Goal: Transaction & Acquisition: Purchase product/service

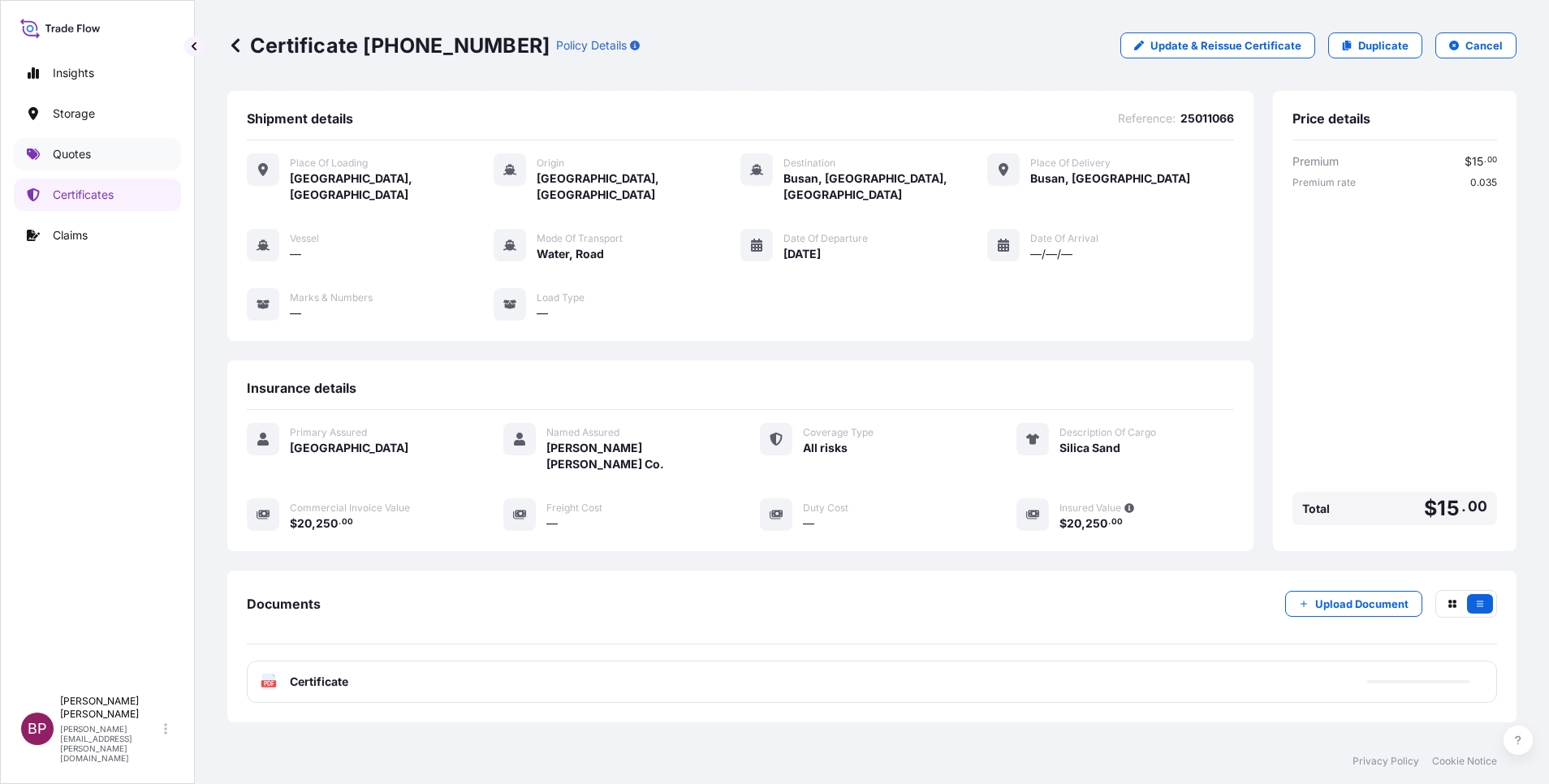
click at [79, 150] on p "Quotes" at bounding box center [72, 154] width 38 height 16
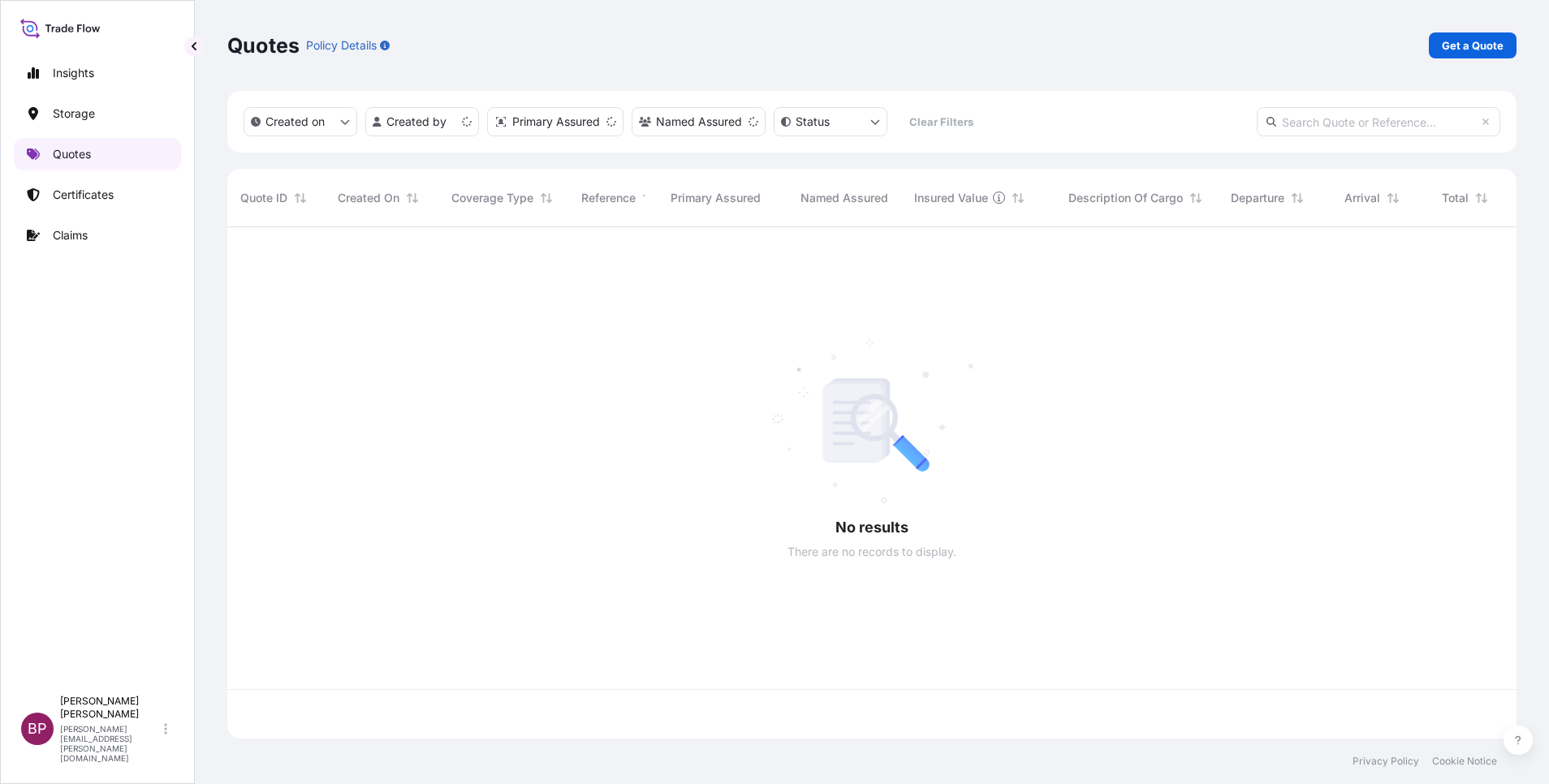
scroll to position [501, 1271]
click at [1468, 49] on p "Get a Quote" at bounding box center [1472, 45] width 61 height 16
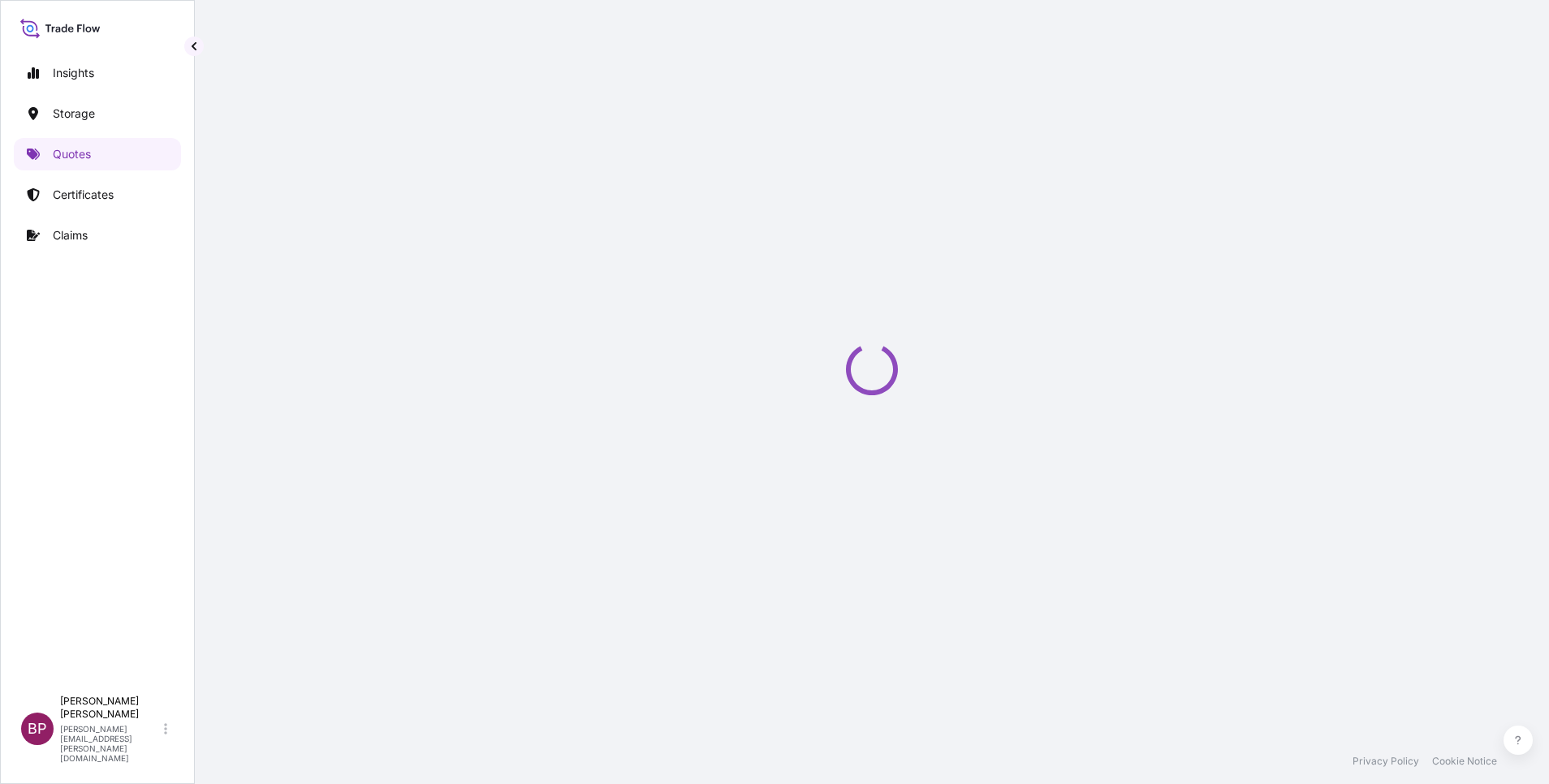
select select "Water"
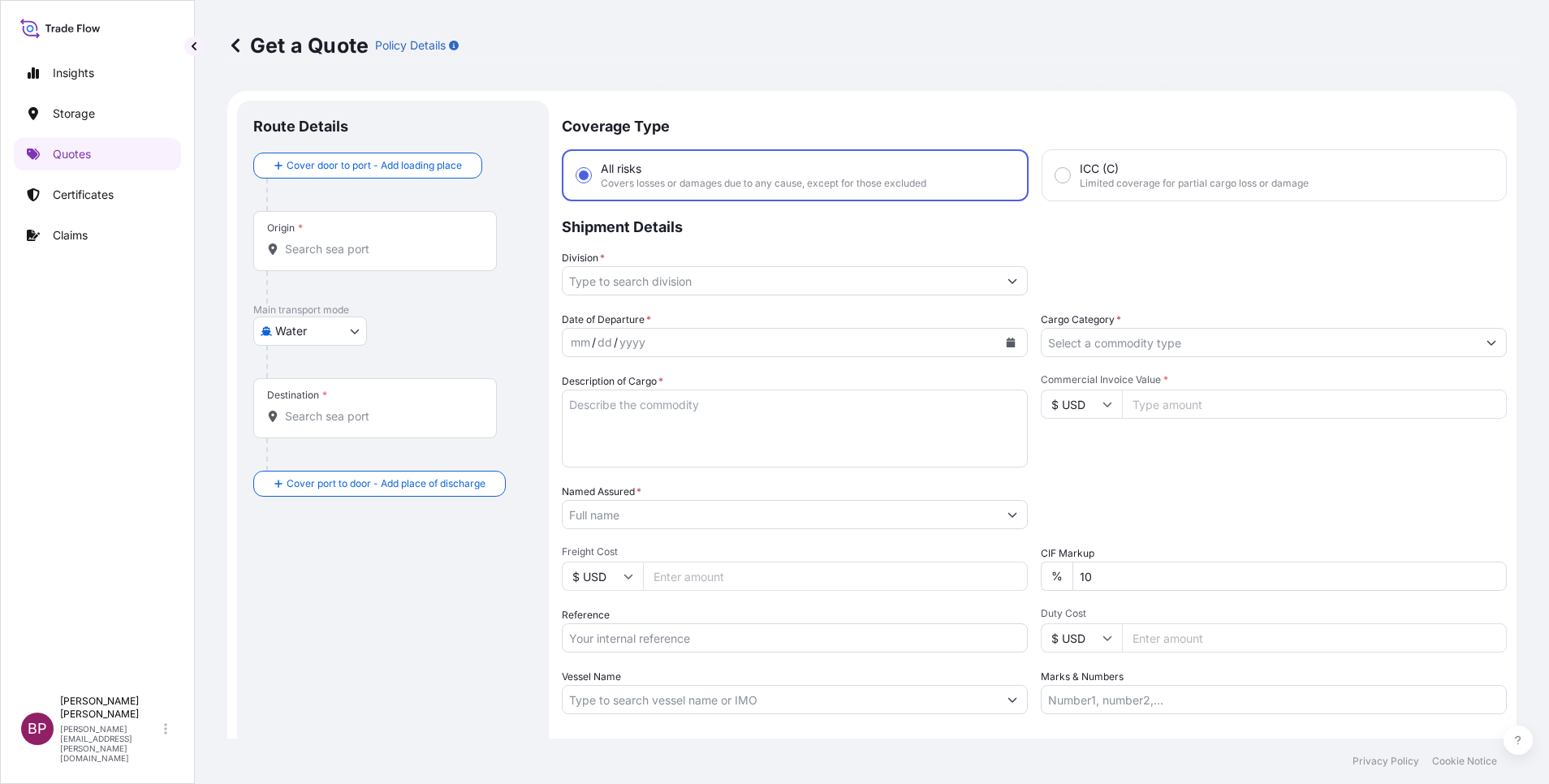
click at [1290, 342] on input "Cargo Category *" at bounding box center [1260, 342] width 436 height 29
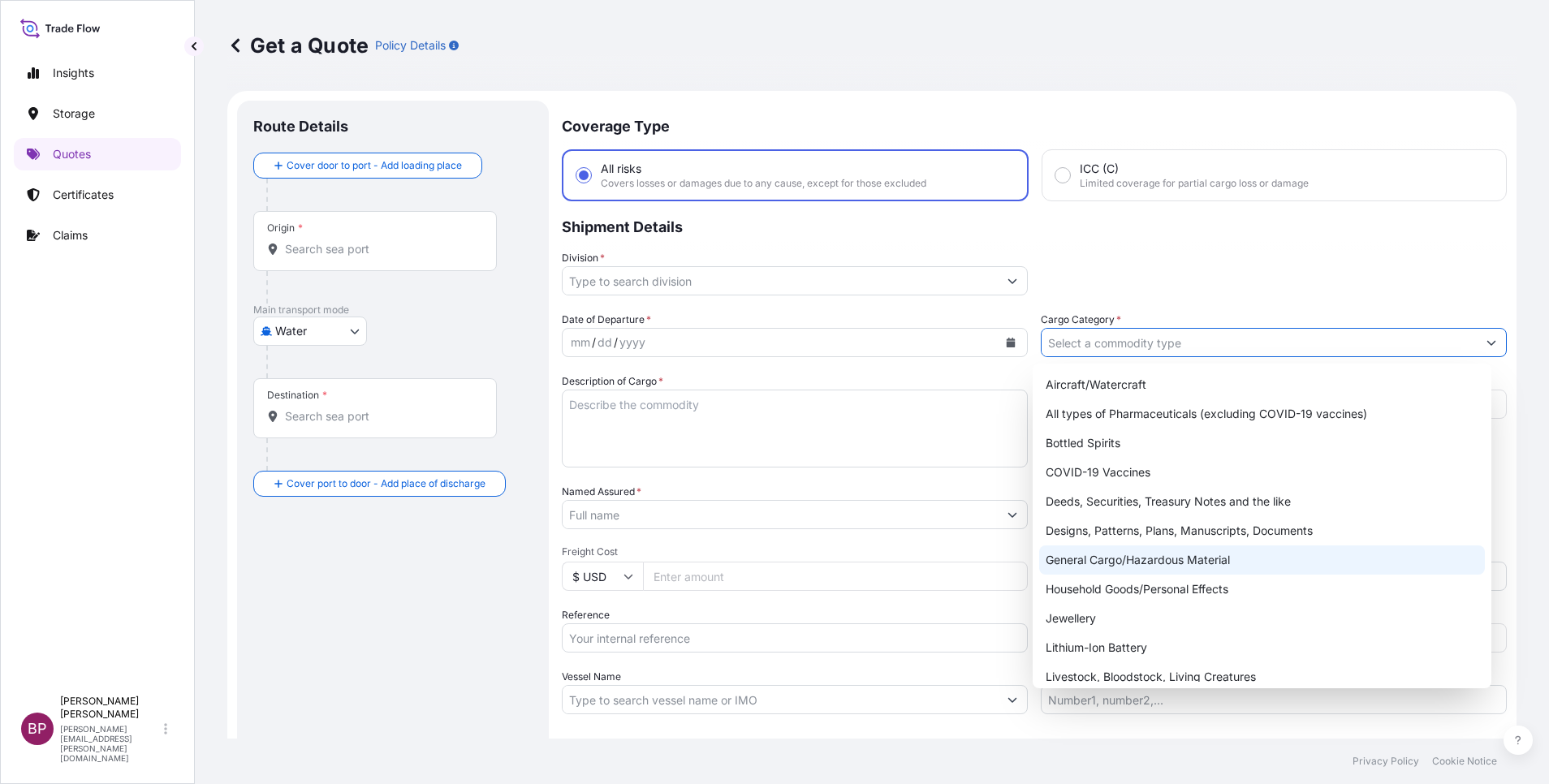
click at [1155, 565] on div "General Cargo/Hazardous Material" at bounding box center [1261, 560] width 446 height 29
type input "General Cargo/Hazardous Material"
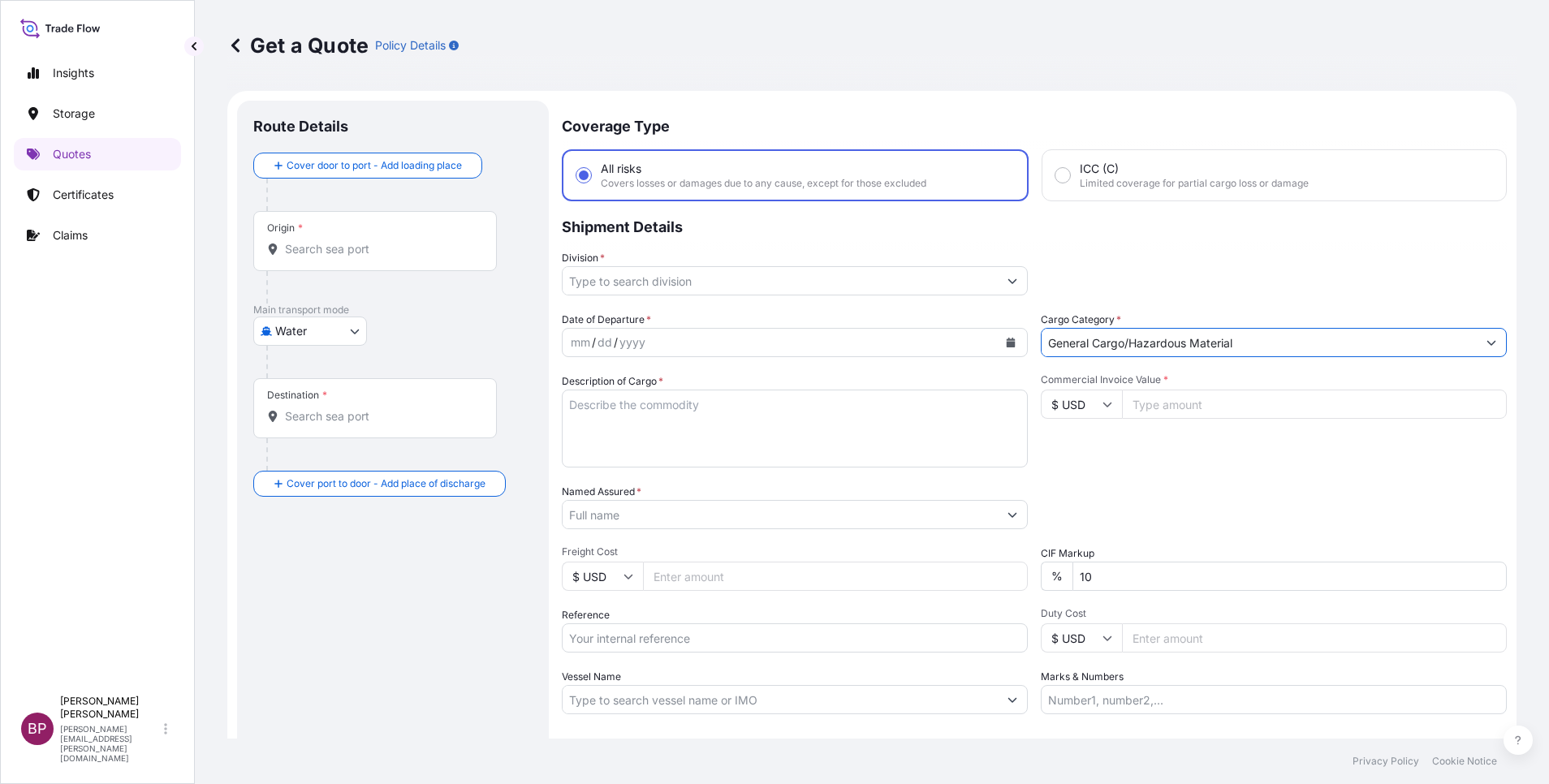
click at [997, 282] on button "Show suggestions" at bounding box center [1012, 280] width 29 height 29
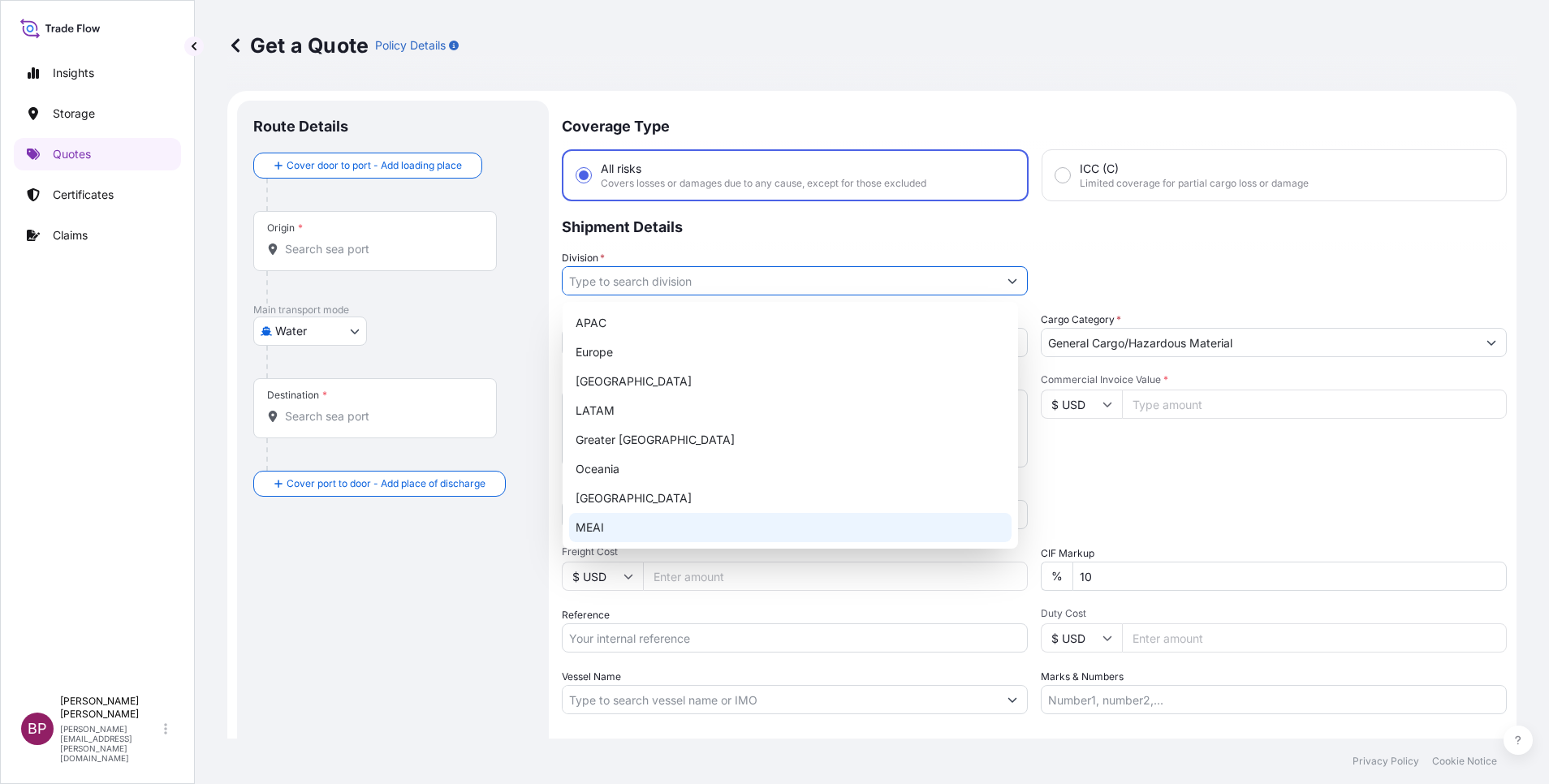
click at [687, 524] on div "MEAI" at bounding box center [790, 527] width 442 height 29
type input "MEAI"
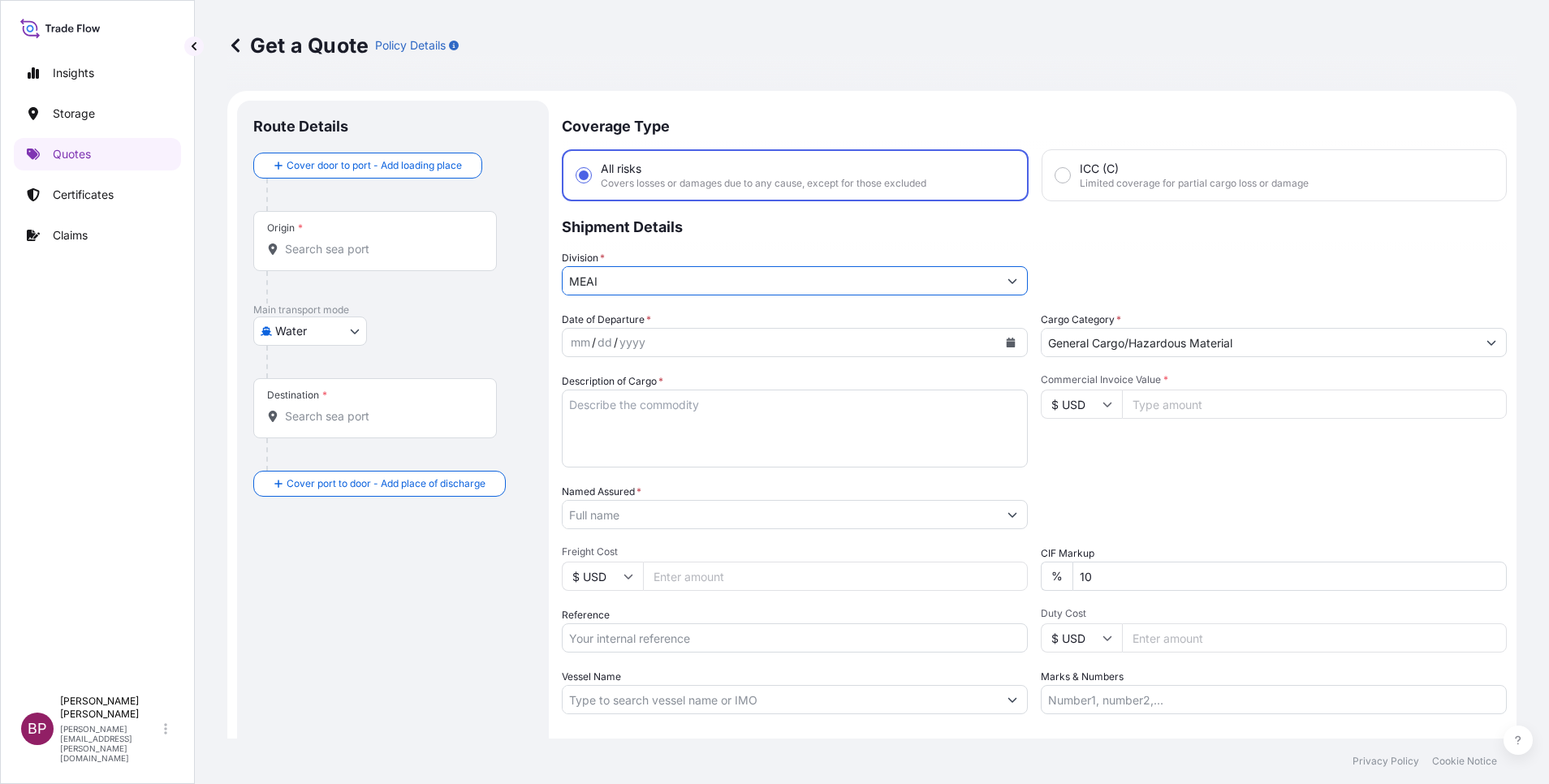
click at [642, 647] on input "Reference" at bounding box center [795, 637] width 466 height 29
paste input "SSLS3487"
type input "SSLS3487"
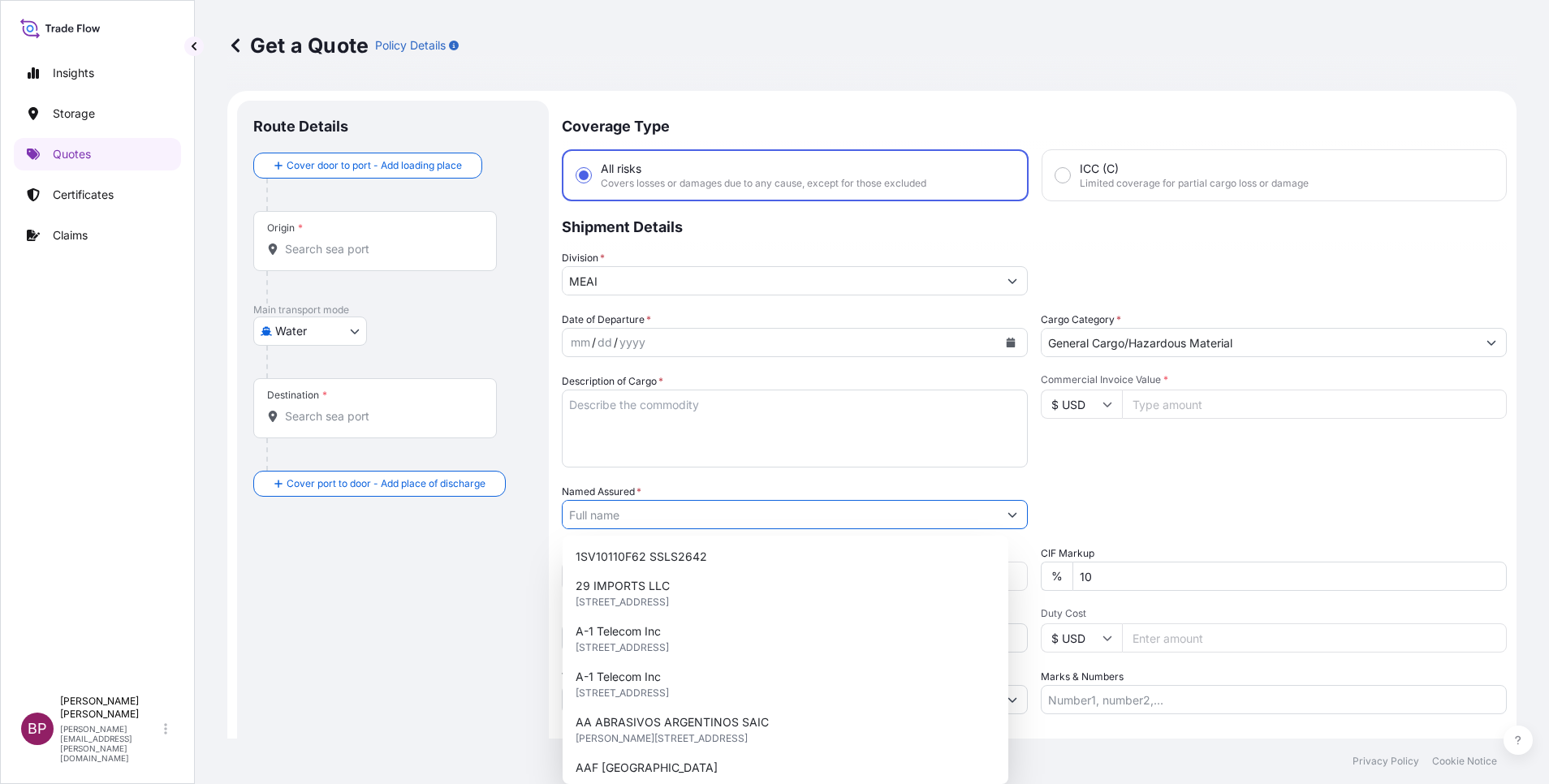
click at [684, 517] on input "Named Assured *" at bounding box center [781, 514] width 436 height 29
paste input "MAHMOUD AL-TAHENI & PARTNERS TRADING COMPANY."
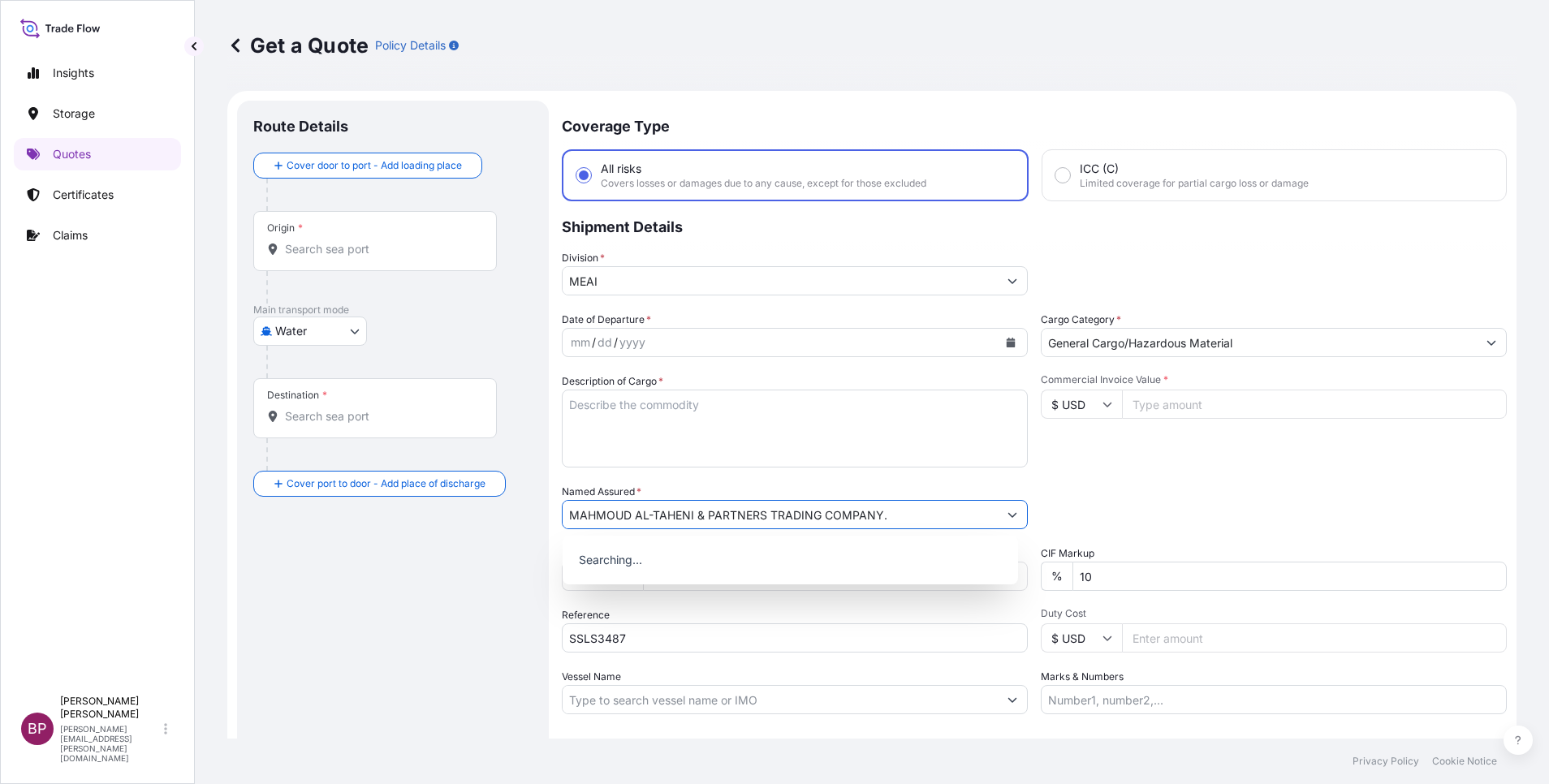
type input "MAHMOUD AL-TAHENI & PARTNERS TRADING COMPANY."
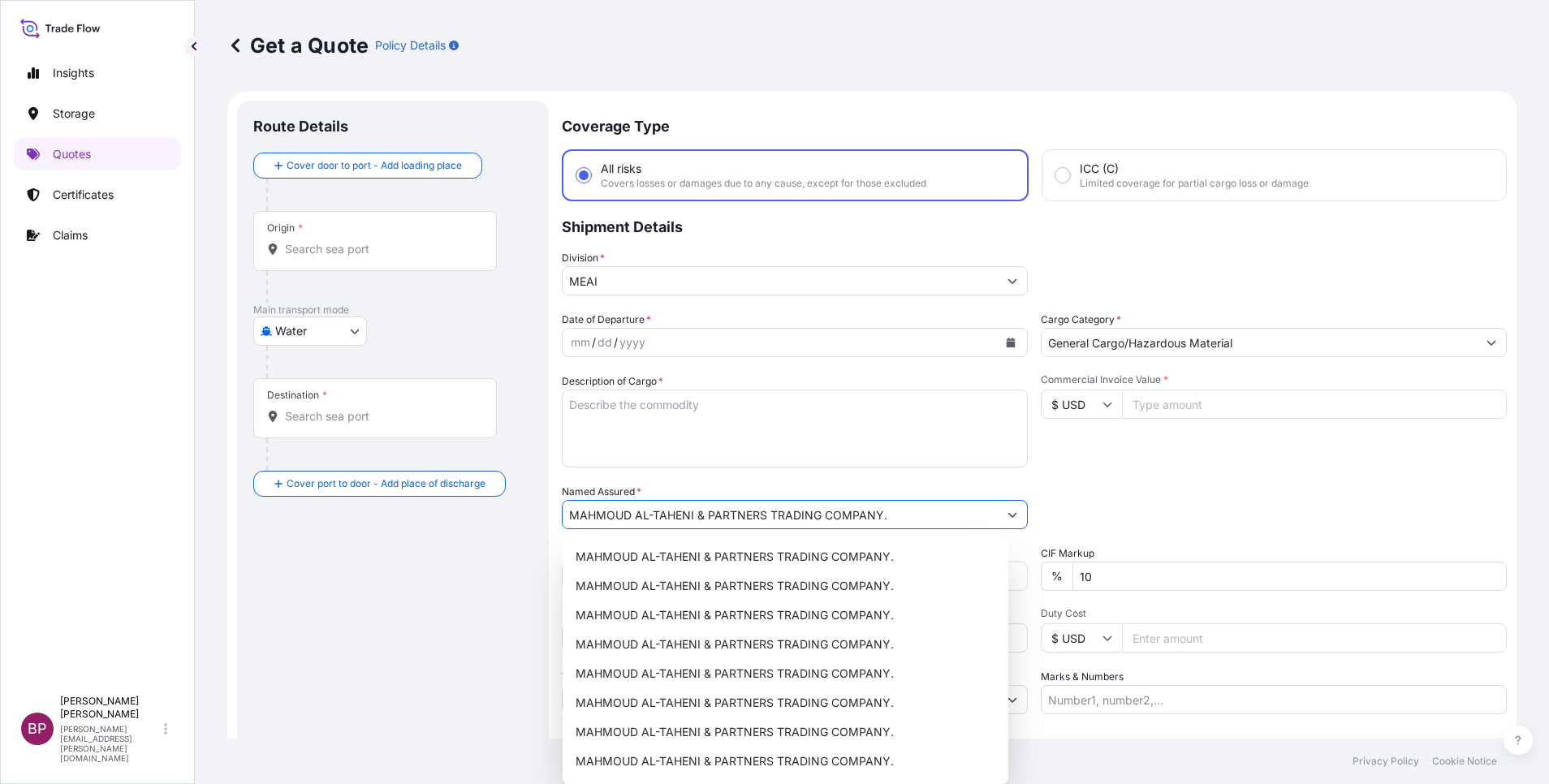
click at [702, 392] on textarea "Description of Cargo *" at bounding box center [795, 428] width 466 height 78
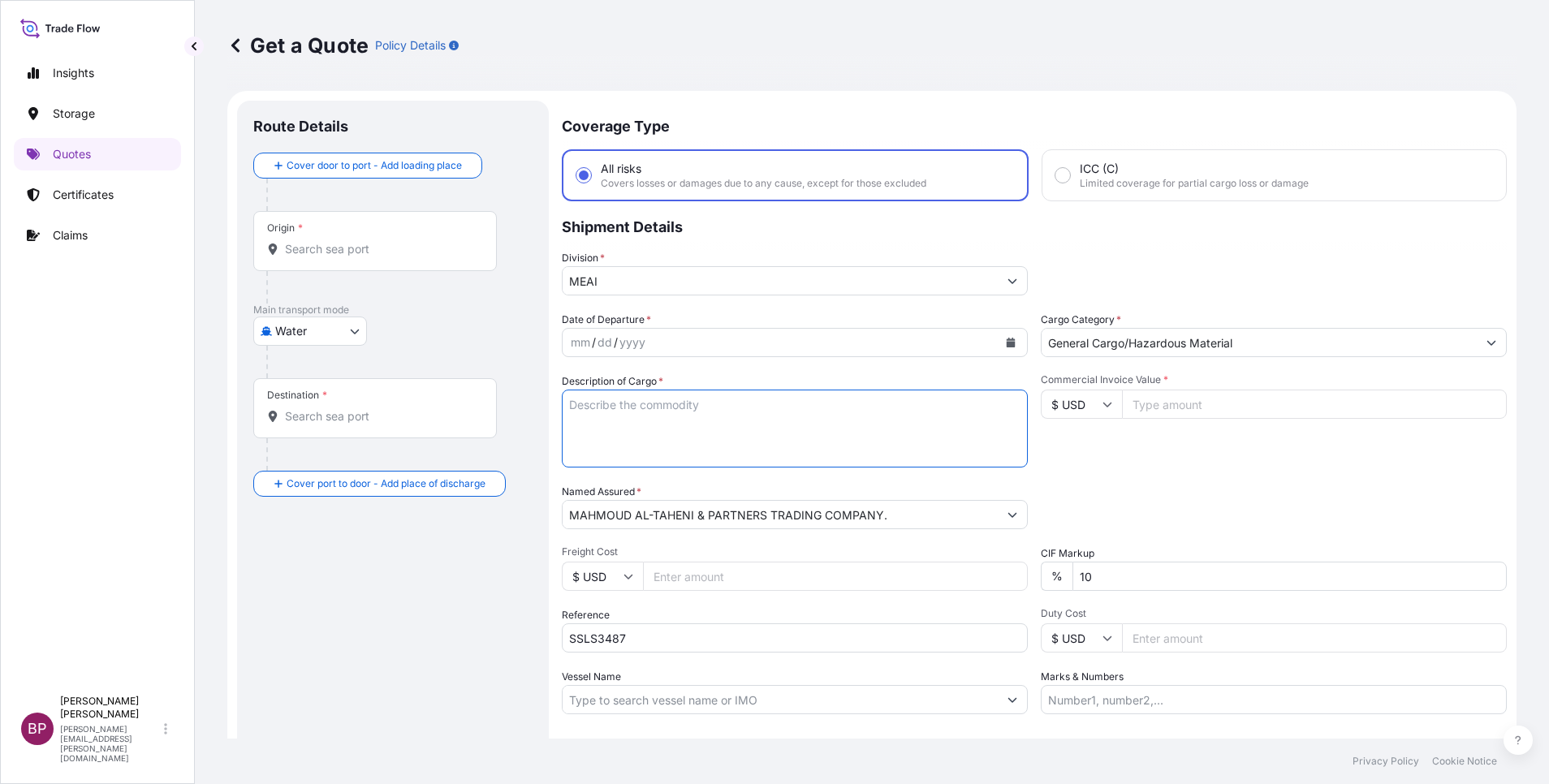
paste textarea "CRAC UNITS"
type textarea "CRAC UNITS"
drag, startPoint x: 1178, startPoint y: 402, endPoint x: 1230, endPoint y: 478, distance: 92.1
click at [1178, 402] on input "Commercial Invoice Value *" at bounding box center [1314, 403] width 385 height 29
paste input "209256.69"
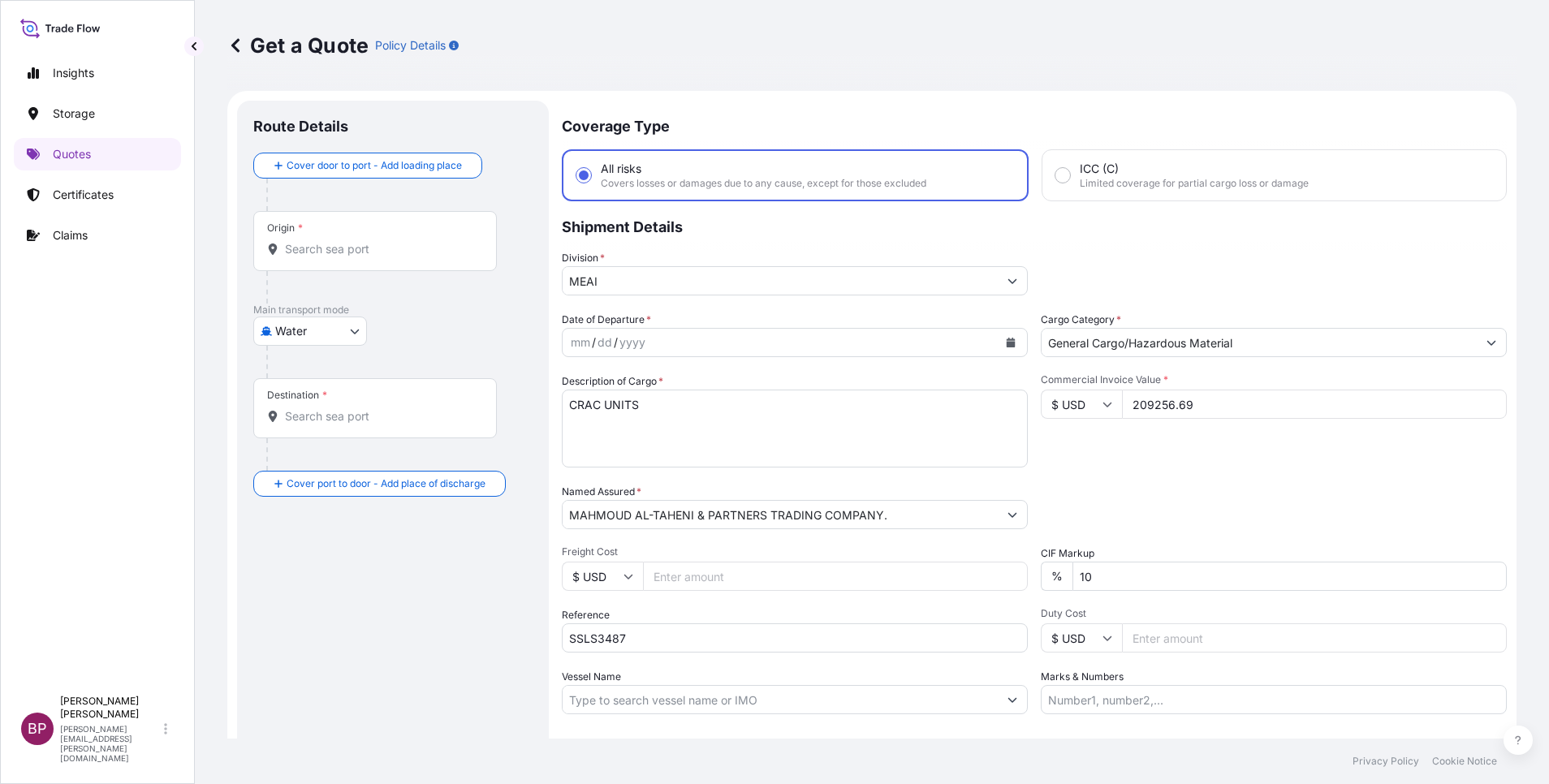
type input "209256.69"
click at [1007, 342] on icon "Calendar" at bounding box center [1011, 342] width 8 height 9
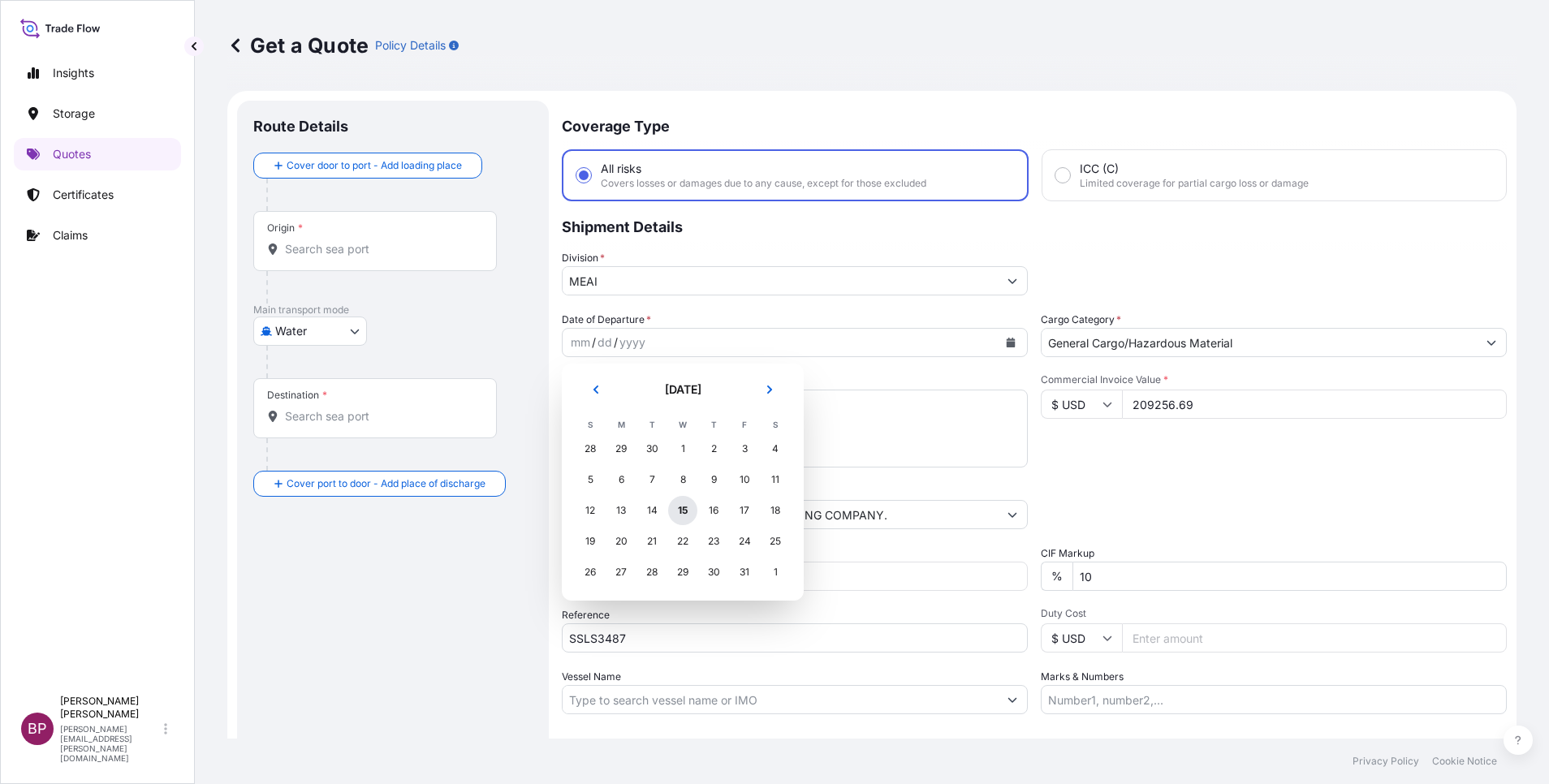
click at [682, 512] on div "15" at bounding box center [683, 510] width 29 height 29
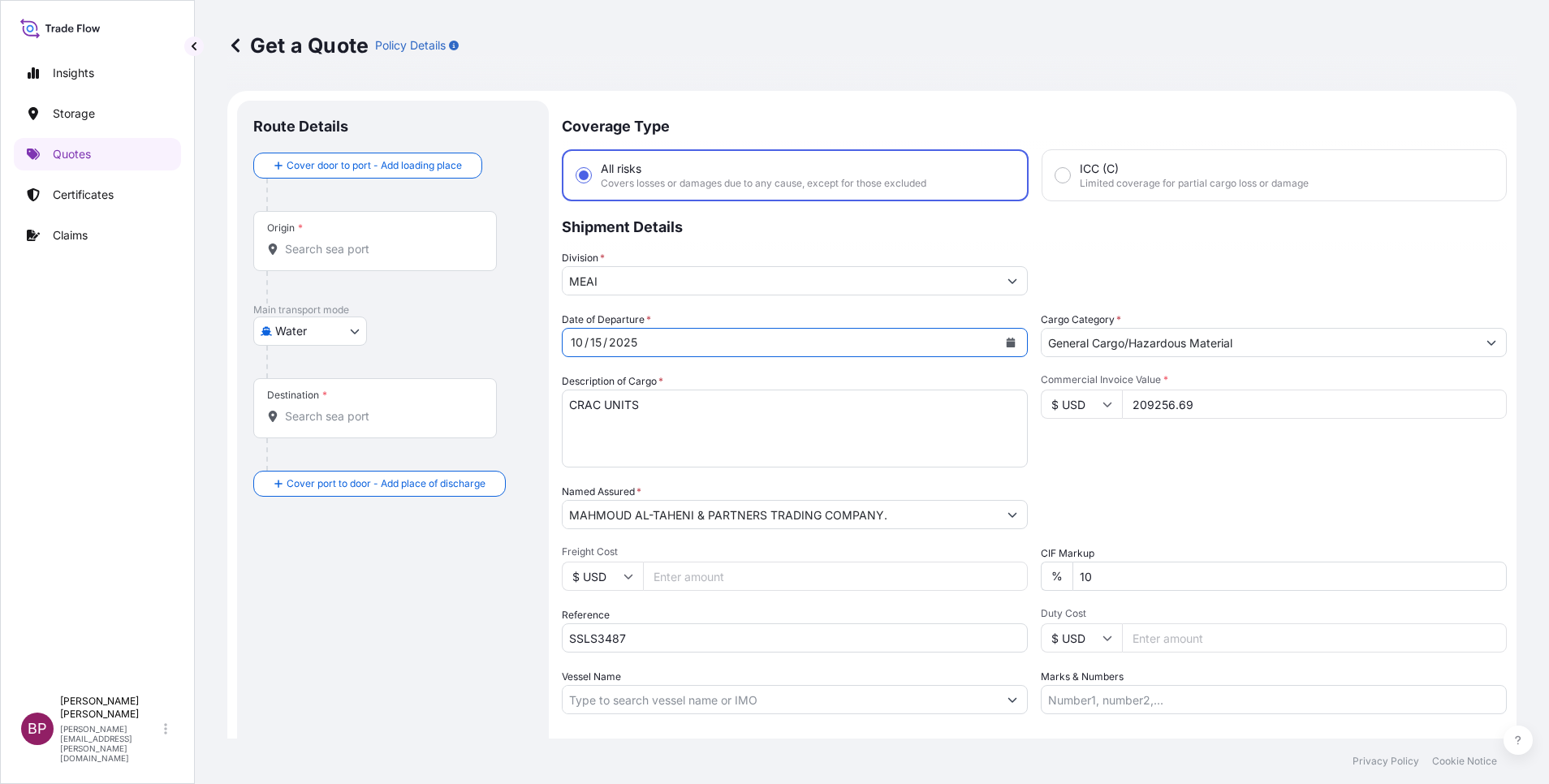
drag, startPoint x: 756, startPoint y: 548, endPoint x: 640, endPoint y: 535, distance: 116.7
click at [640, 535] on div "Date of Departure * [DATE] Cargo Category * General Cargo/Hazardous Material De…" at bounding box center [1034, 513] width 945 height 402
type input "0"
click at [1212, 515] on div "Packing Category Type to search a container mode Please select a primary mode o…" at bounding box center [1274, 506] width 466 height 45
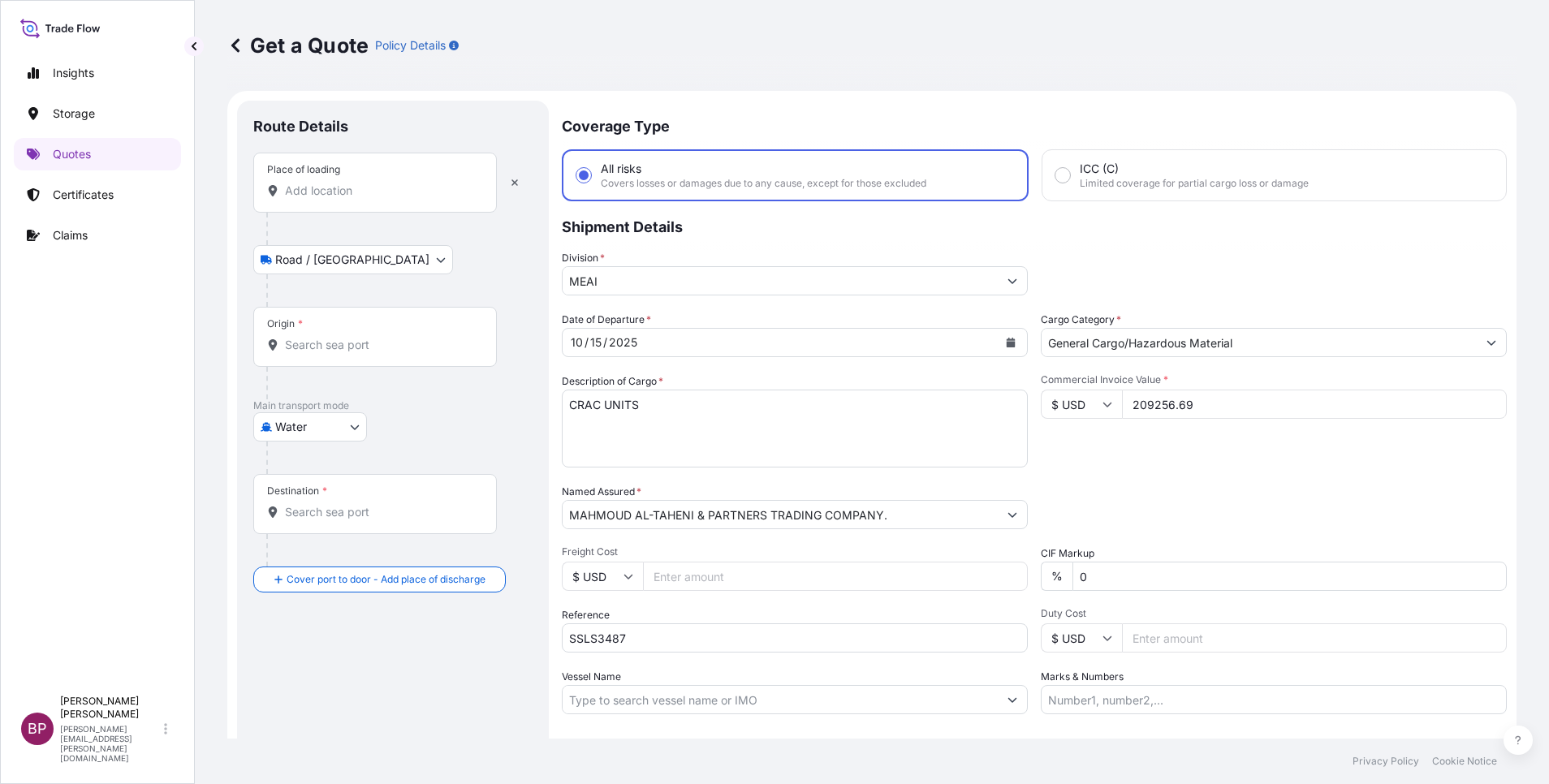
click at [366, 191] on input "Place of loading" at bounding box center [380, 190] width 191 height 16
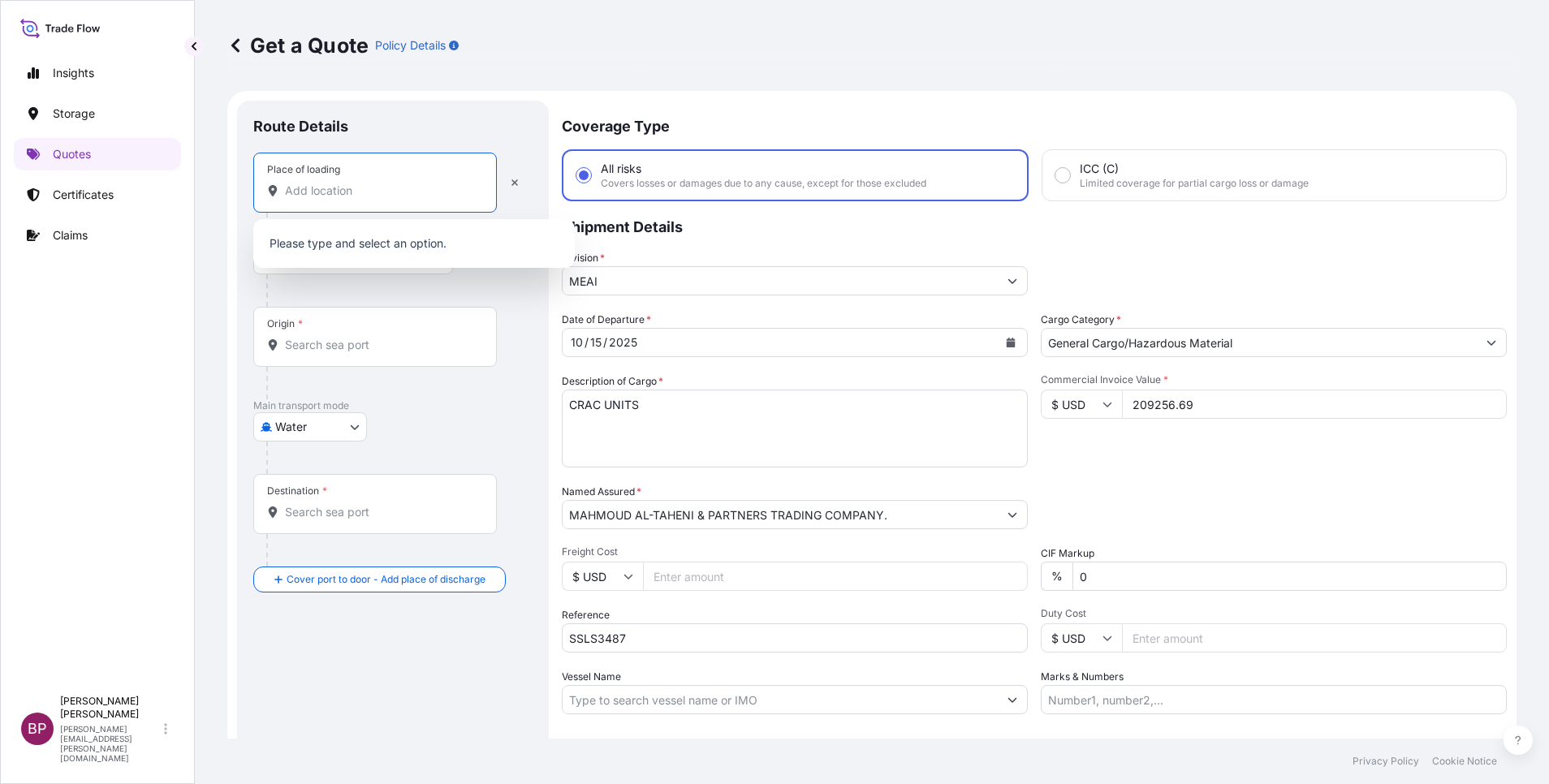
paste input "[GEOGRAPHIC_DATA]"
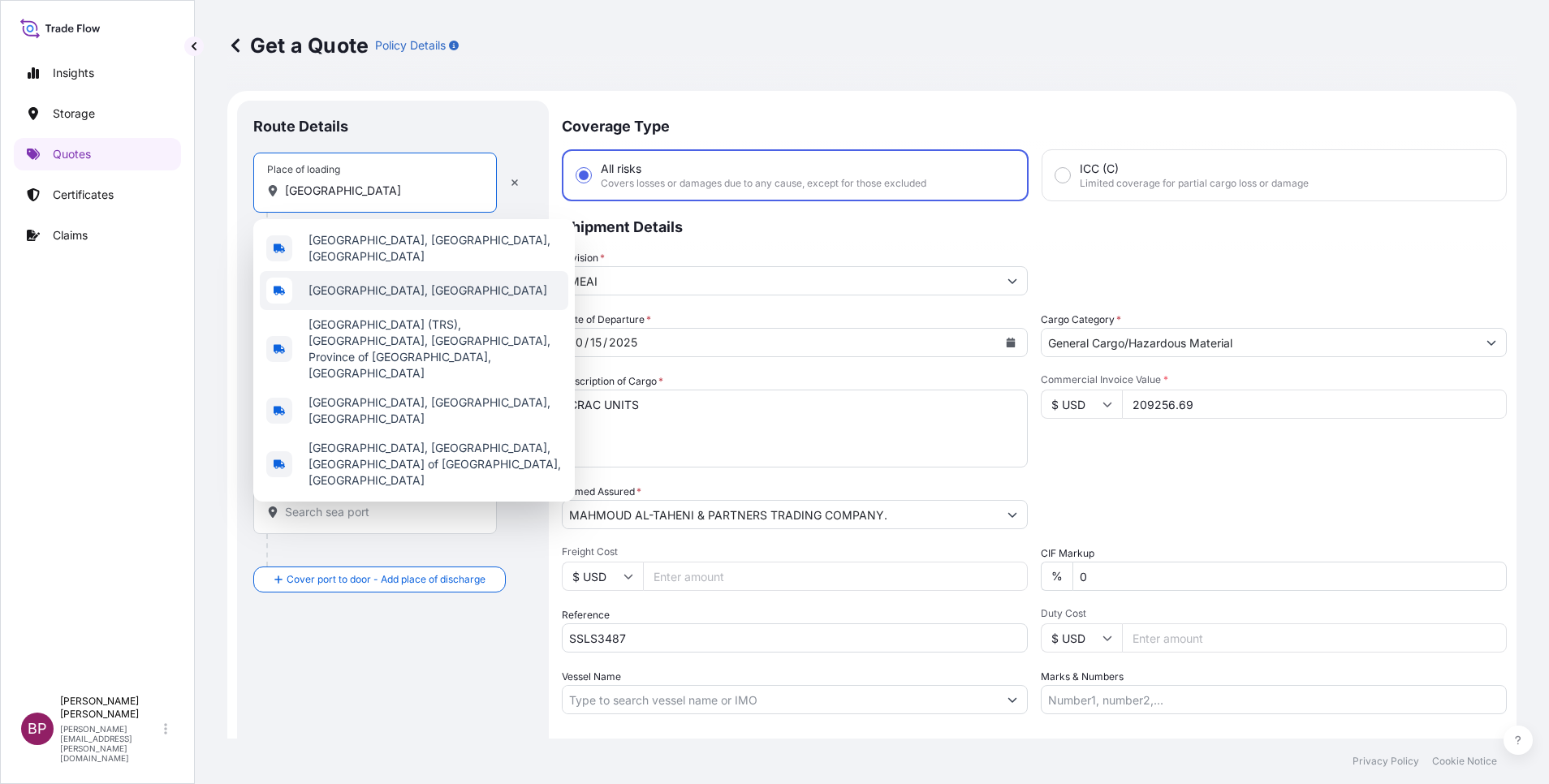
click at [366, 288] on span "[GEOGRAPHIC_DATA], [GEOGRAPHIC_DATA]" at bounding box center [427, 290] width 239 height 16
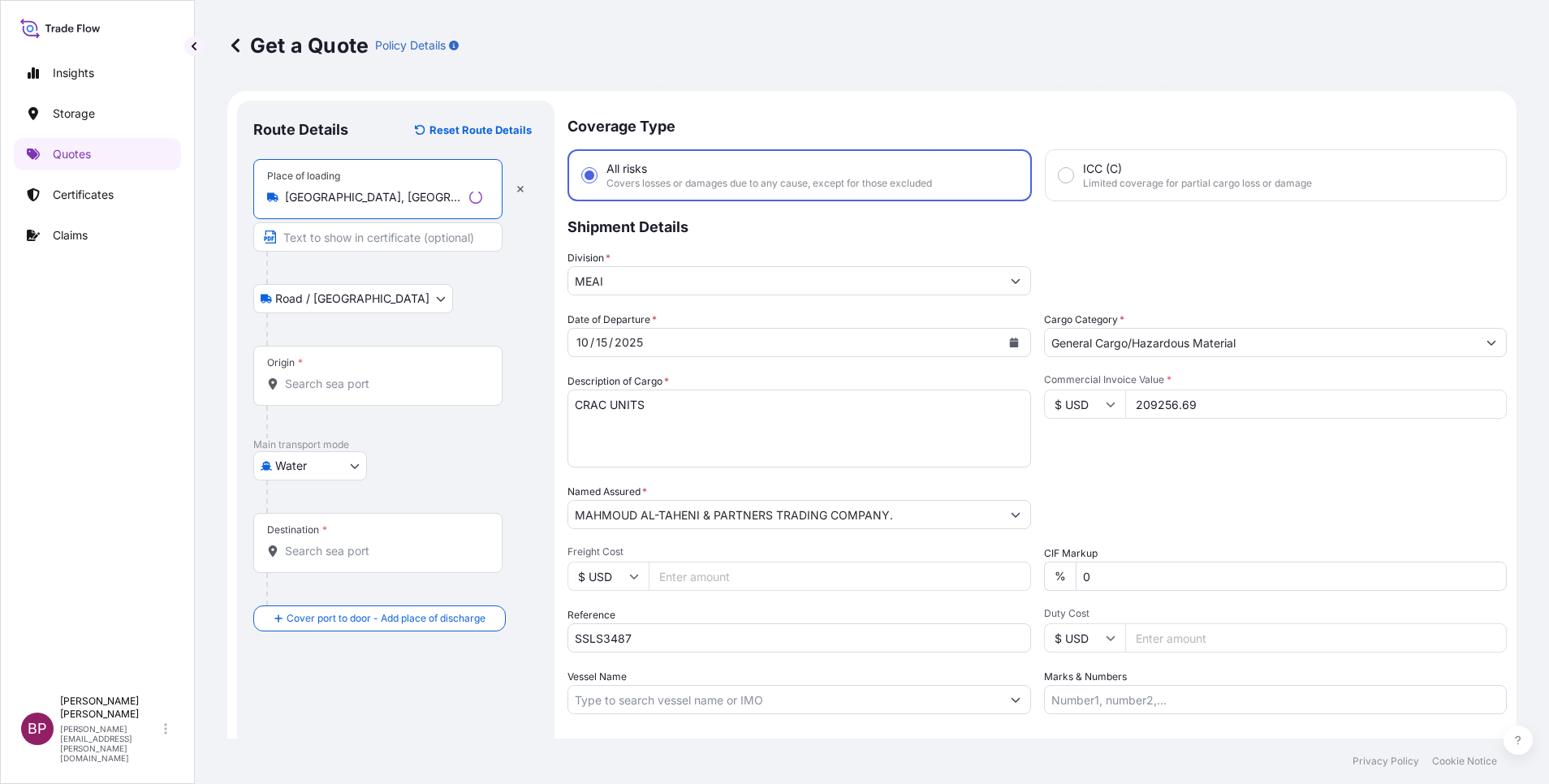
type input "[GEOGRAPHIC_DATA], [GEOGRAPHIC_DATA]"
click at [413, 379] on input "Origin *" at bounding box center [383, 384] width 197 height 16
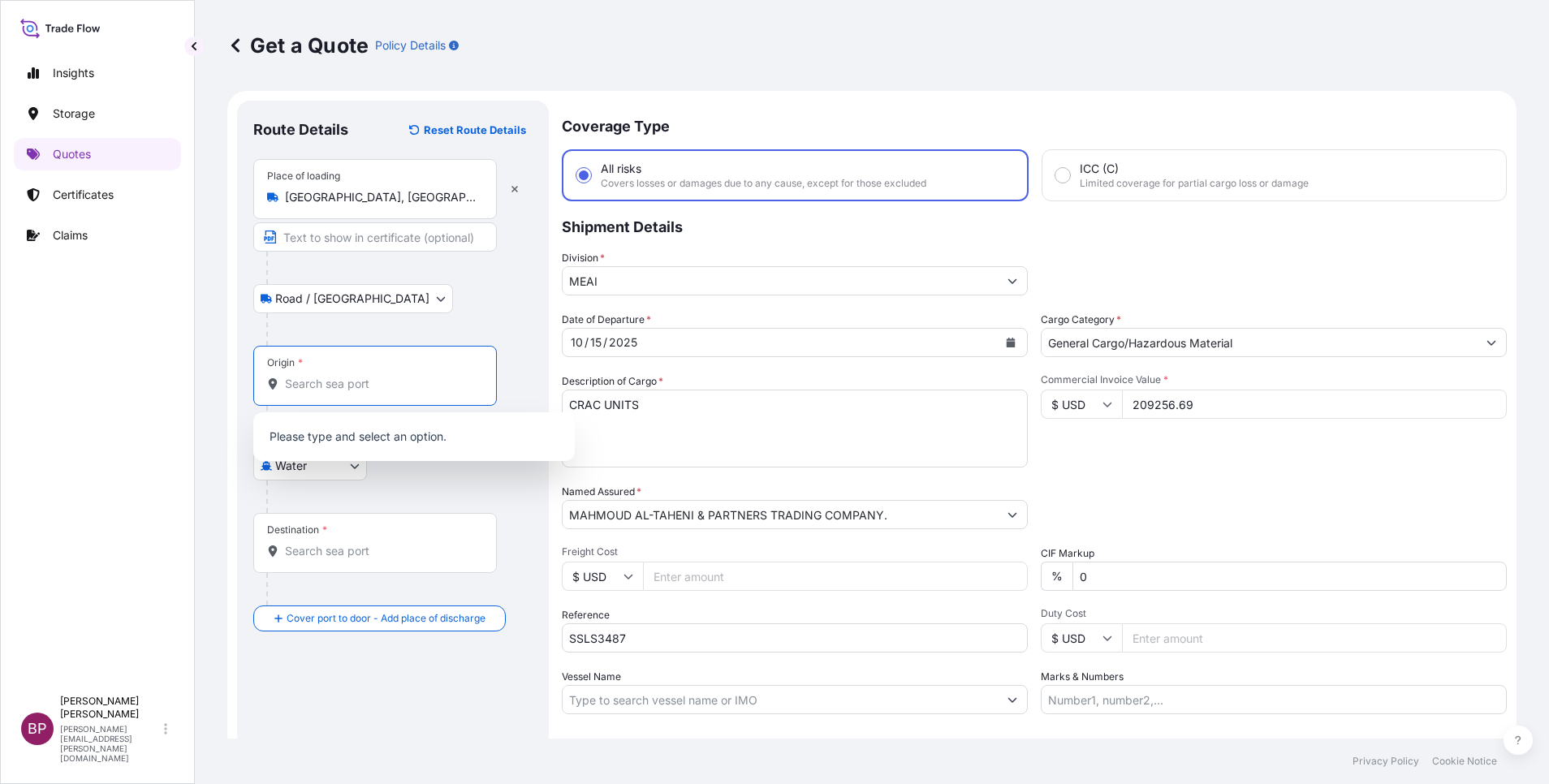
paste input "[GEOGRAPHIC_DATA]"
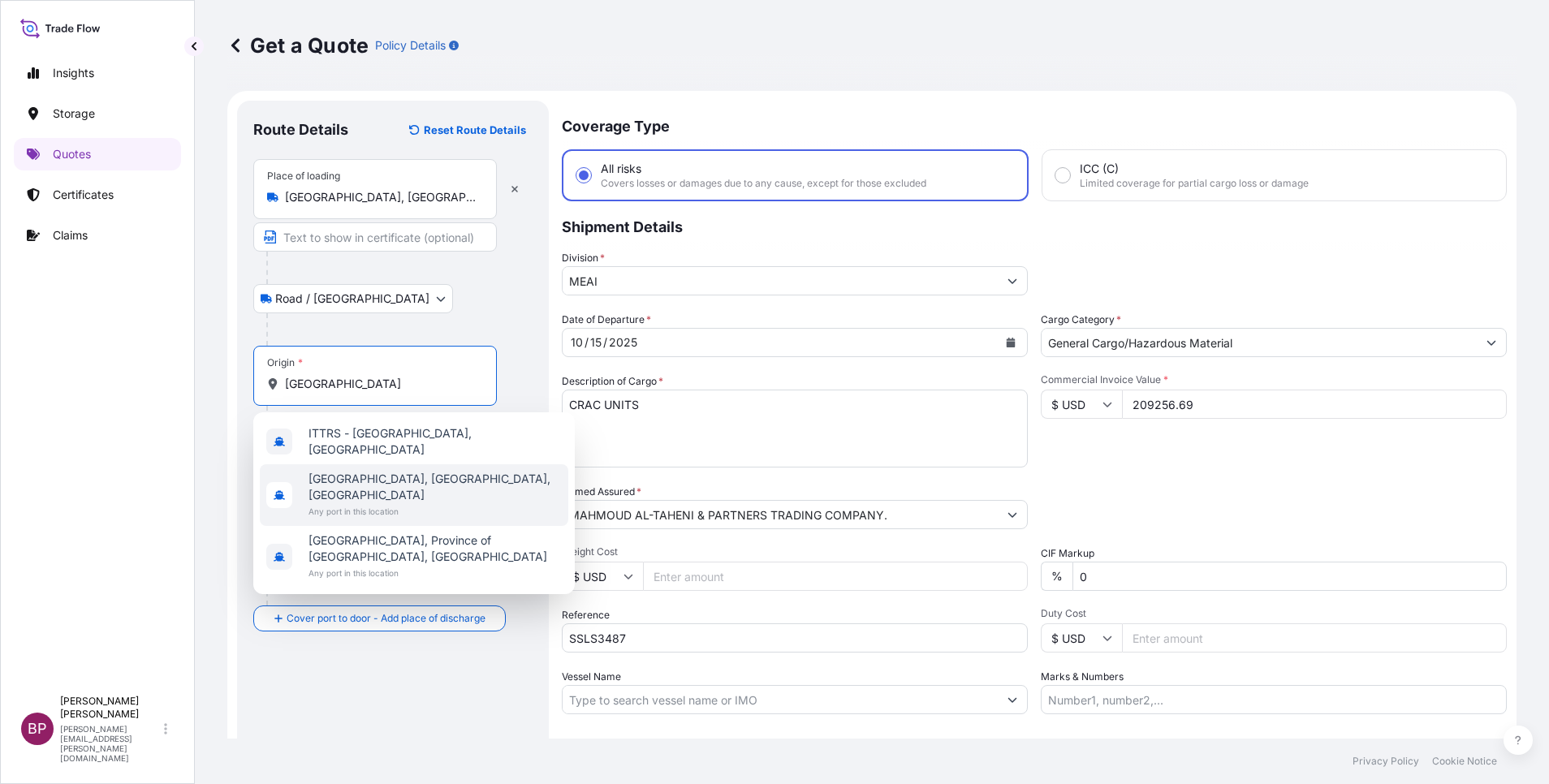
click at [445, 503] on span "Any port in this location" at bounding box center [435, 511] width 254 height 16
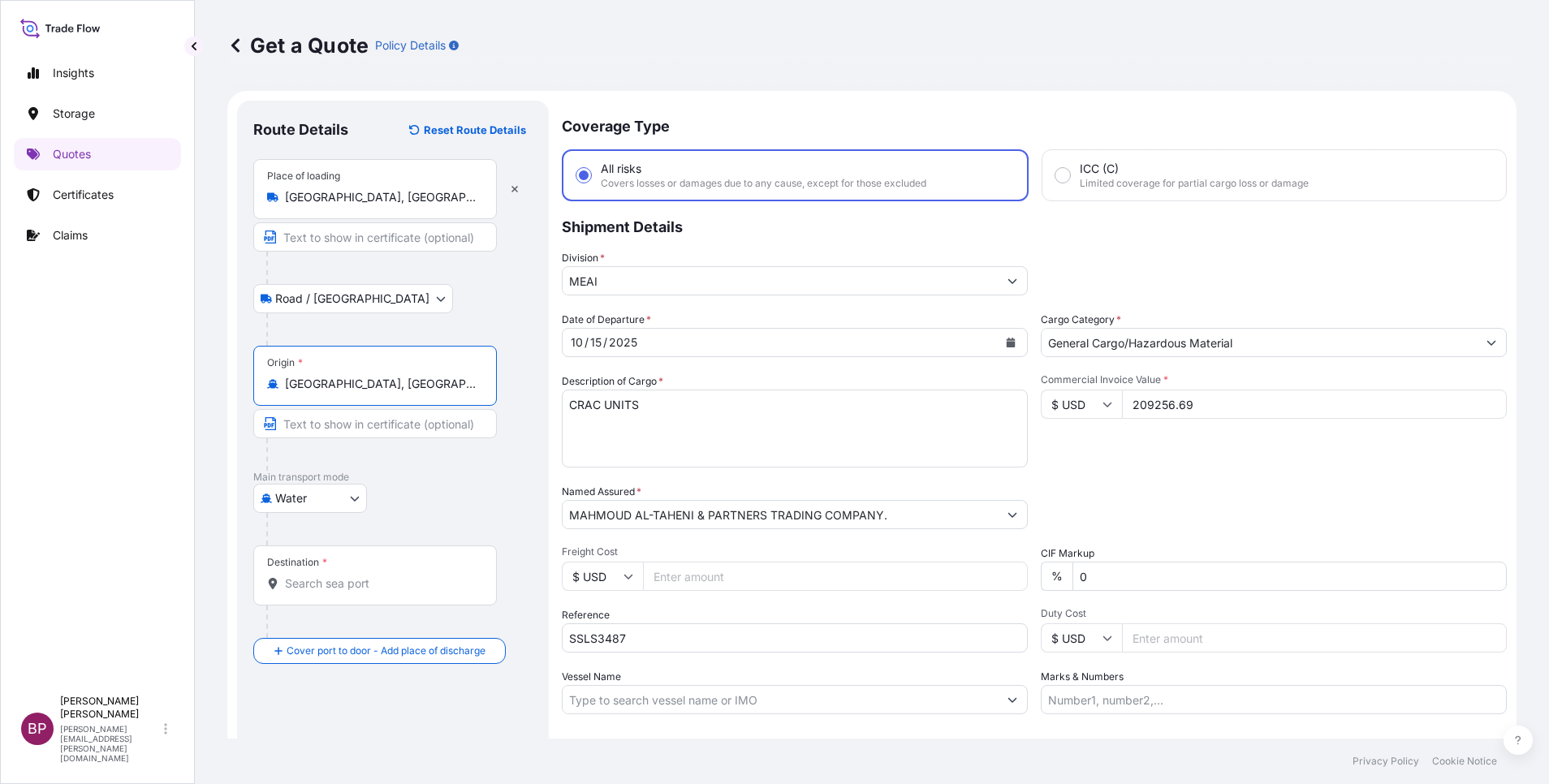
type input "[GEOGRAPHIC_DATA], [GEOGRAPHIC_DATA], [GEOGRAPHIC_DATA]"
click at [406, 587] on input "Destination *" at bounding box center [380, 583] width 191 height 16
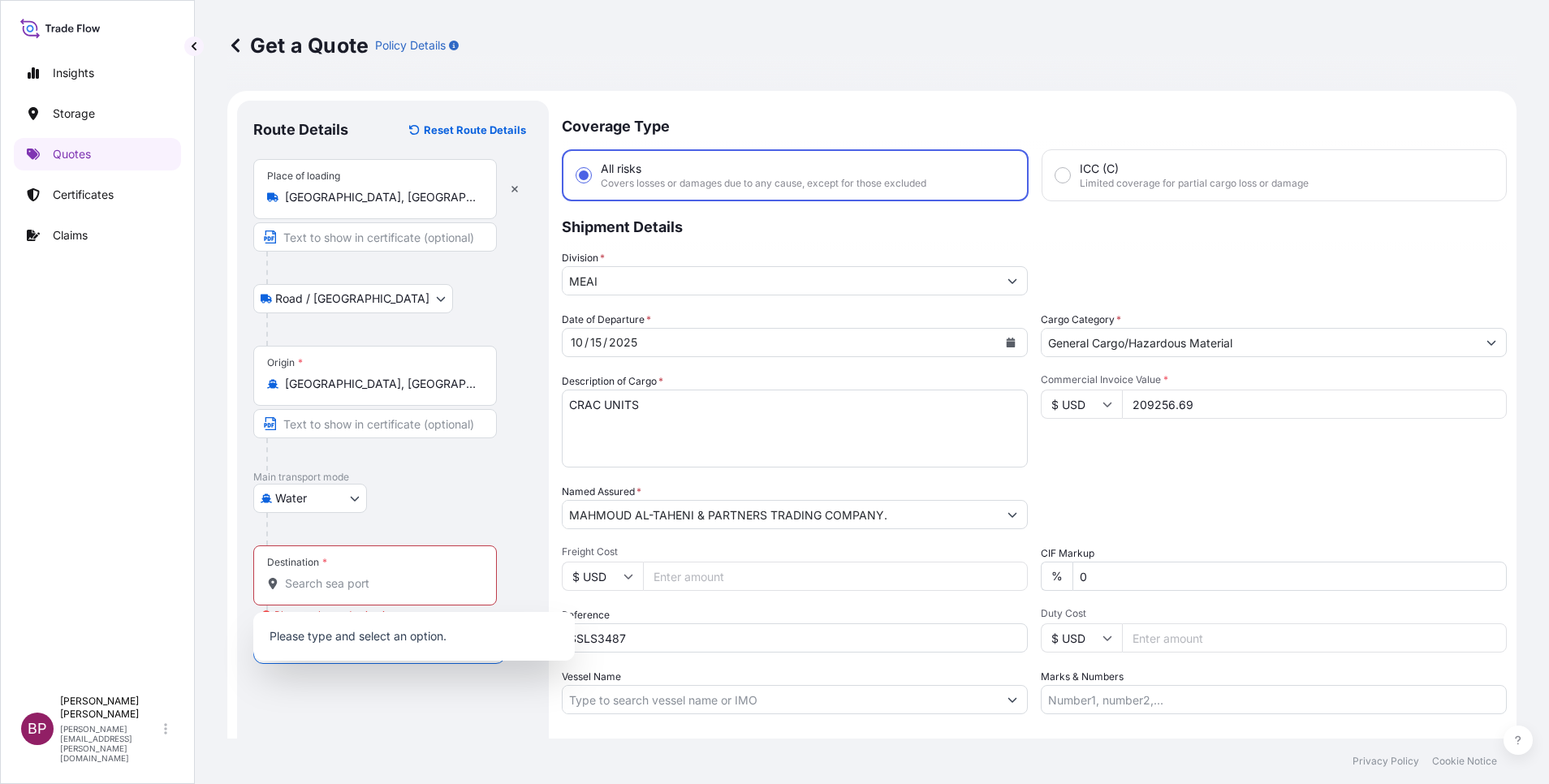
click at [522, 474] on p "Main transport mode" at bounding box center [393, 477] width 279 height 13
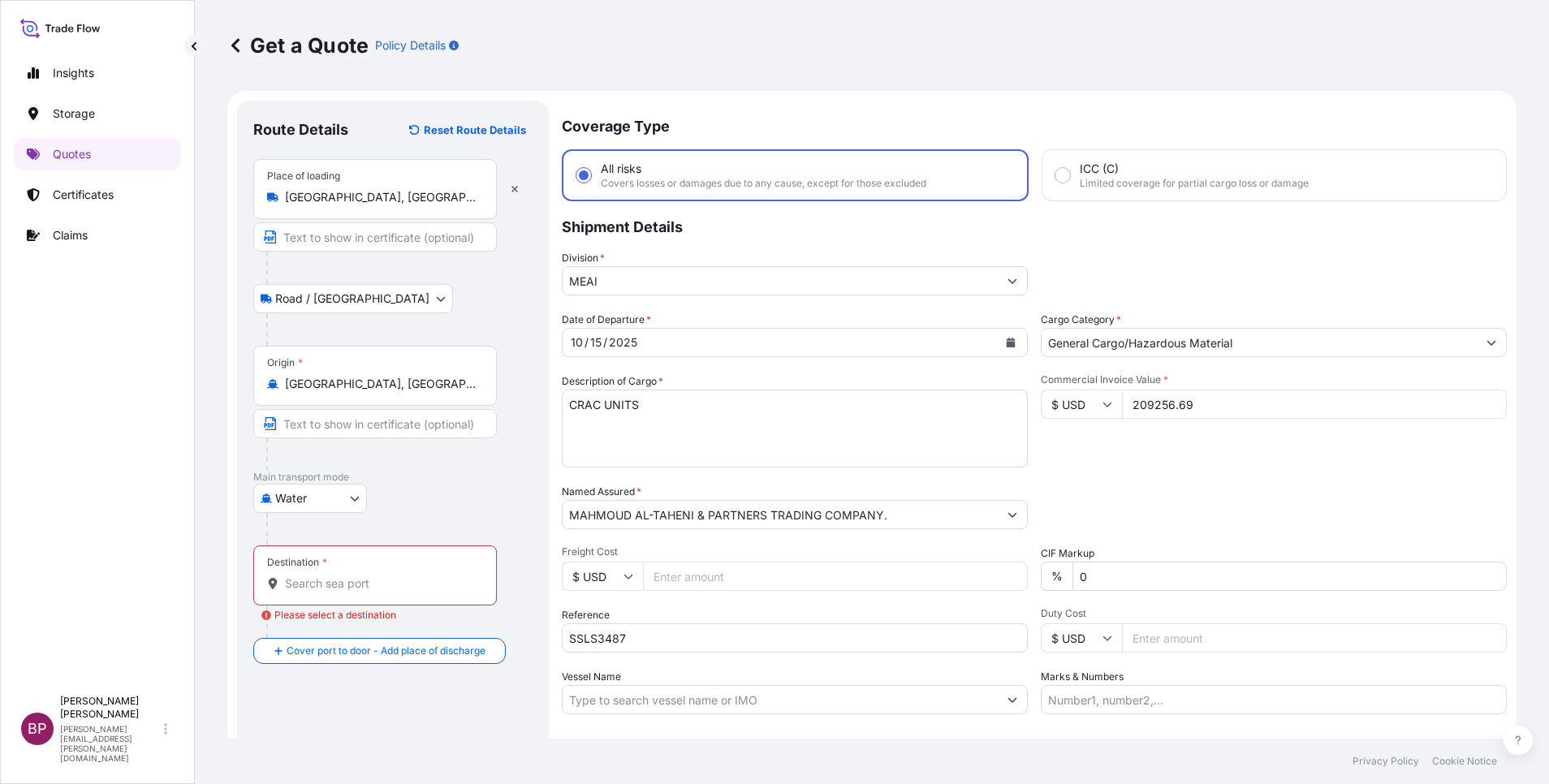
click at [381, 584] on input "Destination * Please select a destination" at bounding box center [380, 583] width 191 height 16
paste input "JEDDAH"
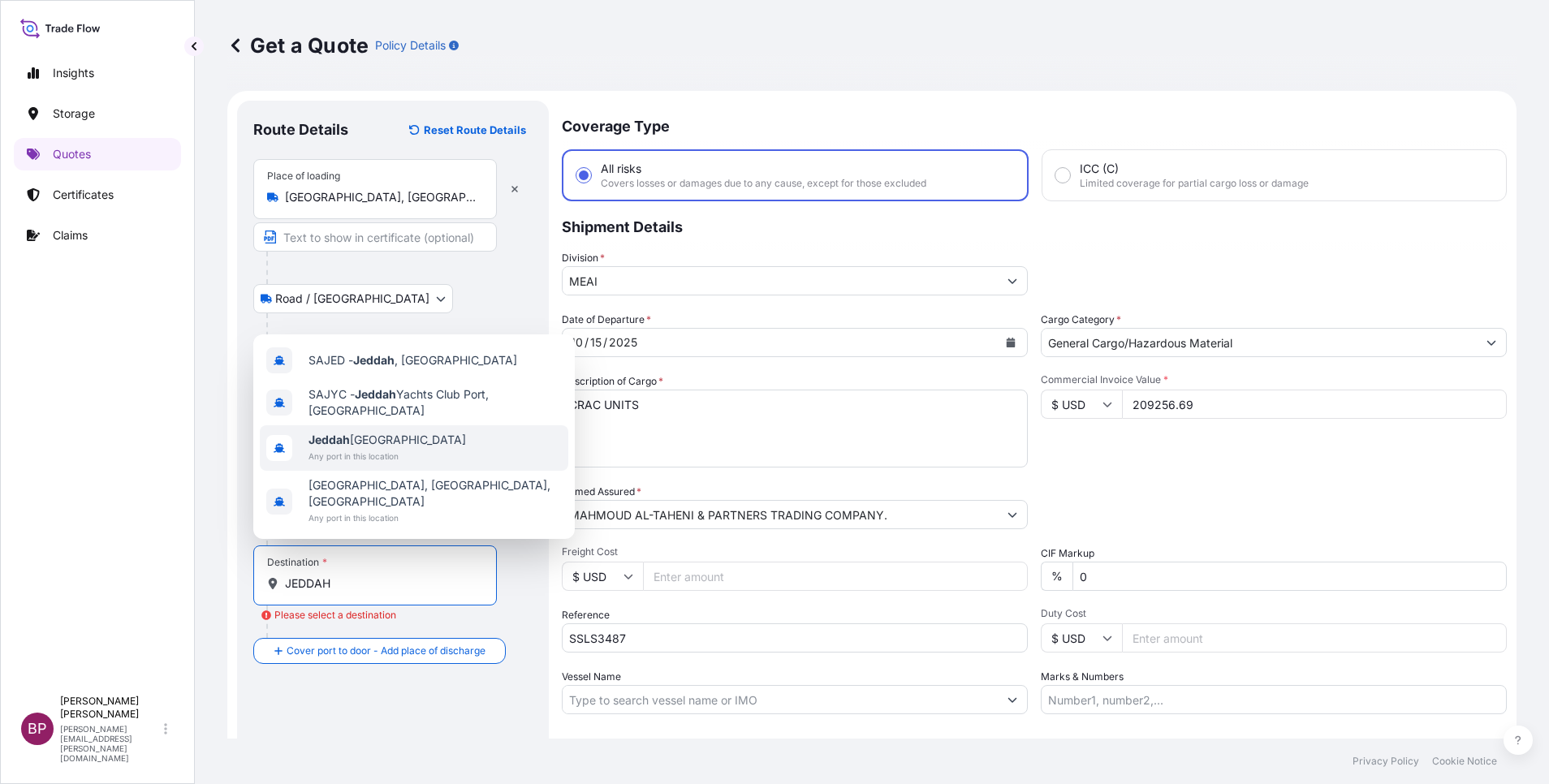
click at [416, 465] on span "Any port in this location" at bounding box center [387, 455] width 157 height 16
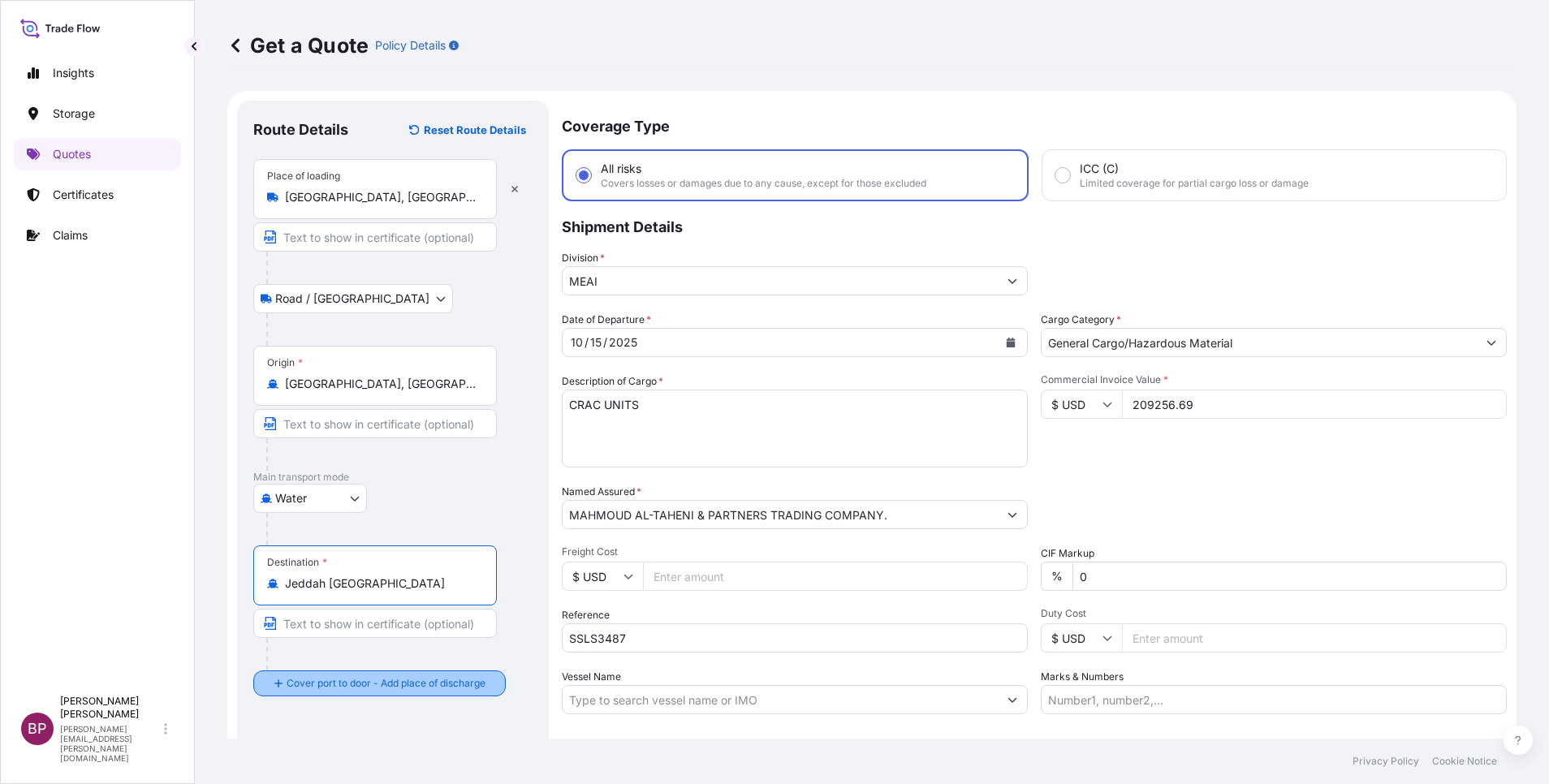
type input "Jeddah [GEOGRAPHIC_DATA]"
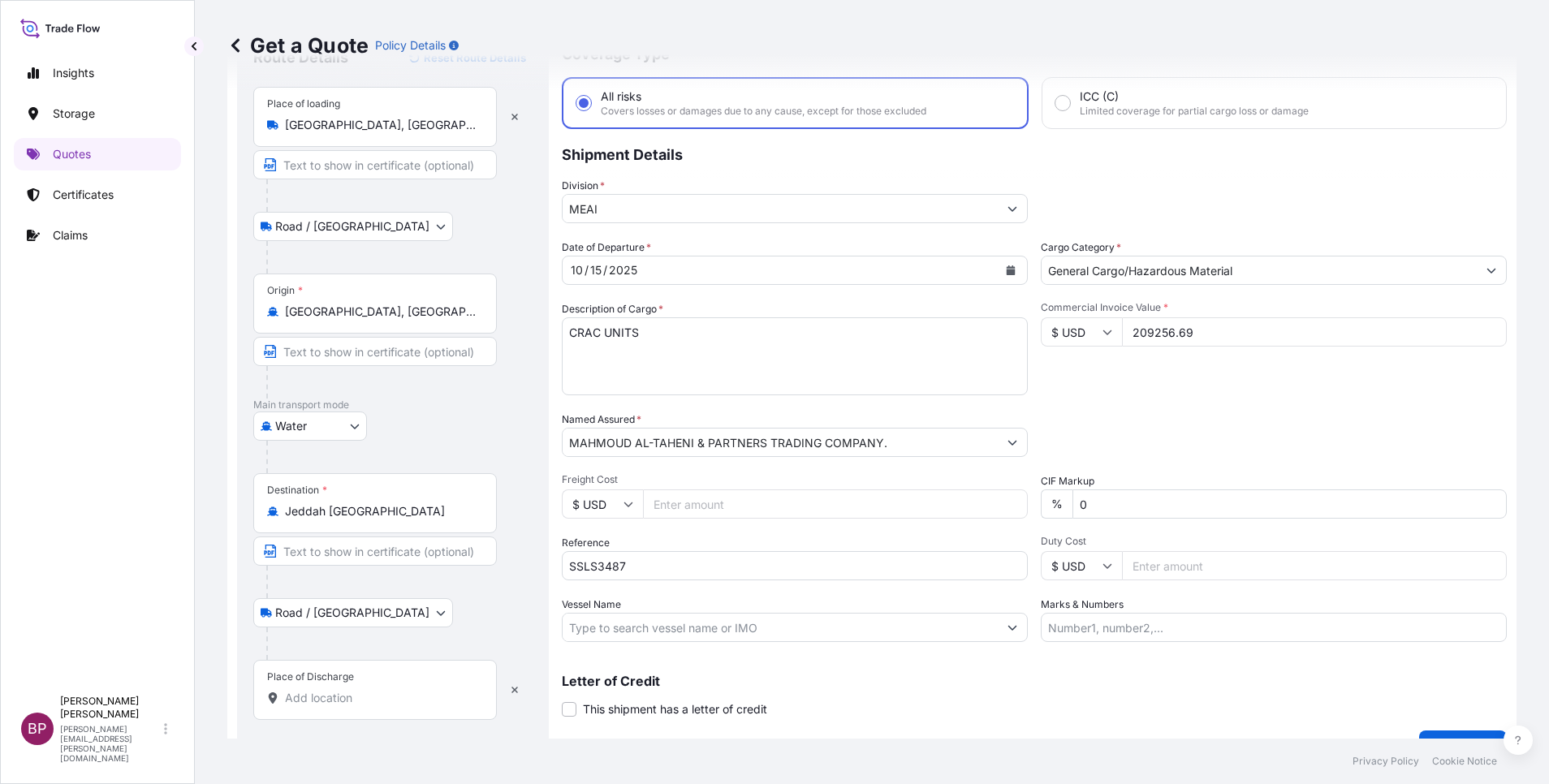
scroll to position [106, 0]
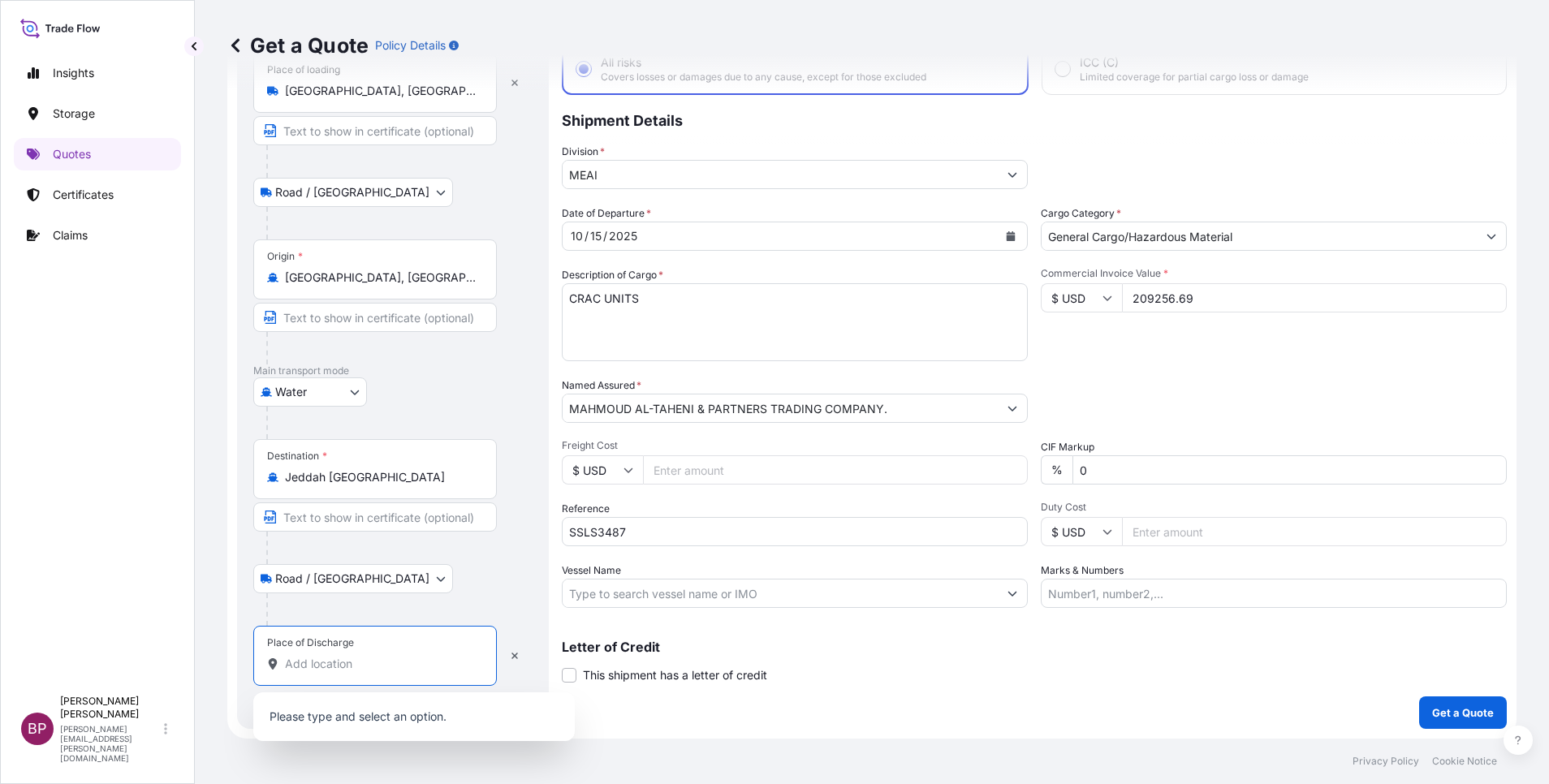
click at [350, 668] on input "Place of Discharge" at bounding box center [380, 663] width 191 height 16
paste input "JEDDAH"
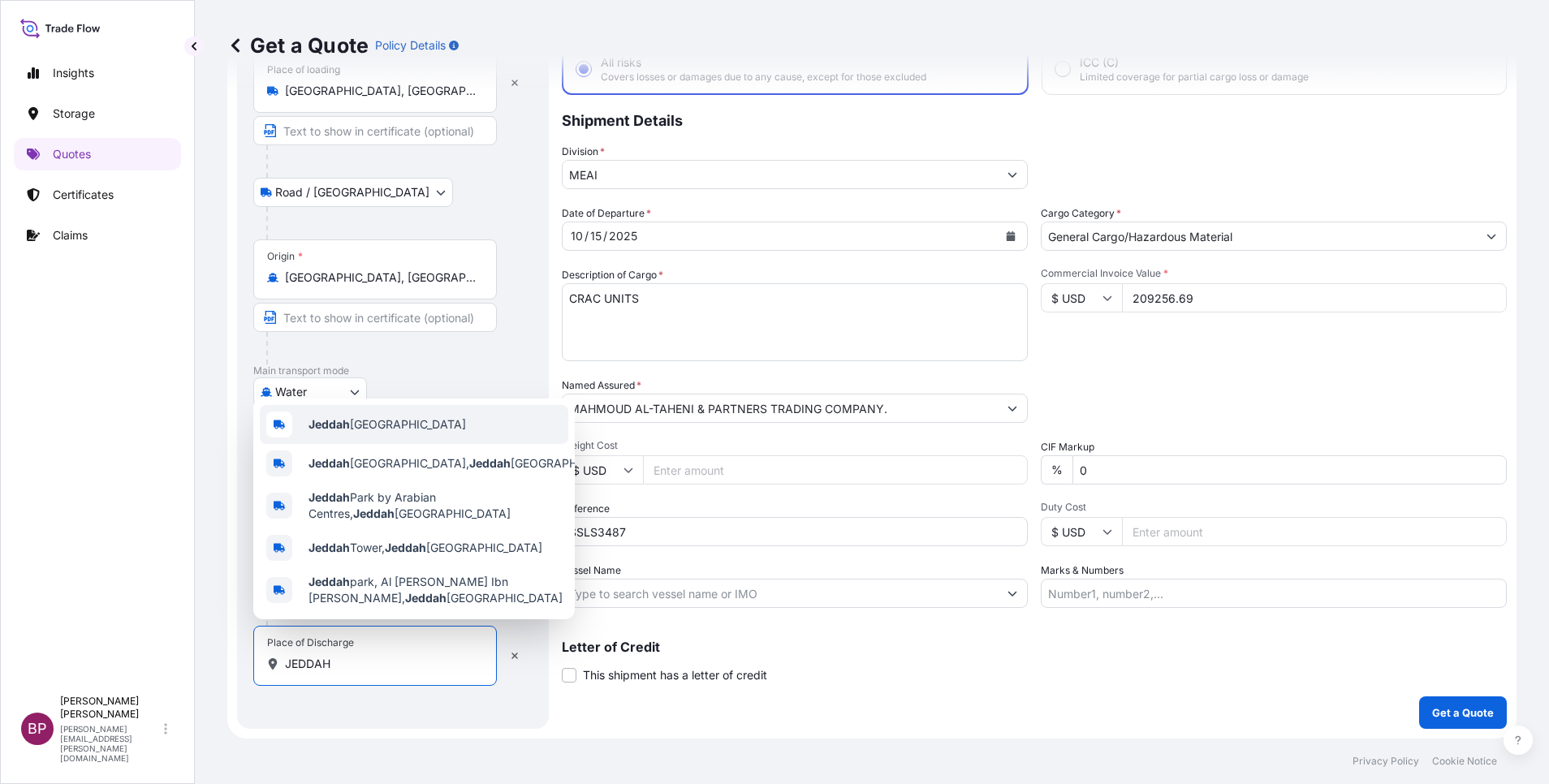
click at [394, 416] on span "Jeddah [GEOGRAPHIC_DATA]" at bounding box center [387, 424] width 157 height 16
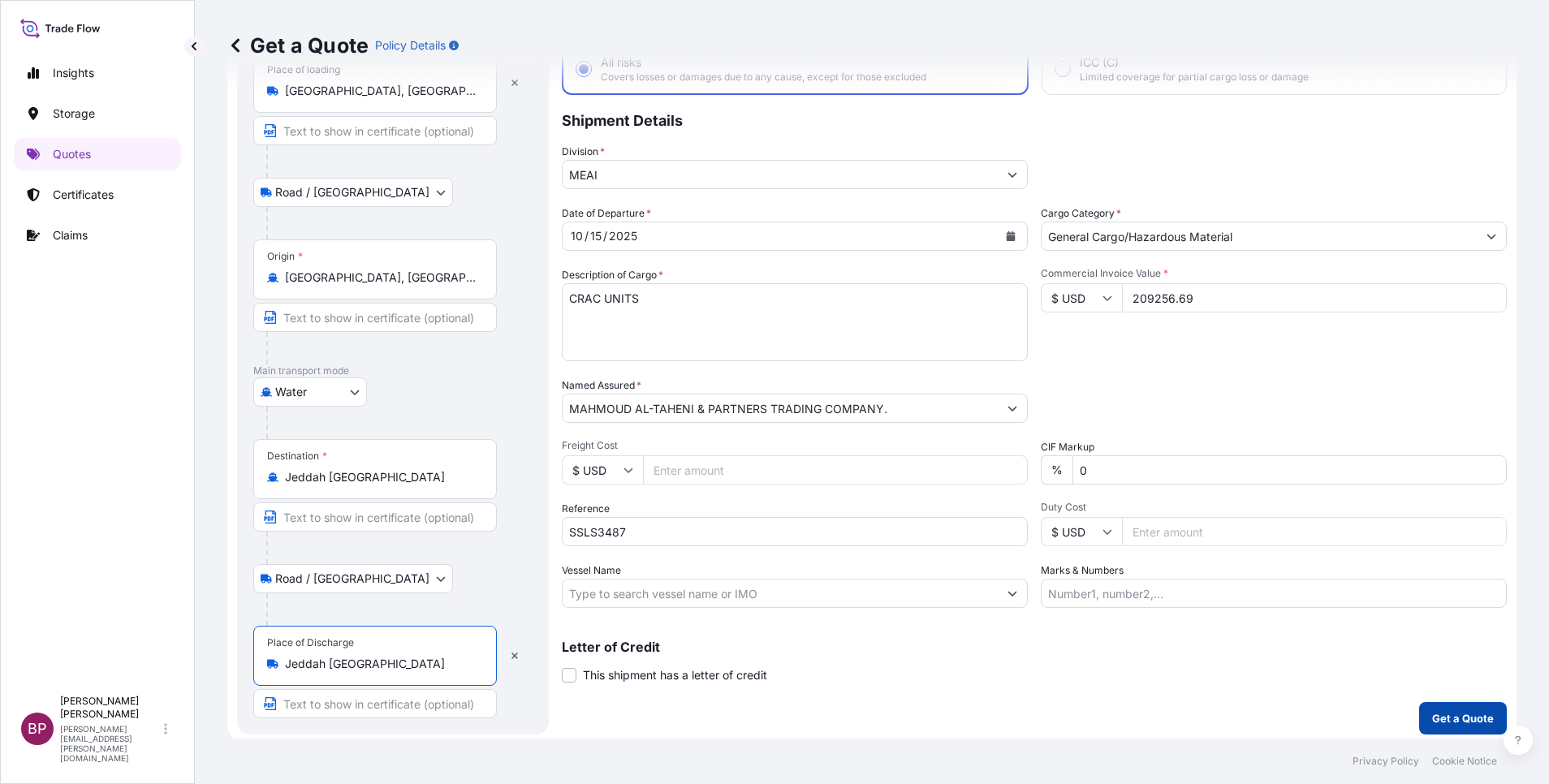
type input "Jeddah [GEOGRAPHIC_DATA]"
click at [1454, 724] on p "Get a Quote" at bounding box center [1462, 718] width 61 height 16
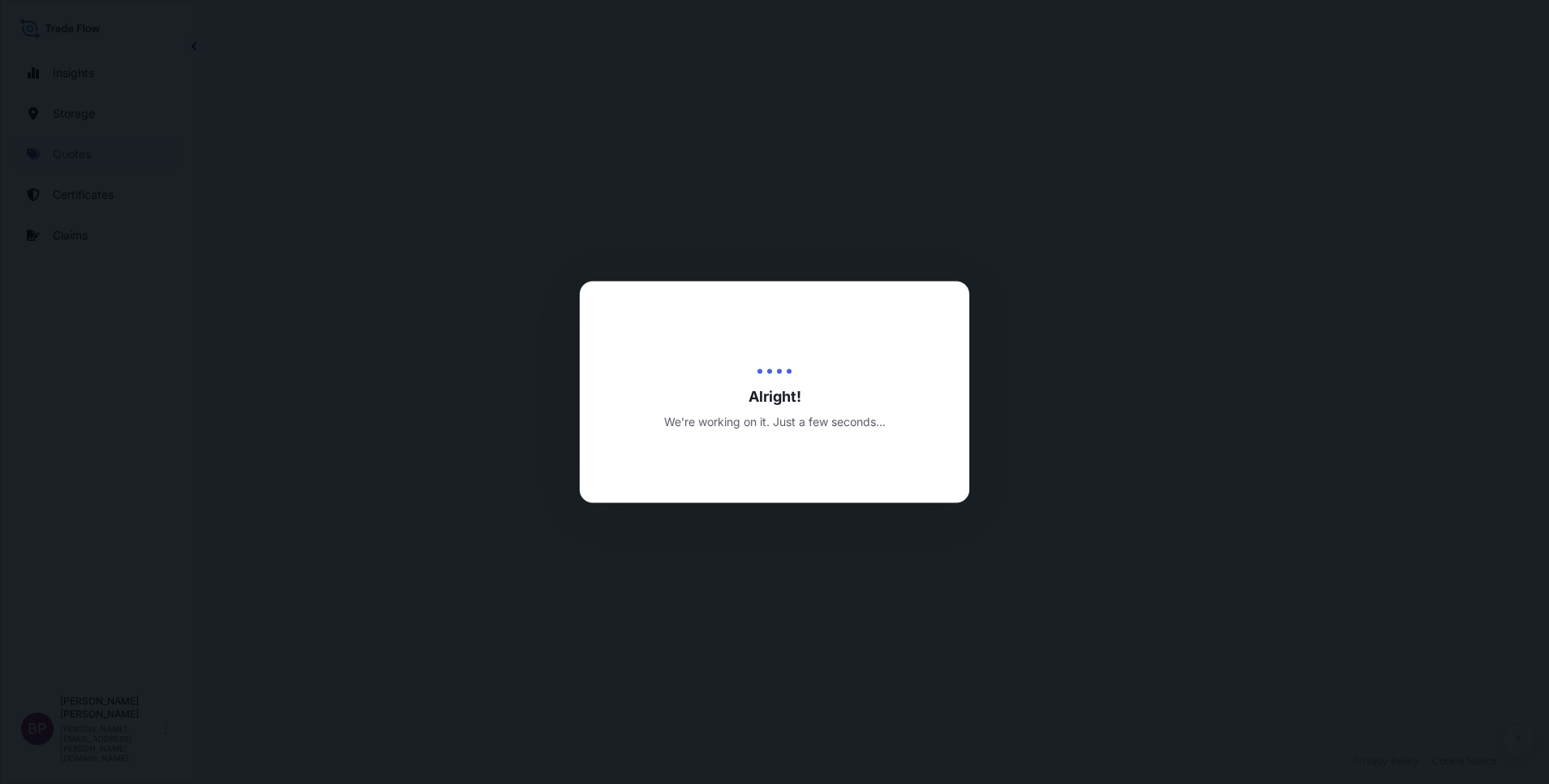
select select "Road / [GEOGRAPHIC_DATA]"
select select "Water"
select select "Road / [GEOGRAPHIC_DATA]"
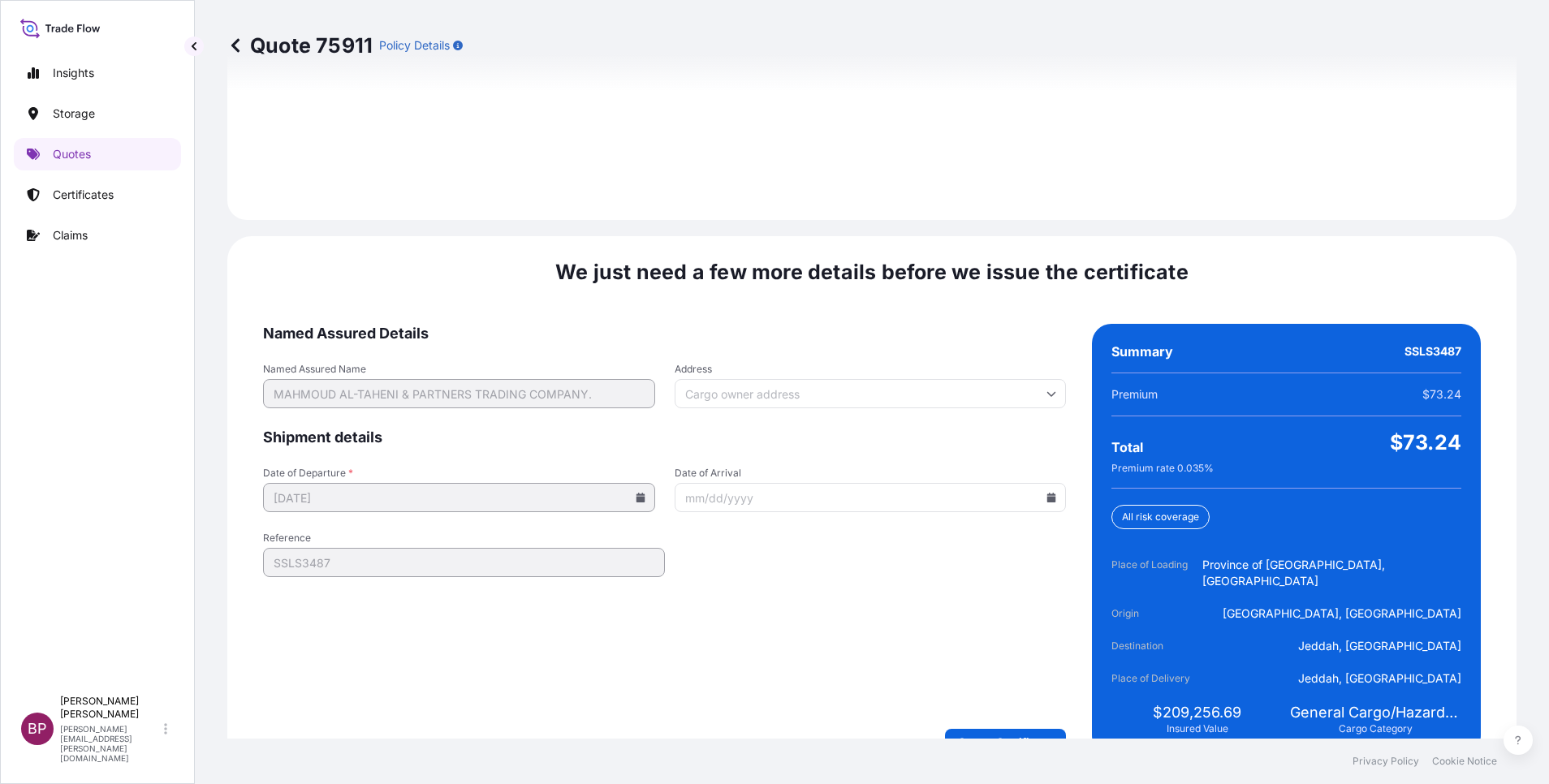
scroll to position [2405, 0]
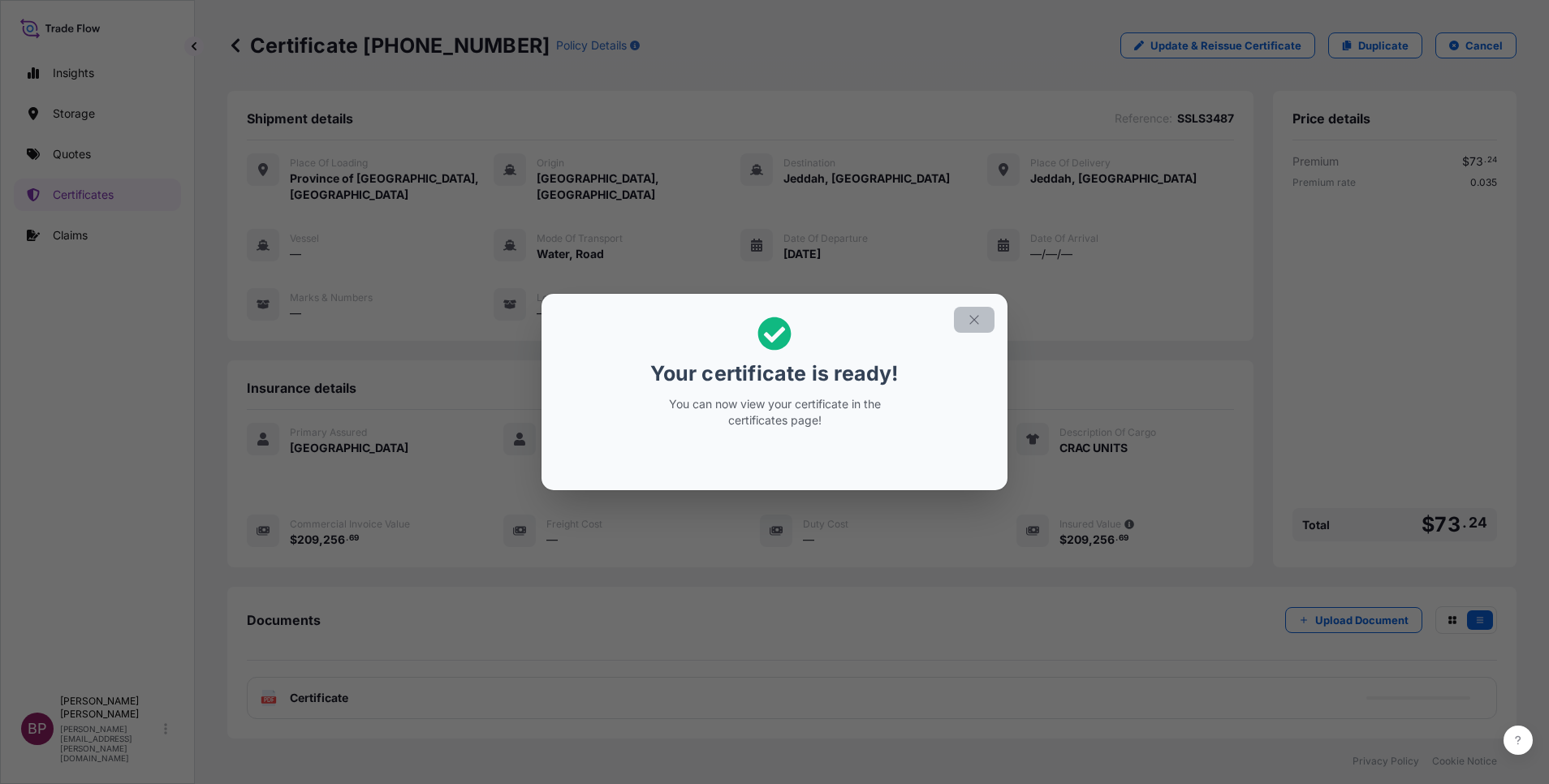
click at [967, 320] on icon "button" at bounding box center [975, 320] width 15 height 15
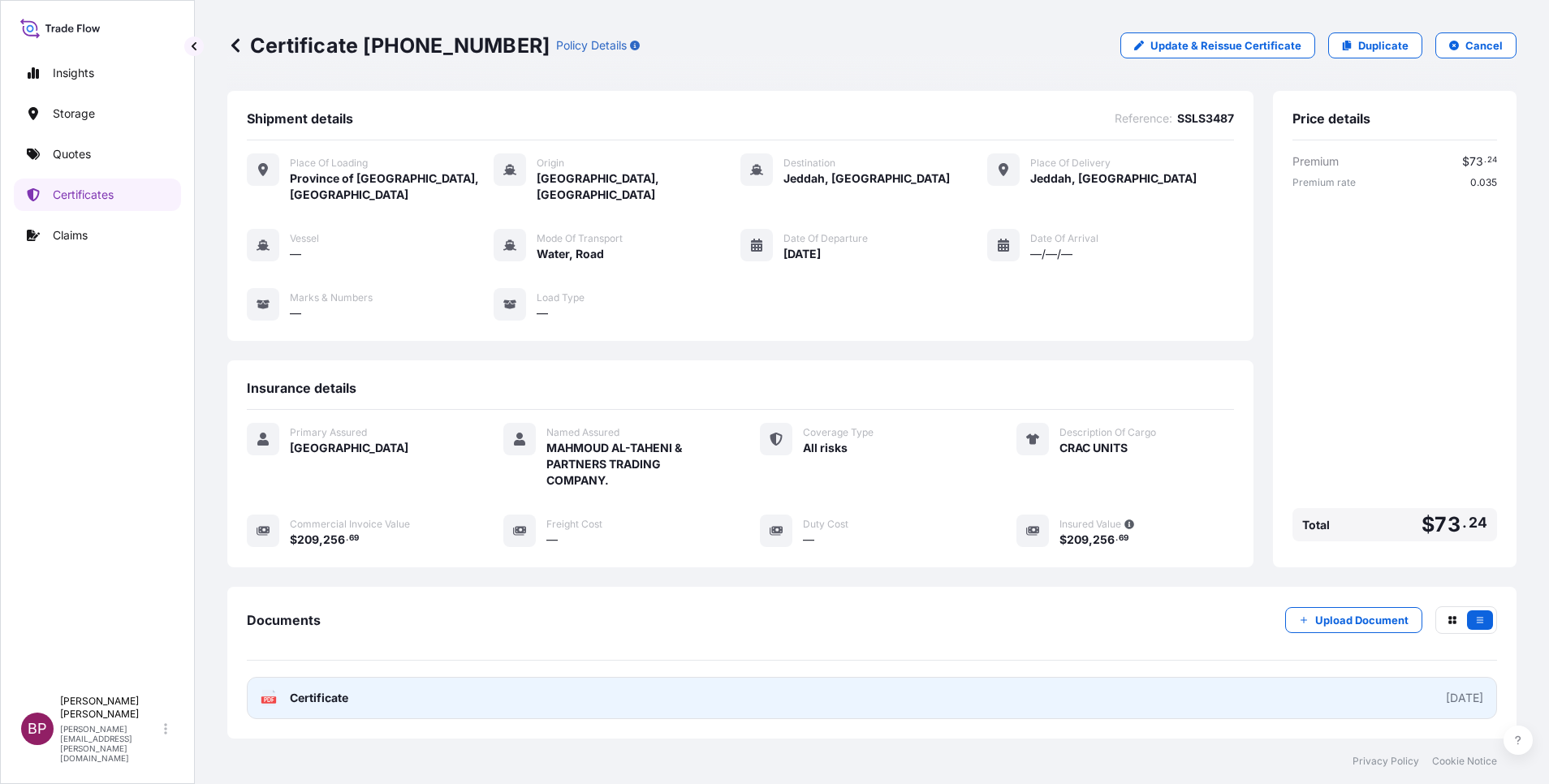
click at [345, 690] on span "Certificate" at bounding box center [319, 697] width 58 height 16
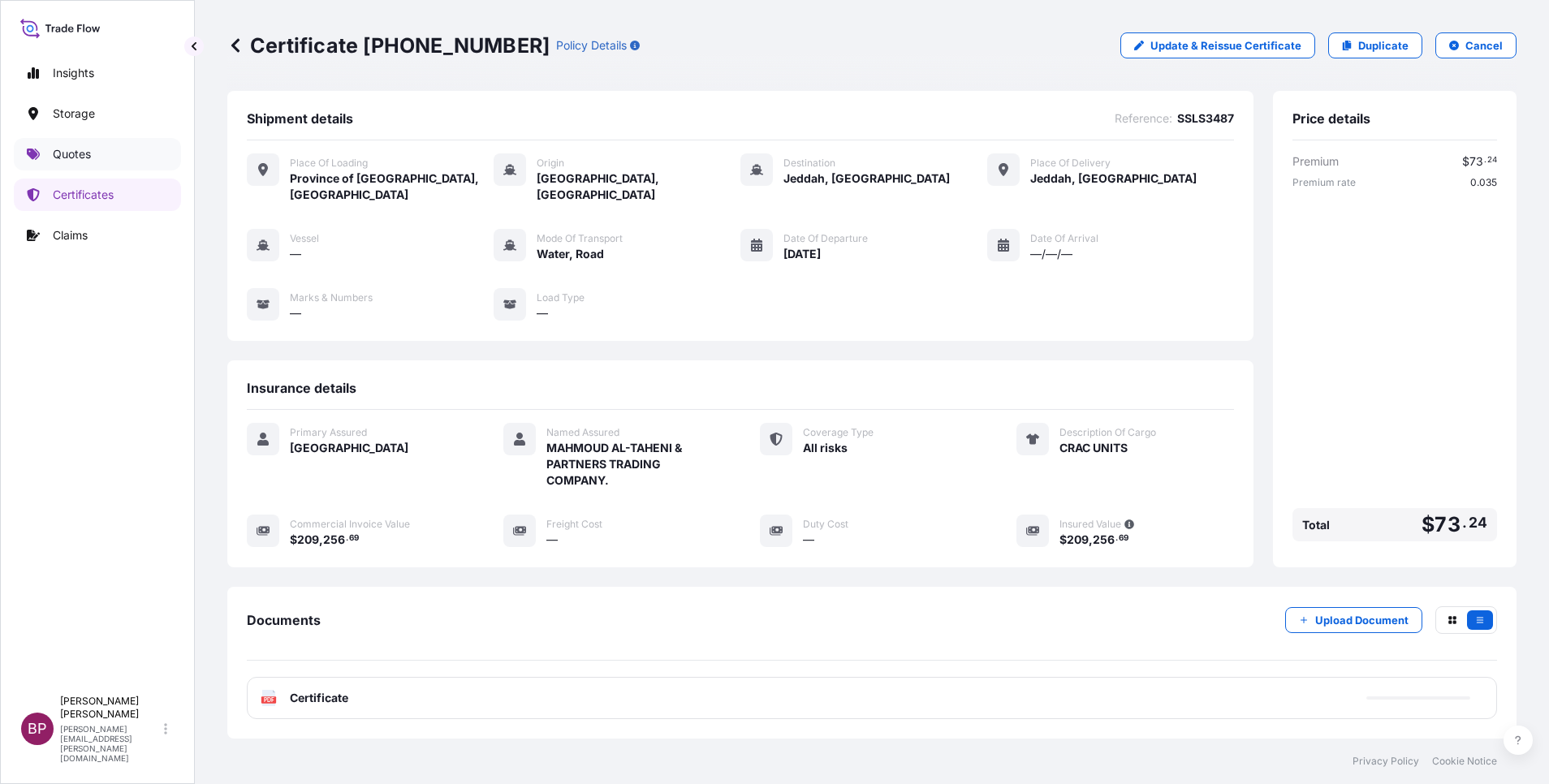
click at [61, 160] on p "Quotes" at bounding box center [72, 154] width 38 height 16
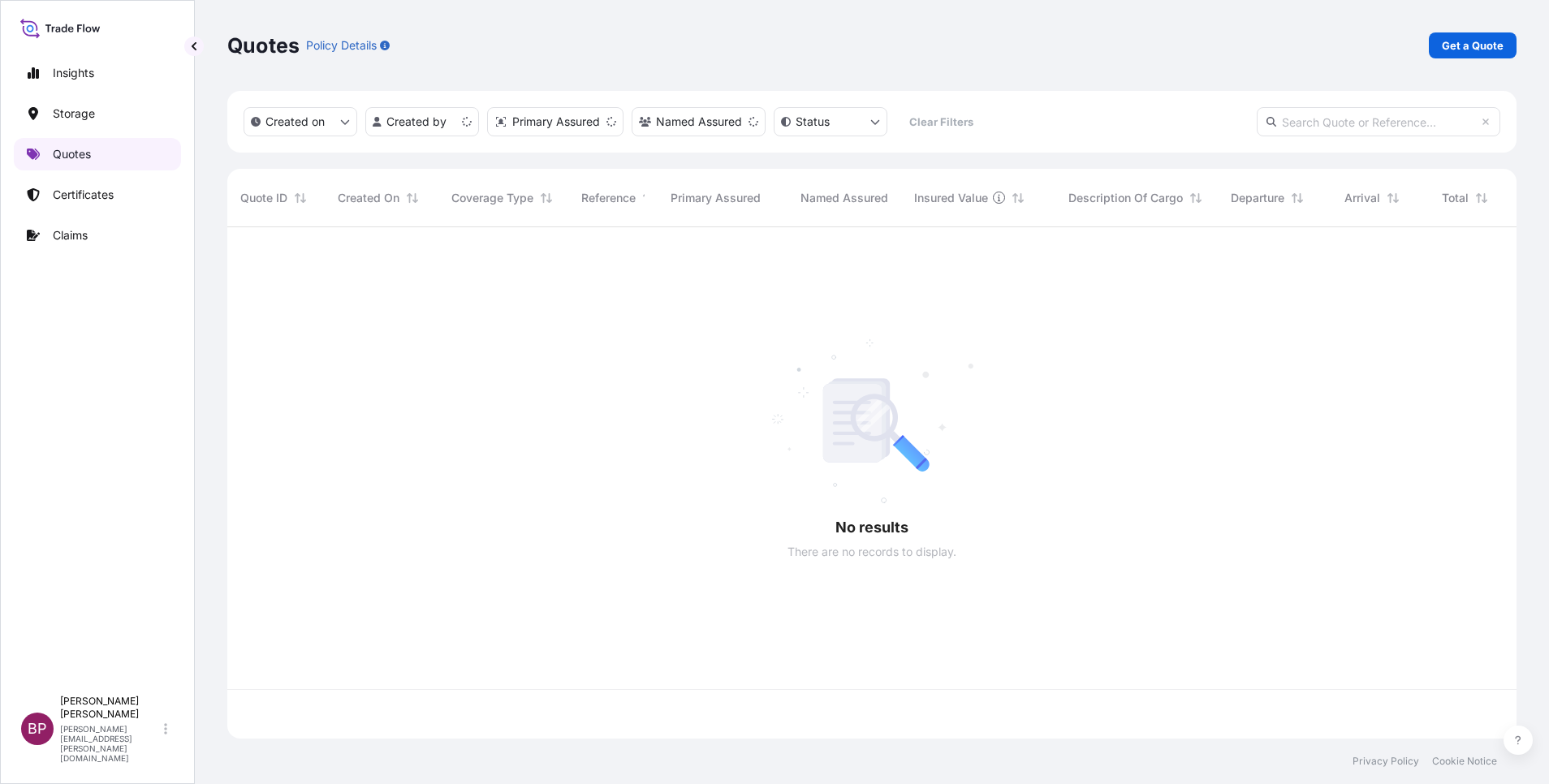
scroll to position [501, 1271]
click at [1488, 41] on p "Get a Quote" at bounding box center [1472, 45] width 61 height 16
select select "Water"
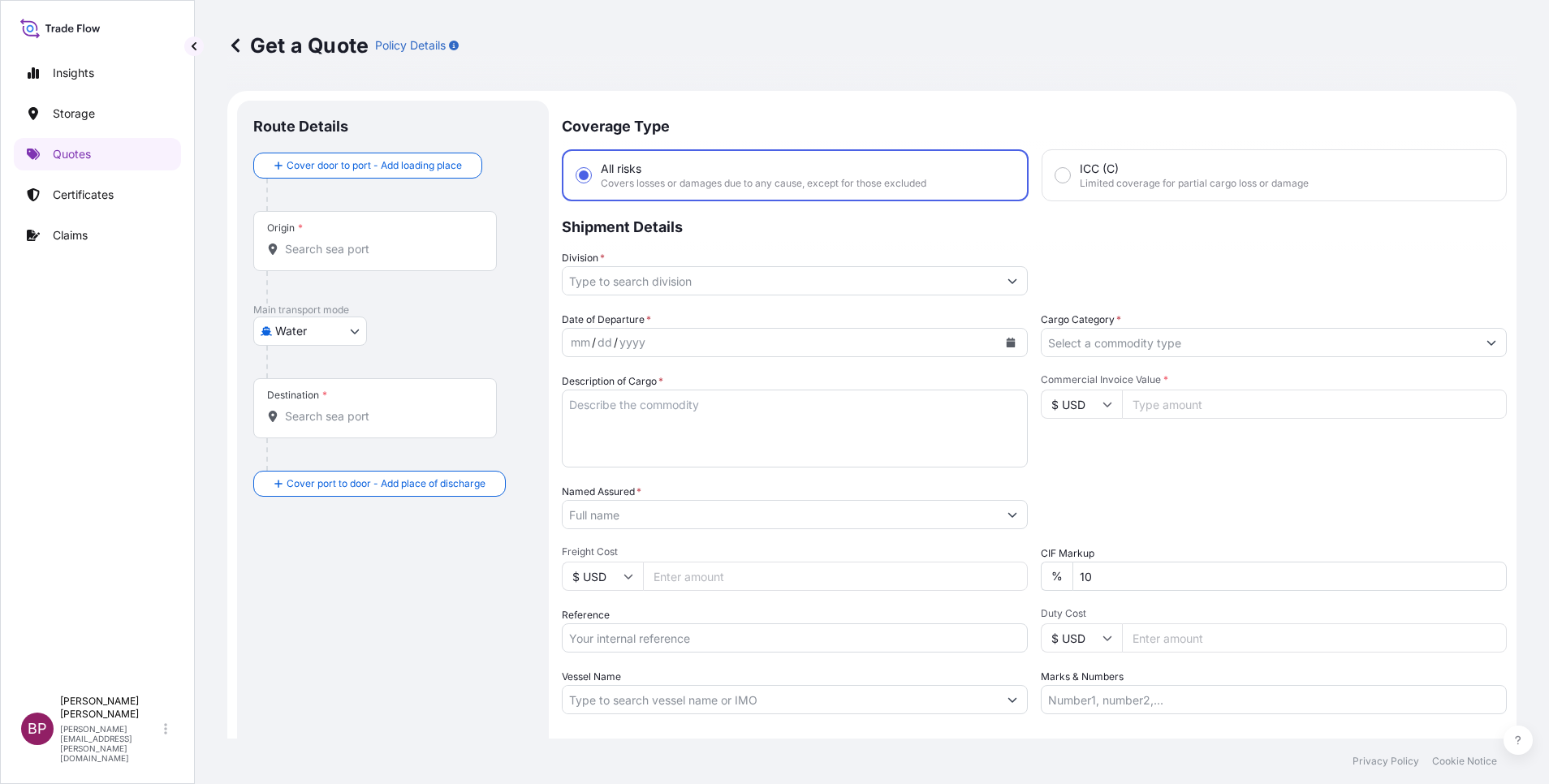
scroll to position [26, 0]
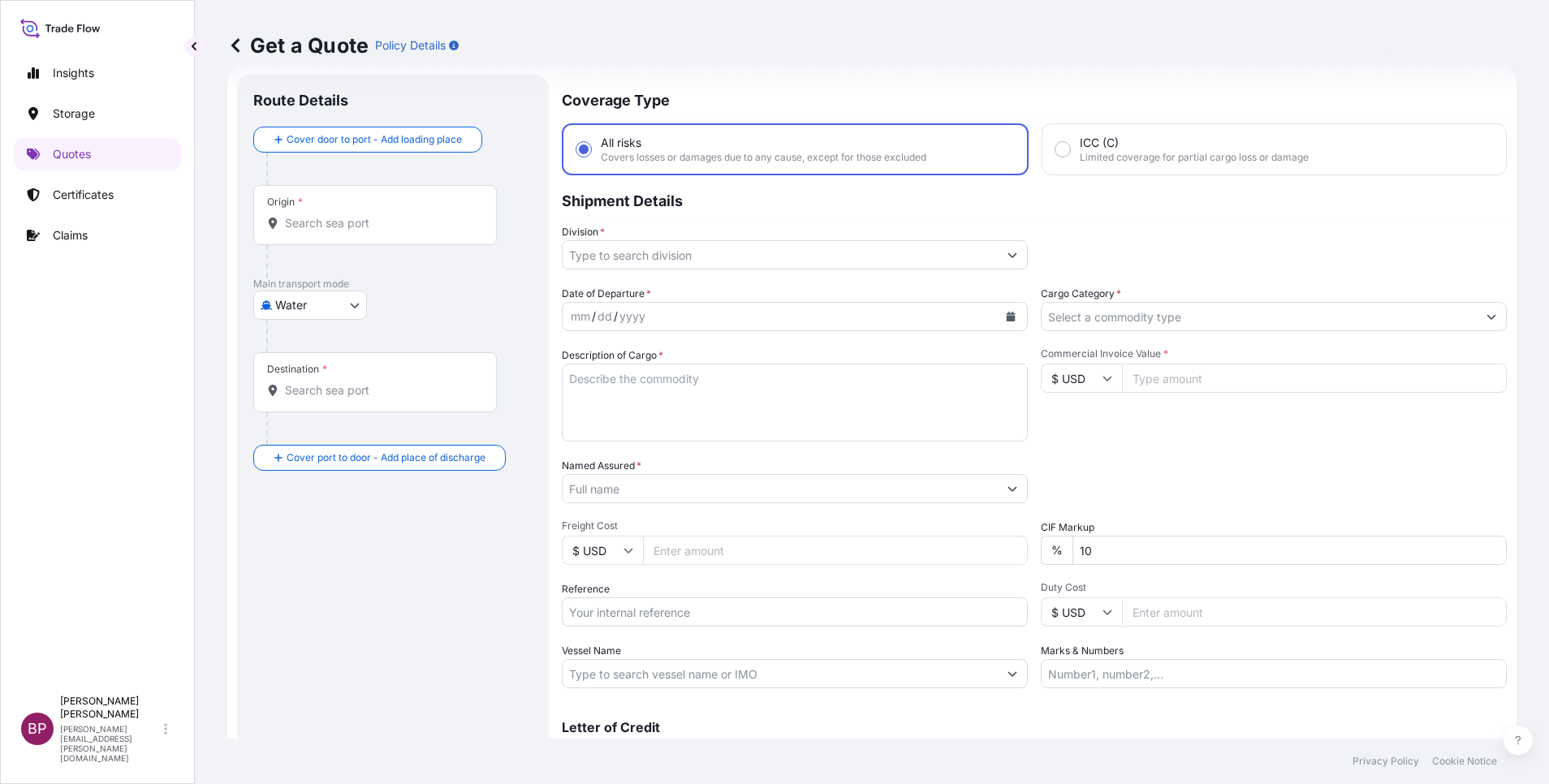
click at [1102, 382] on icon at bounding box center [1107, 378] width 9 height 9
click at [1071, 438] on div "€ EUR" at bounding box center [1072, 422] width 68 height 31
type input "€ EUR"
click at [1173, 373] on input "Commercial Invoice Value *" at bounding box center [1314, 378] width 385 height 29
paste input "4386.80"
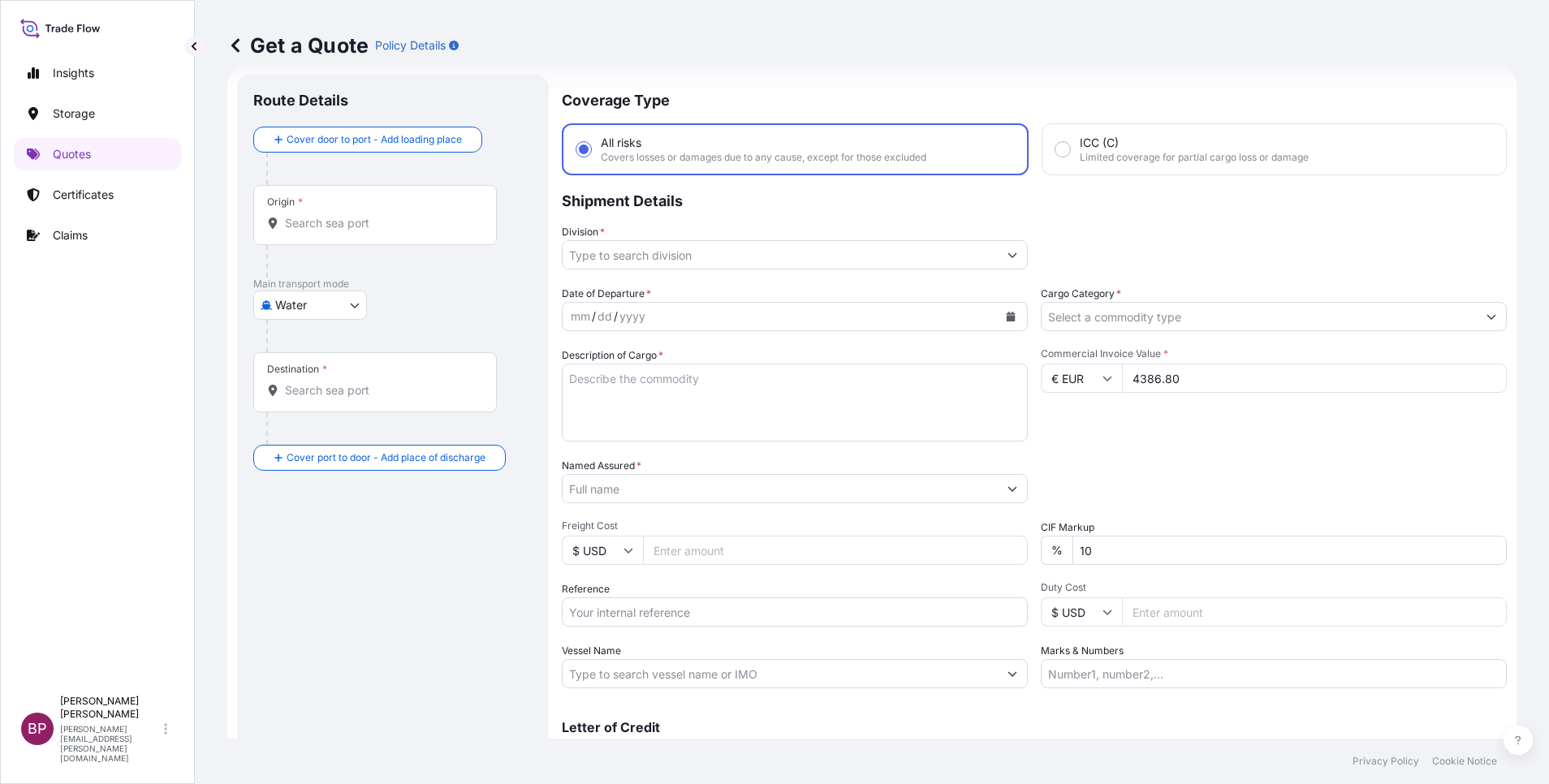
type input "4386.80"
drag, startPoint x: 1126, startPoint y: 542, endPoint x: 658, endPoint y: 493, distance: 470.6
click at [669, 496] on div "Date of Departure * mm / dd / yyyy Cargo Category * Description of Cargo * Comm…" at bounding box center [1034, 486] width 945 height 402
type input "0"
click at [692, 494] on input "Named Assured *" at bounding box center [776, 488] width 426 height 29
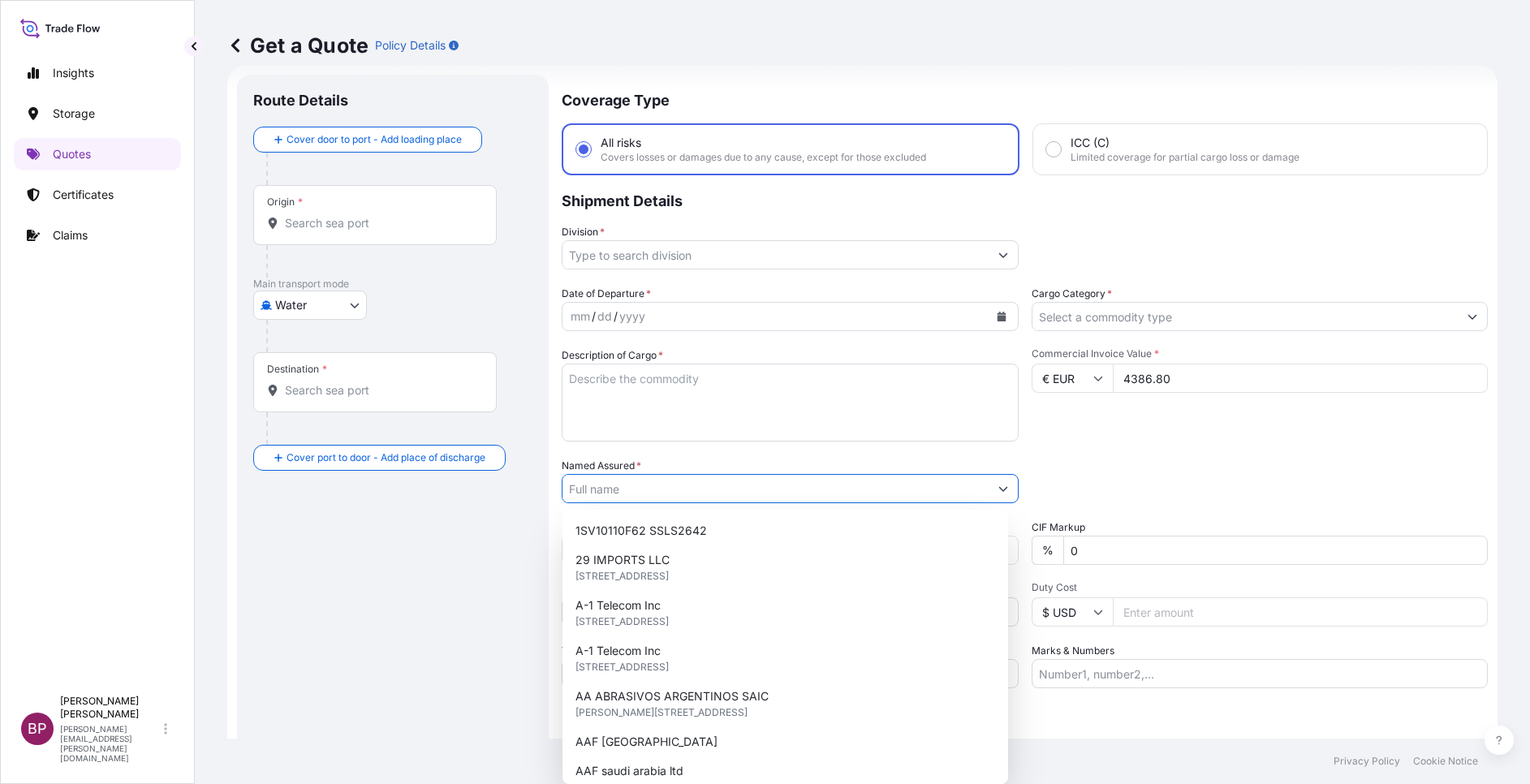
paste input "Jewelry"
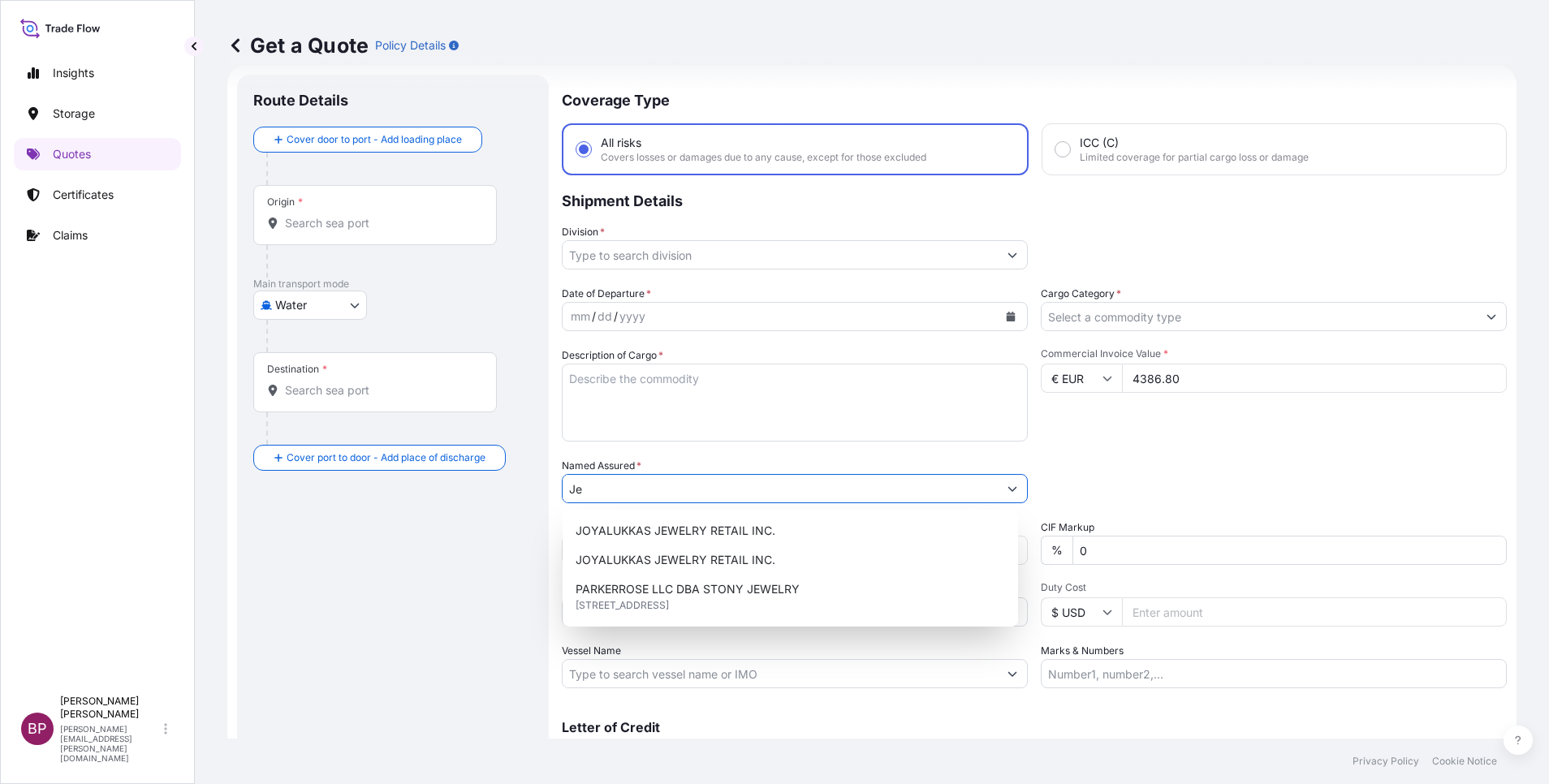
type input "J"
click at [691, 413] on textarea "Description of Cargo *" at bounding box center [795, 402] width 466 height 78
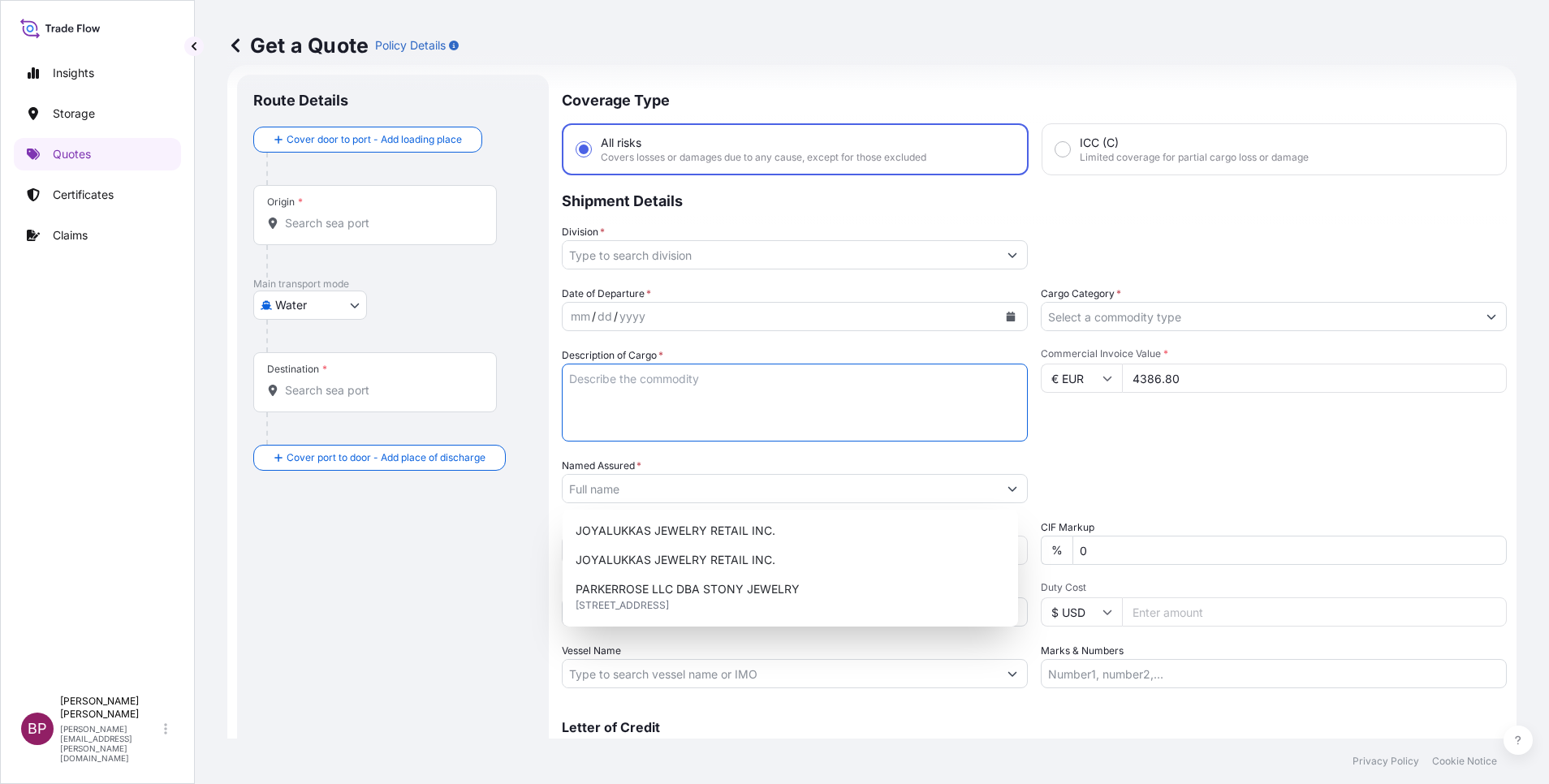
paste textarea "B2B20255823 SSLS3495"
type textarea "B2B20255823 SSLS3495"
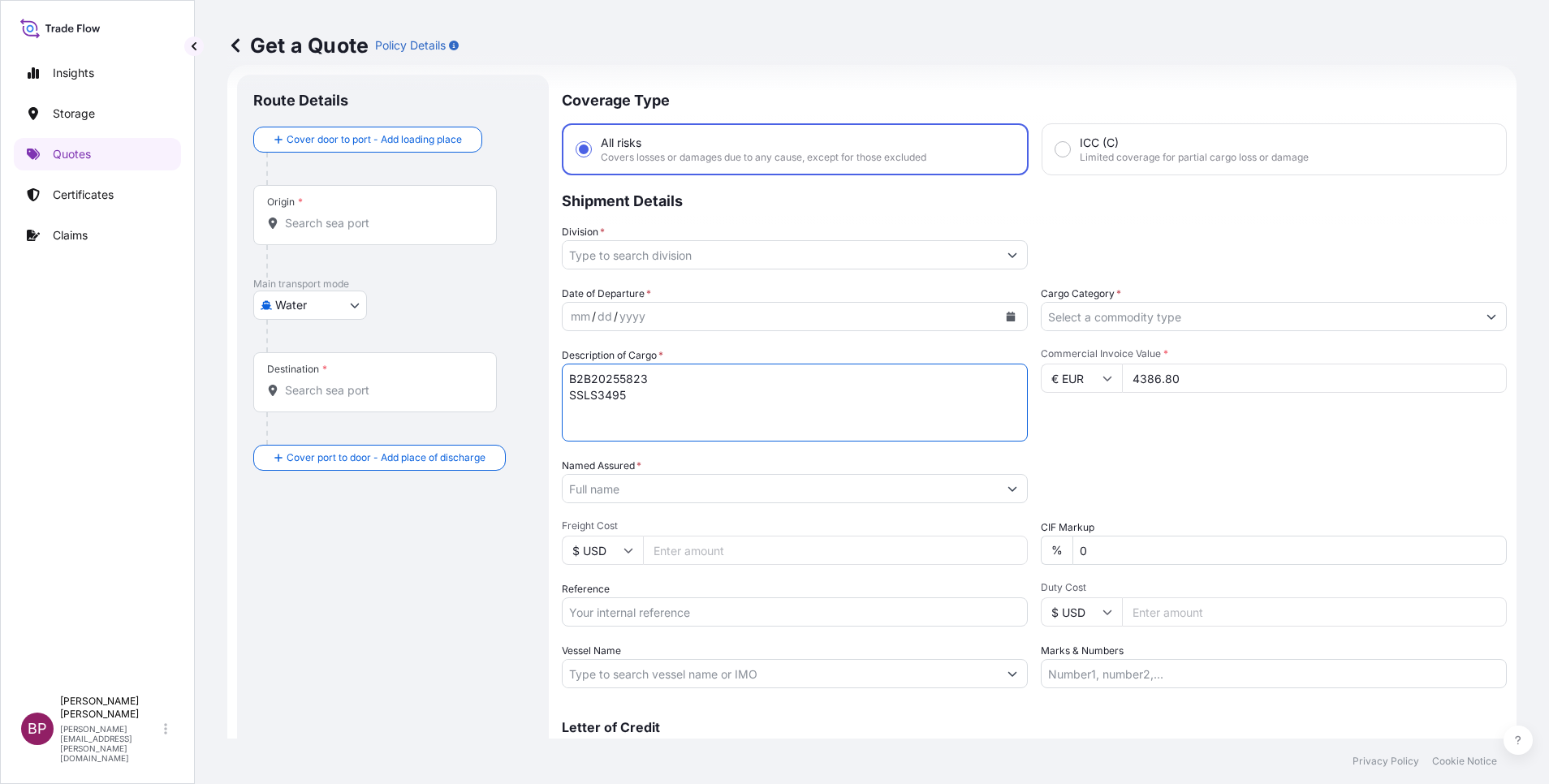
drag, startPoint x: 670, startPoint y: 395, endPoint x: 466, endPoint y: 370, distance: 205.5
click at [467, 371] on form "Route Details Cover door to port - Add loading place Place of loading Road / [G…" at bounding box center [872, 442] width 1290 height 754
click at [680, 614] on input "Reference" at bounding box center [795, 612] width 466 height 29
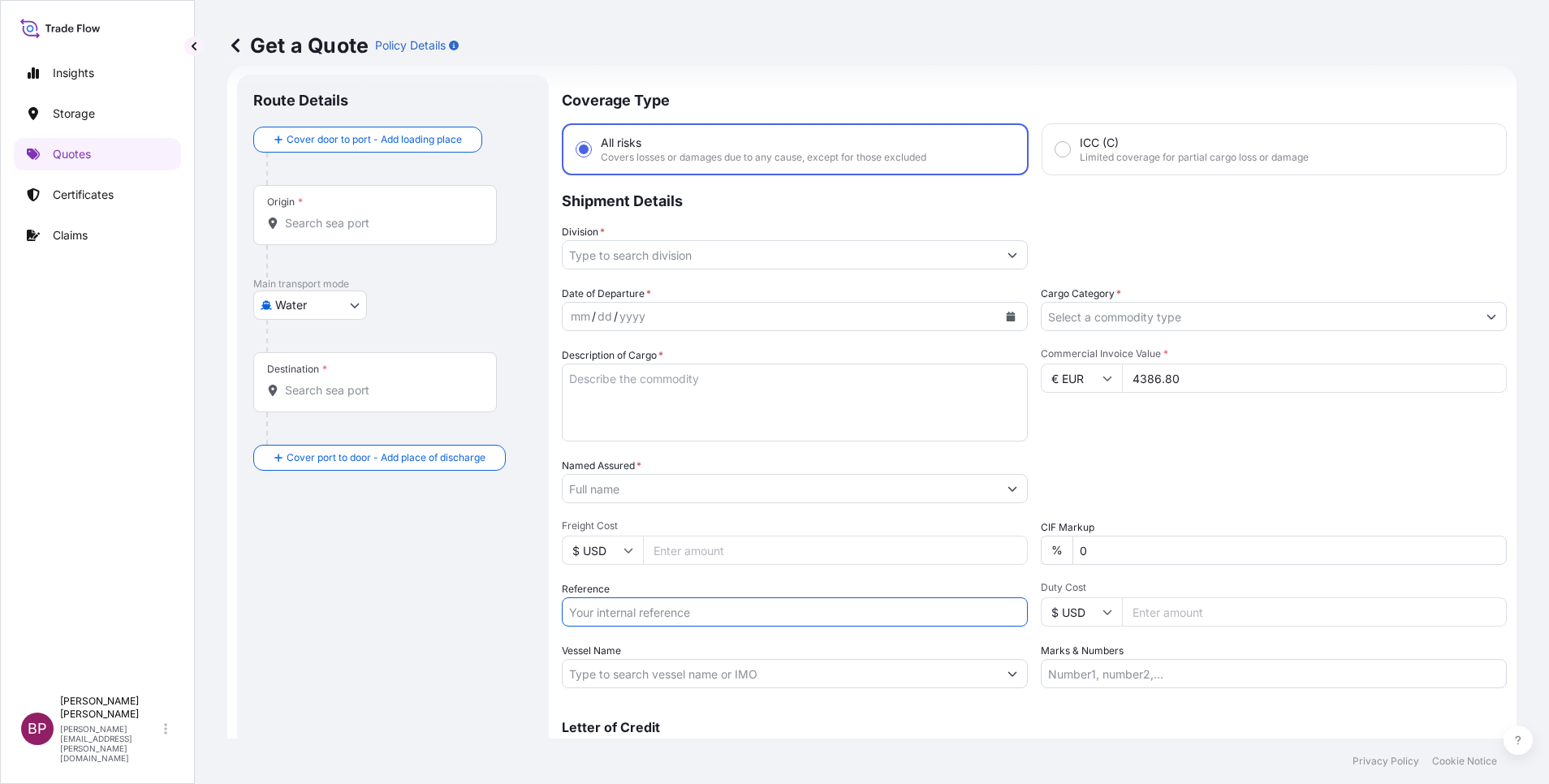
paste input "B2B20255823 SSLS3495"
type input "B2B20255823 SSLS3495"
click at [625, 490] on input "Named Assured *" at bounding box center [776, 488] width 426 height 29
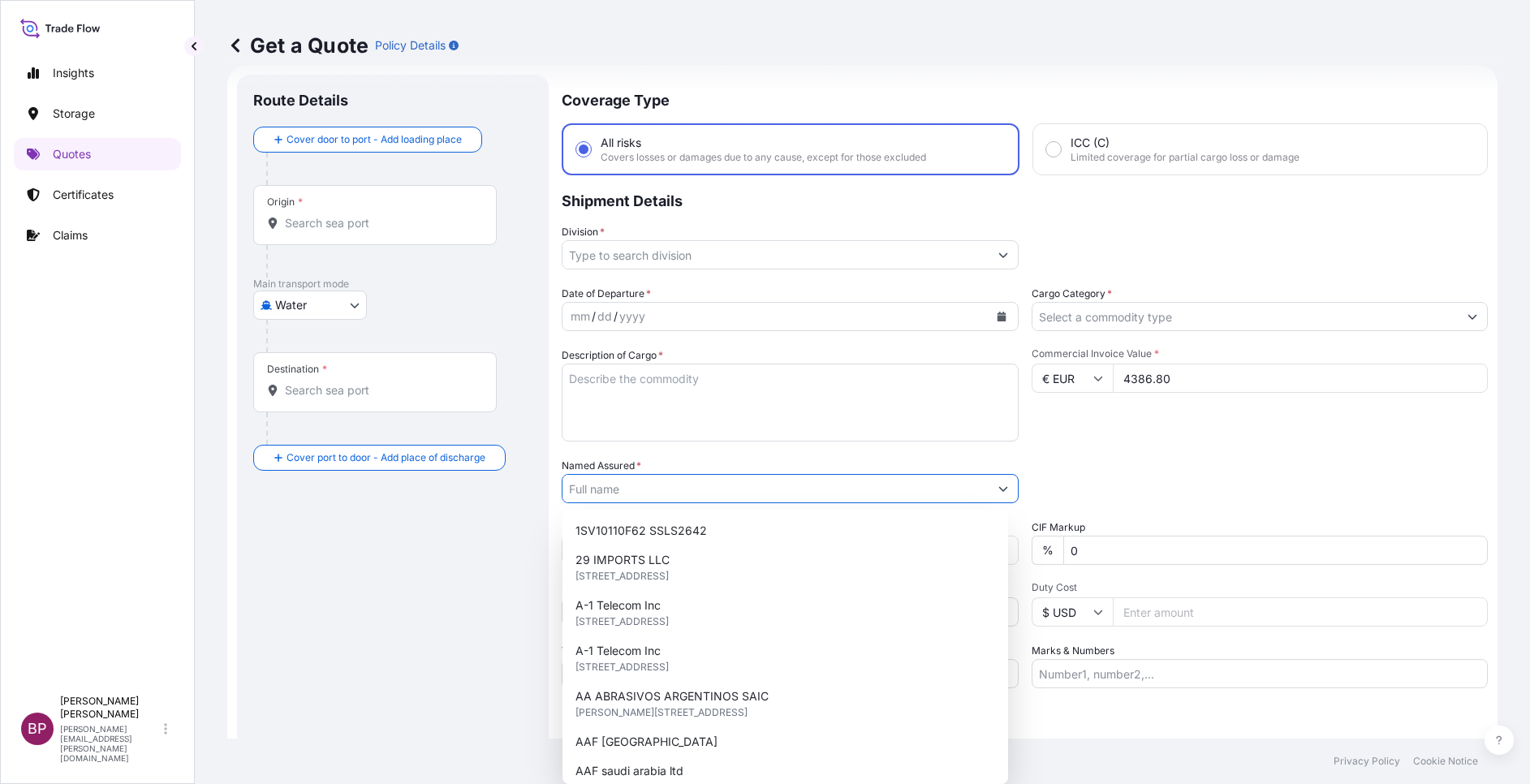
paste input "Jewelry"
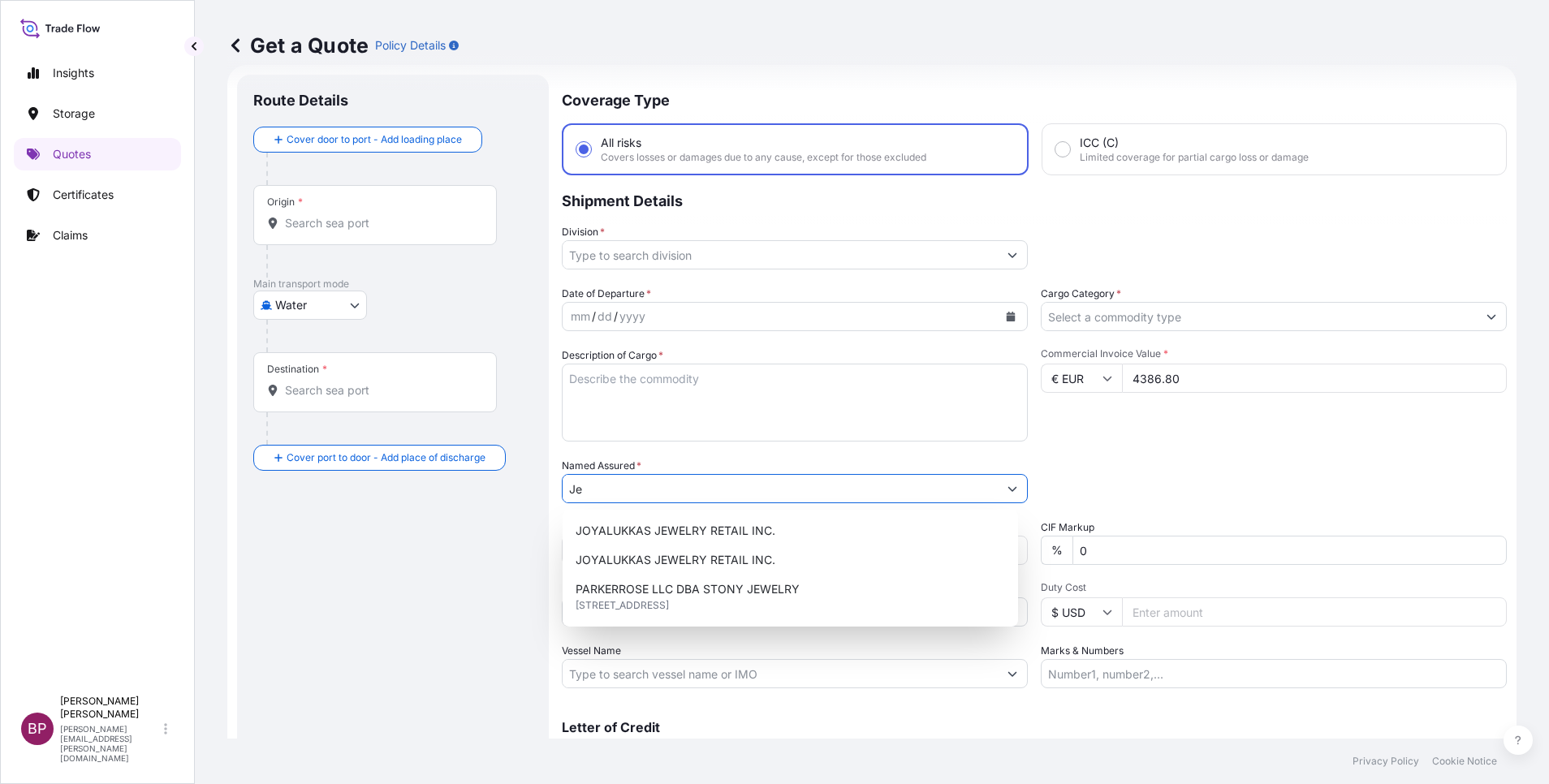
type input "J"
click at [821, 406] on textarea "Description of Cargo *" at bounding box center [795, 402] width 466 height 78
paste textarea "Jewelry"
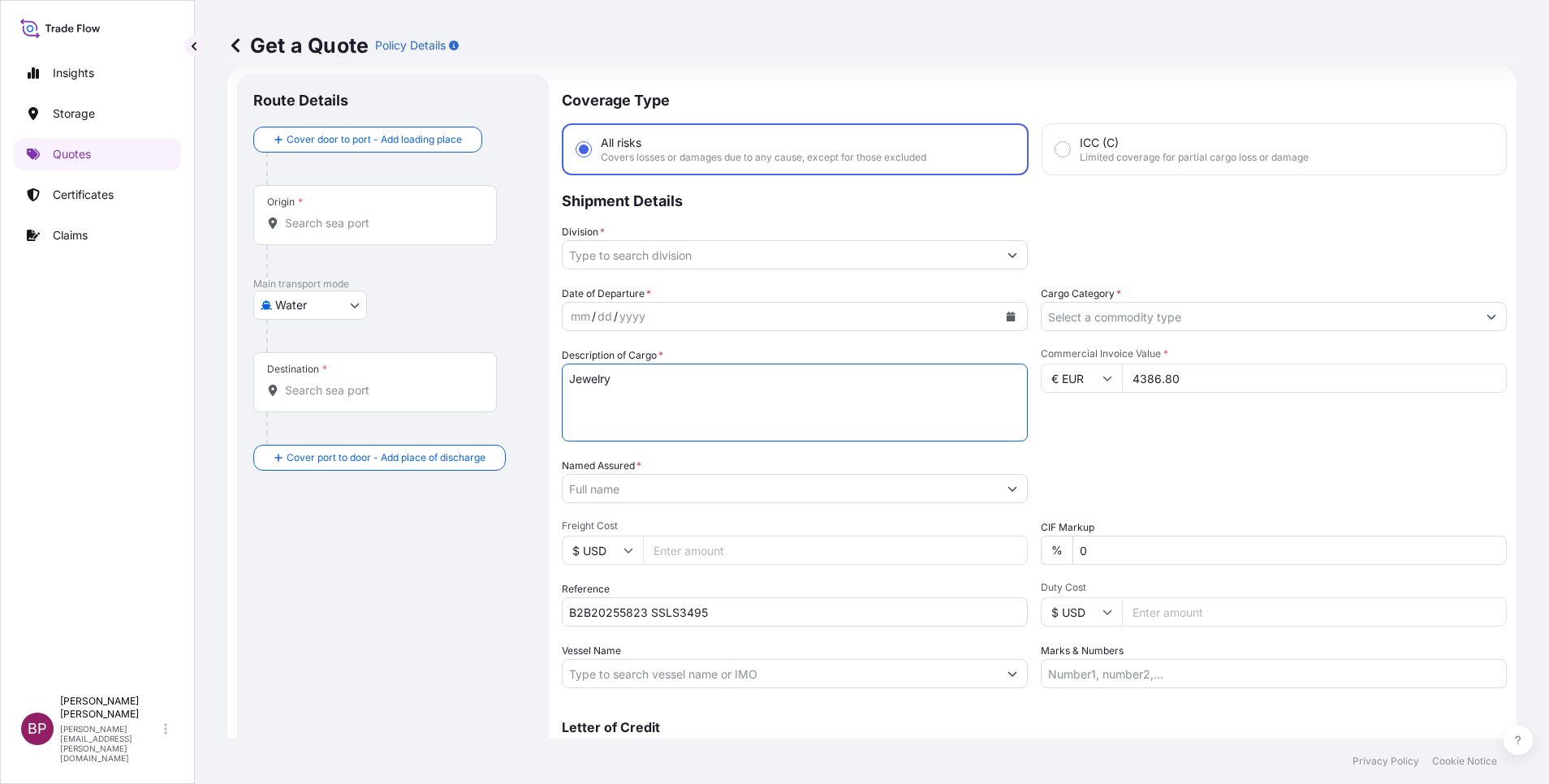
type textarea "Jewelry"
click at [642, 492] on input "Named Assured *" at bounding box center [776, 488] width 426 height 29
paste input "Tamkeen Franchises Trading Co."
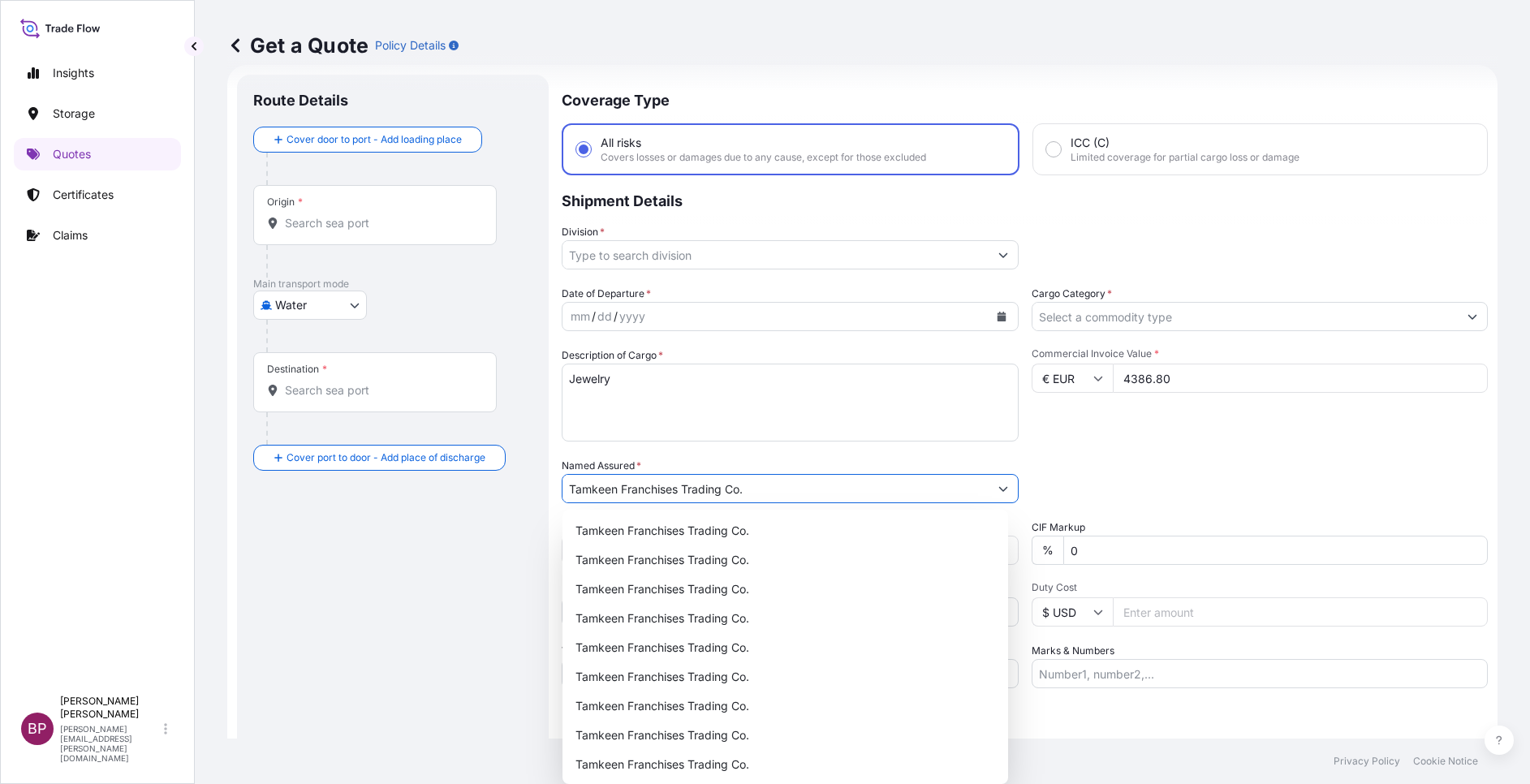
type input "Tamkeen Franchises Trading Co."
click at [998, 254] on icon "Show suggestions" at bounding box center [1003, 254] width 9 height 9
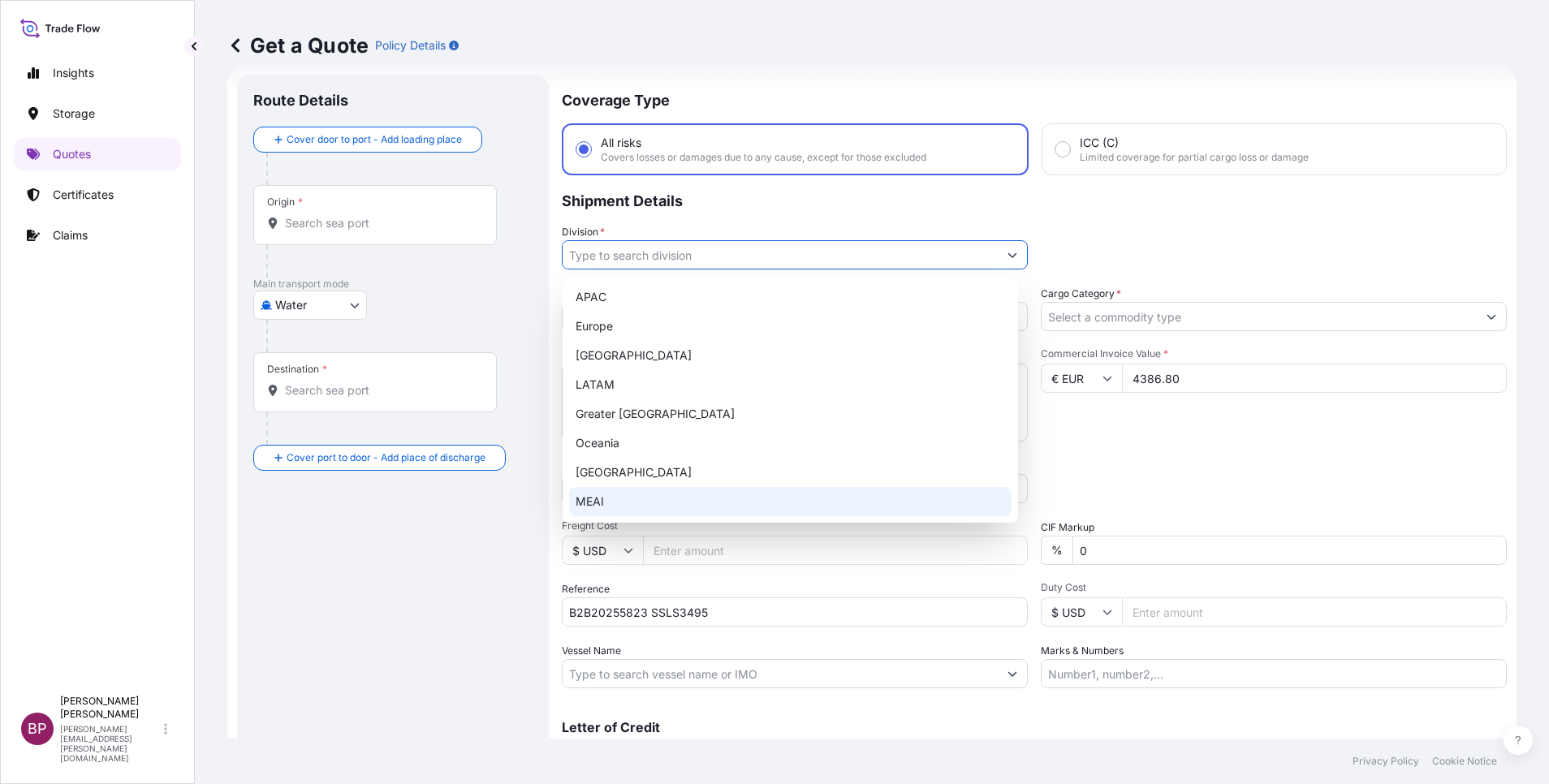
click at [637, 498] on div "MEAI" at bounding box center [790, 501] width 442 height 29
type input "MEAI"
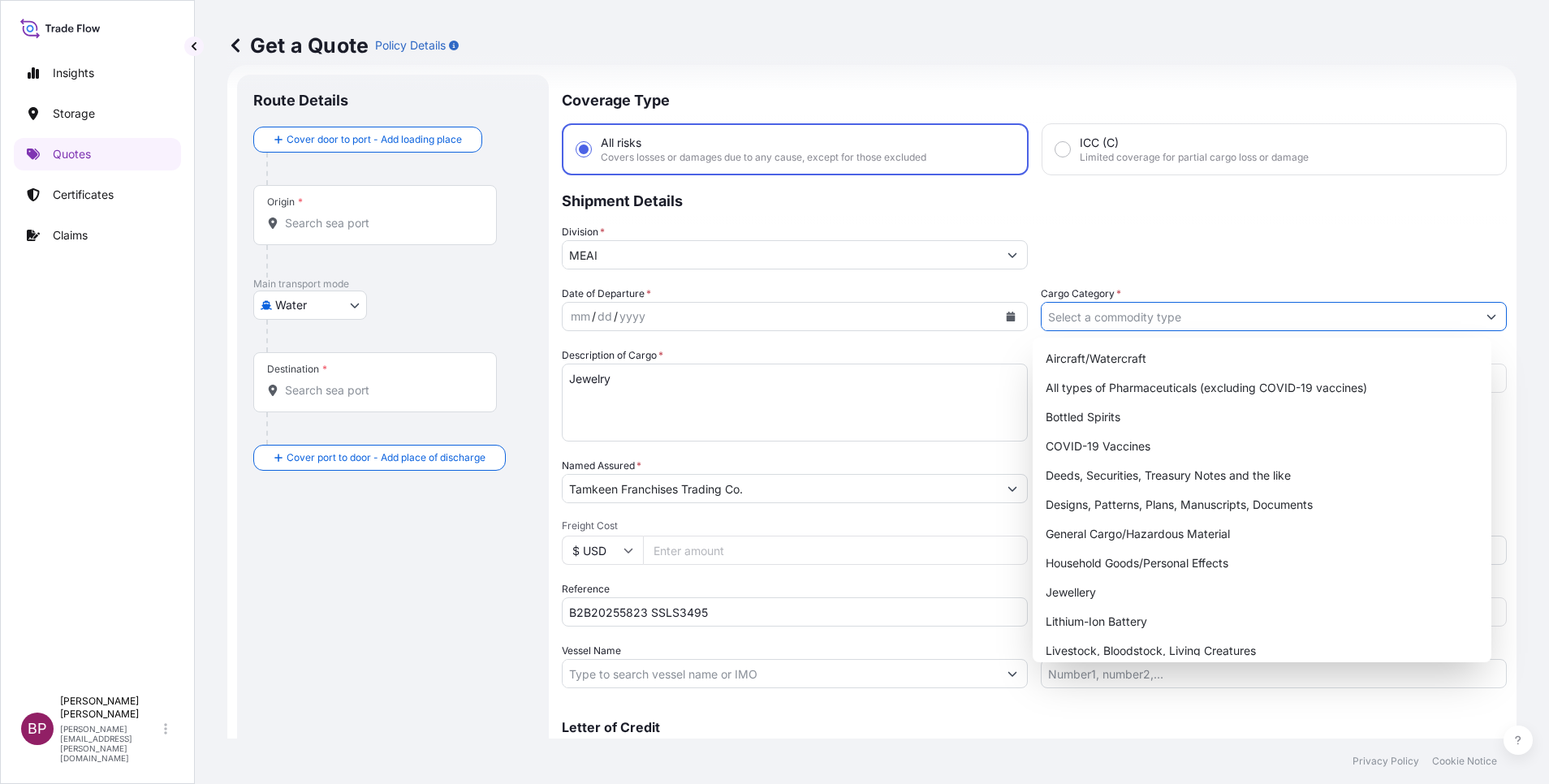
click at [1488, 317] on icon "Show suggestions" at bounding box center [1491, 317] width 8 height 5
click at [1127, 539] on div "General Cargo/Hazardous Material" at bounding box center [1261, 533] width 446 height 29
type input "General Cargo/Hazardous Material"
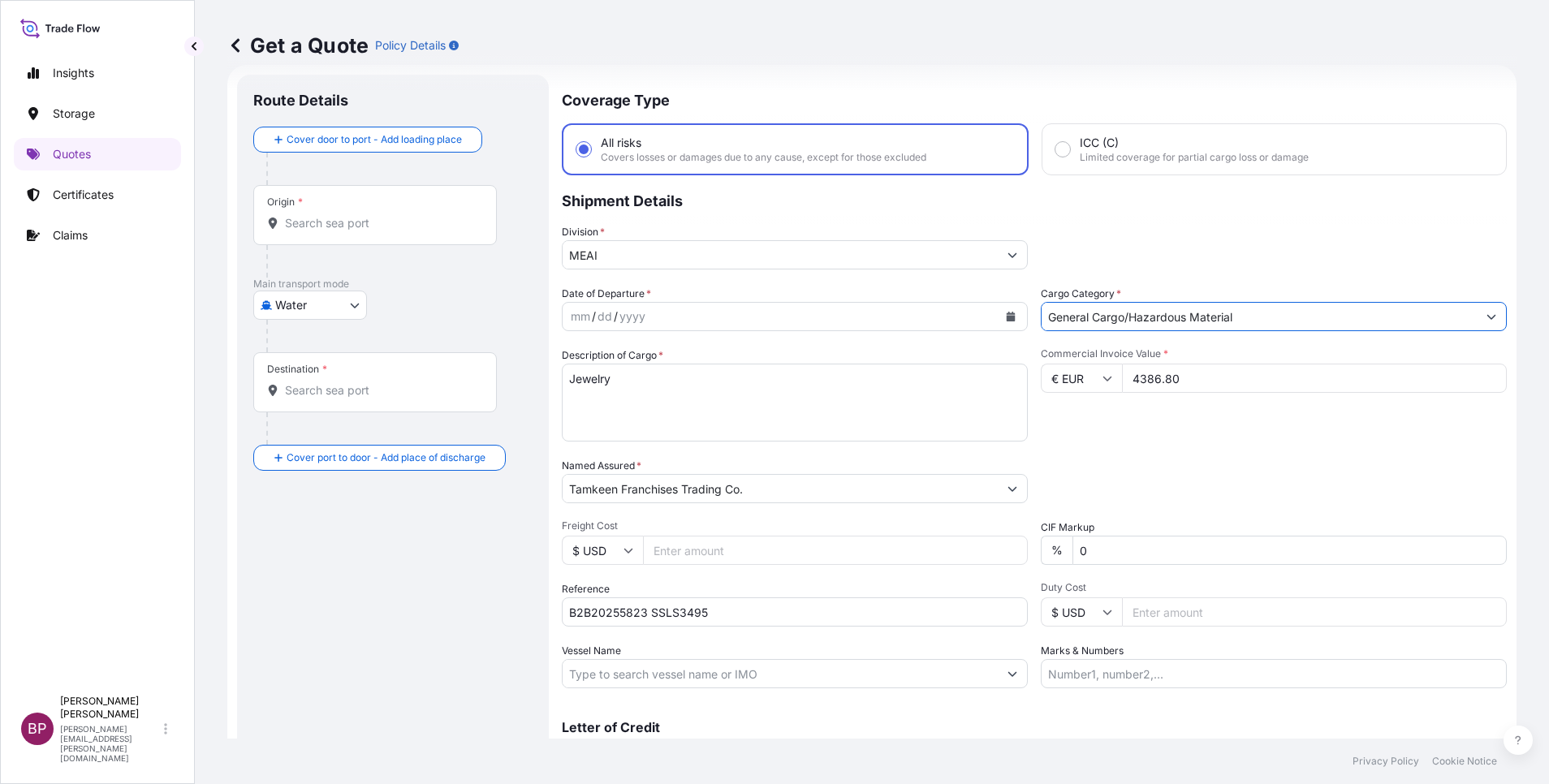
click at [833, 410] on textarea "Jewelry" at bounding box center [795, 402] width 466 height 78
click at [1000, 321] on button "Calendar" at bounding box center [1011, 317] width 26 height 26
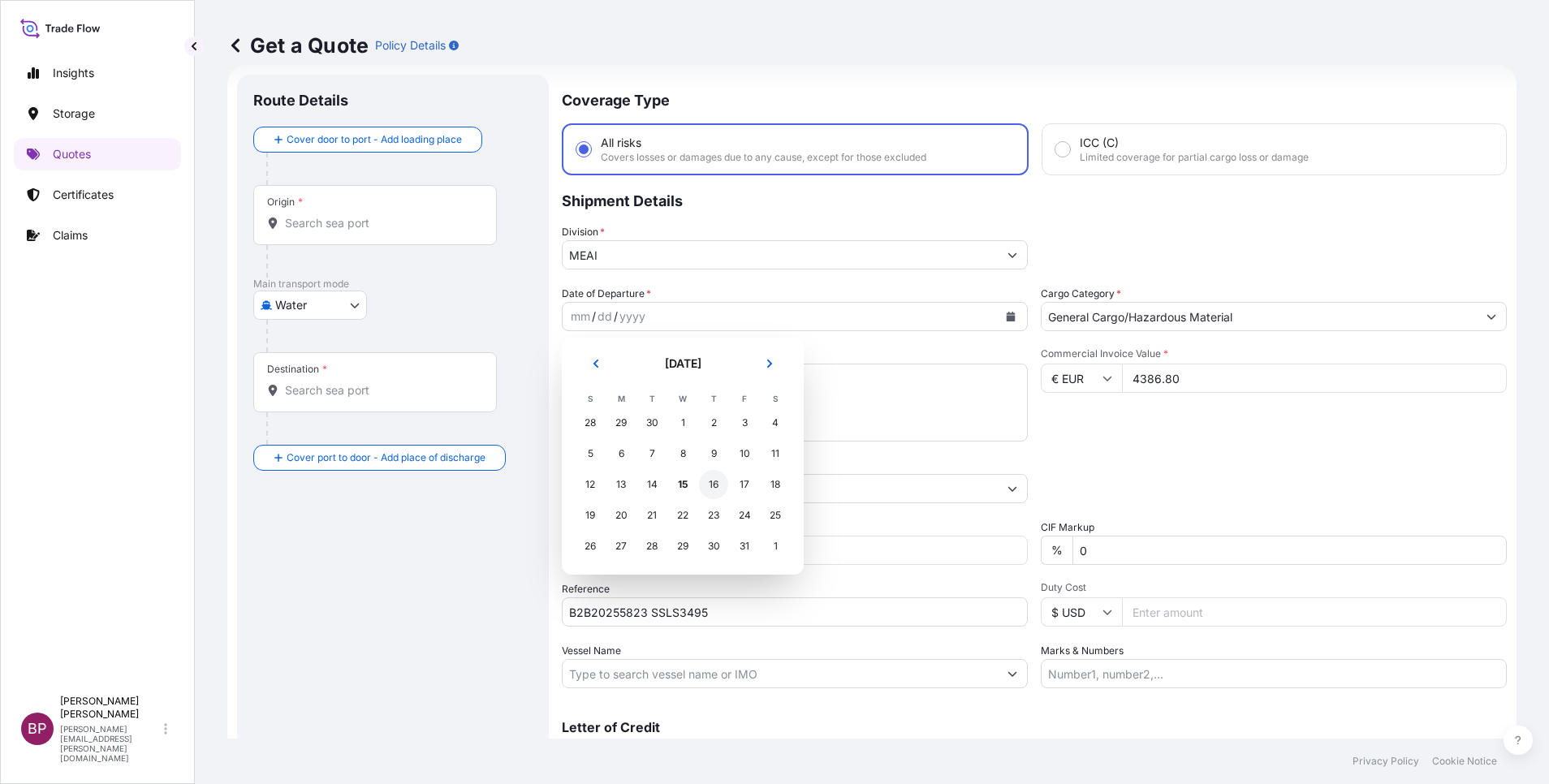
click at [715, 491] on div "16" at bounding box center [713, 484] width 29 height 29
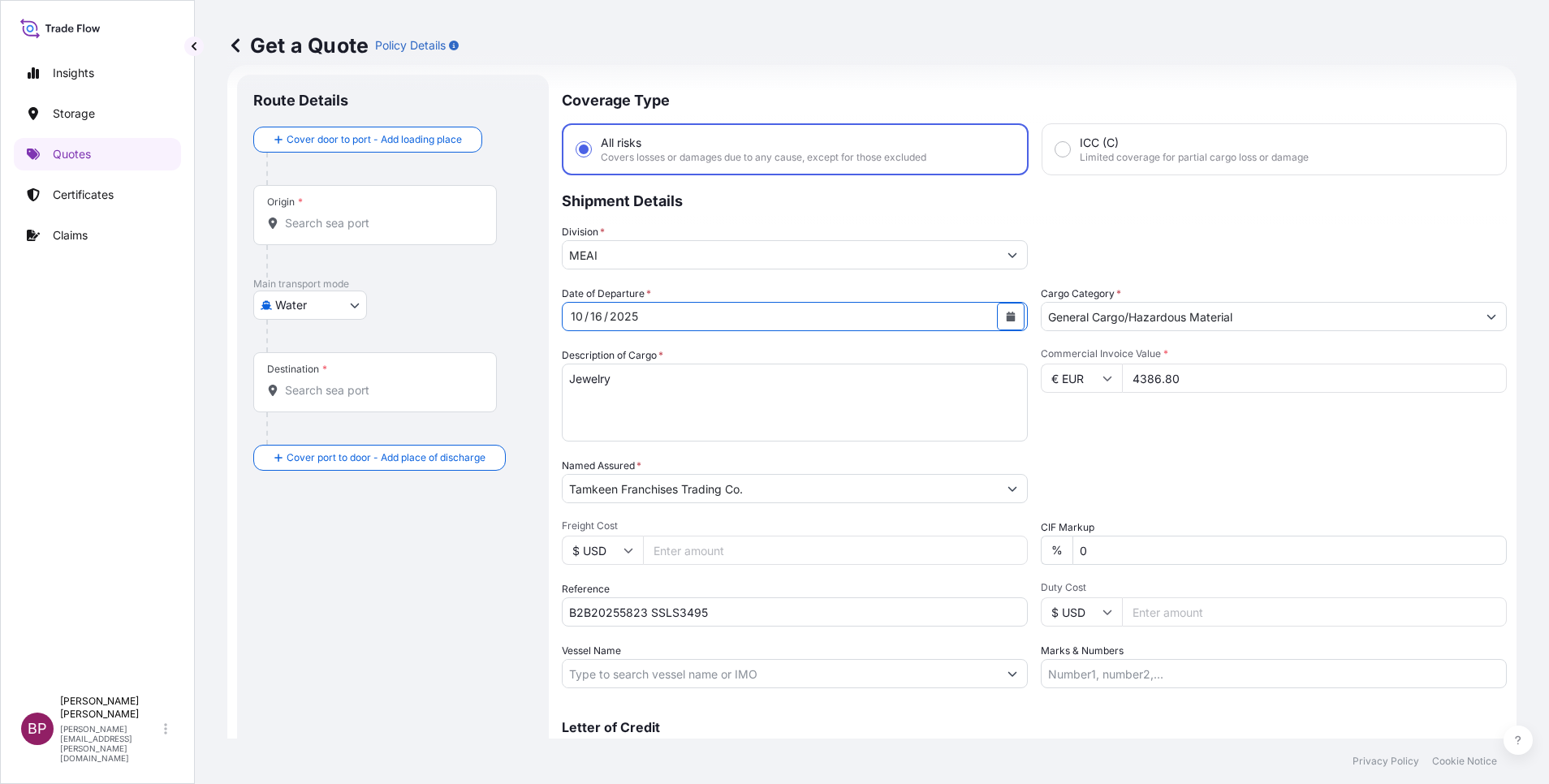
click at [351, 304] on body "Insights Storage Quotes Certificates Claims BP [PERSON_NAME] Kurian [EMAIL_ADDR…" at bounding box center [774, 392] width 1549 height 784
click at [300, 343] on div "Air" at bounding box center [310, 347] width 101 height 29
select select "Air"
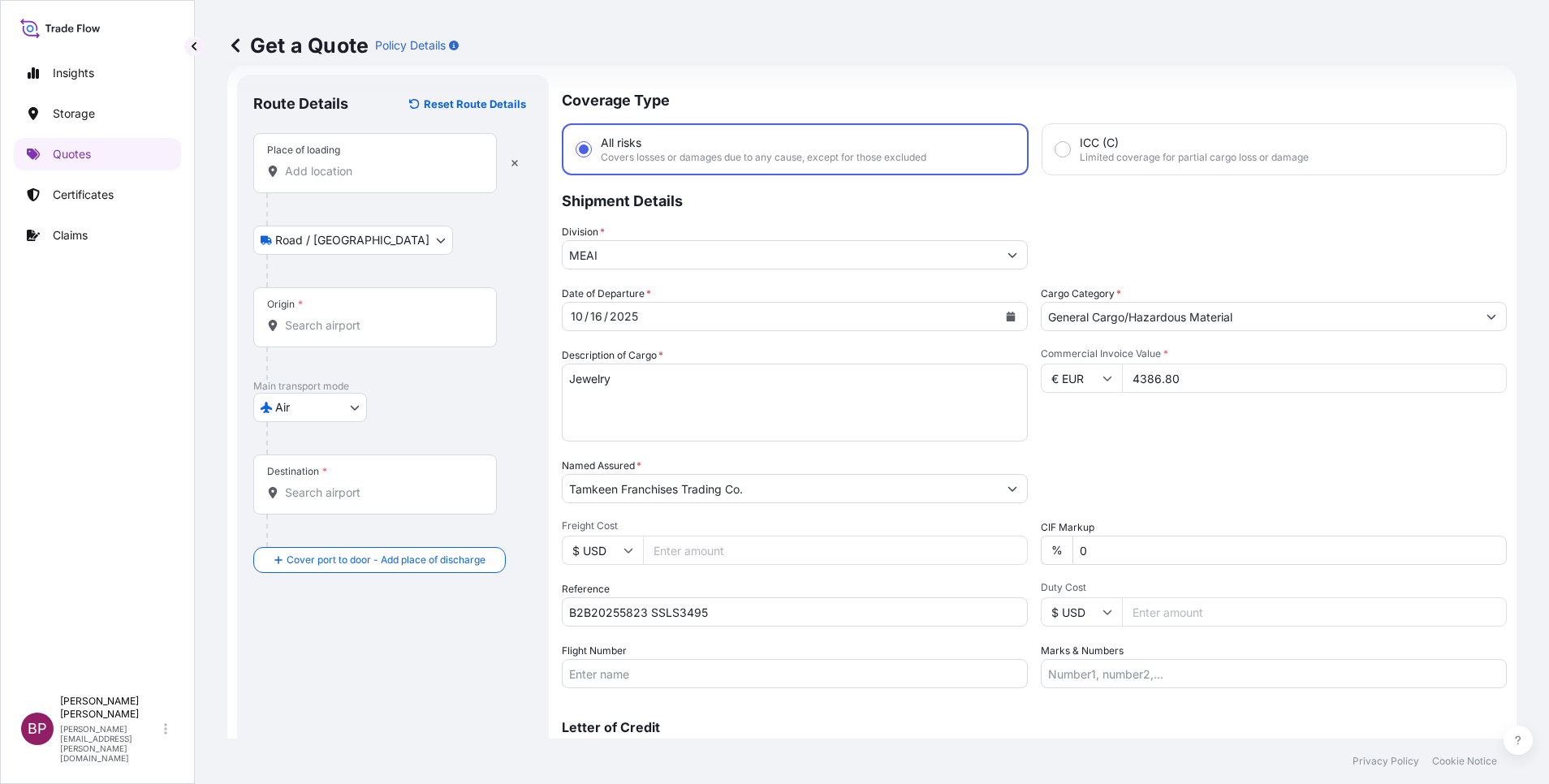
click at [342, 180] on div "Place of loading" at bounding box center [375, 163] width 243 height 60
click at [342, 179] on input "Place of loading" at bounding box center [380, 171] width 191 height 16
paste input "[GEOGRAPHIC_DATA]"
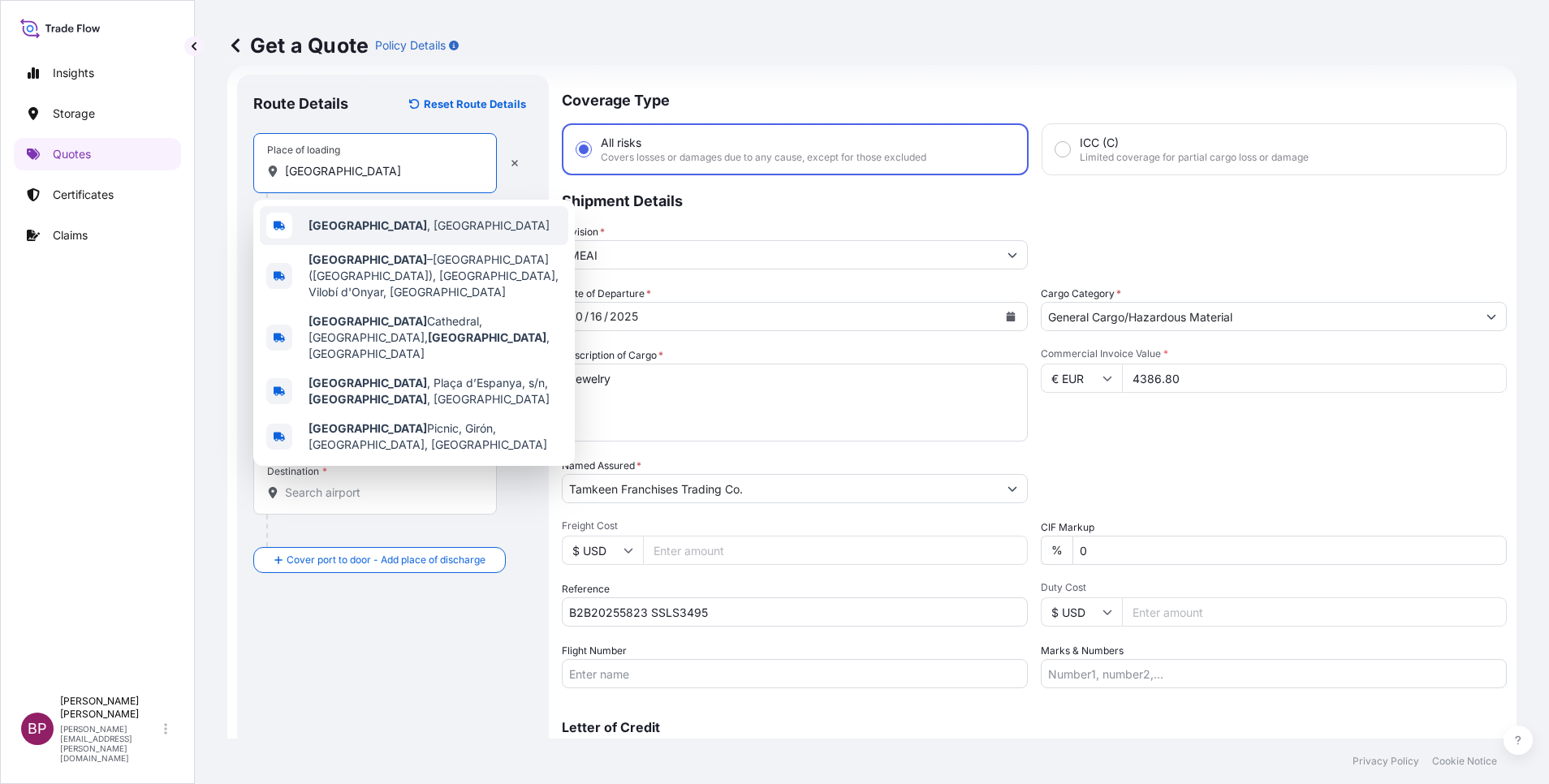
click at [404, 229] on div "[GEOGRAPHIC_DATA] , [GEOGRAPHIC_DATA]" at bounding box center [414, 225] width 308 height 39
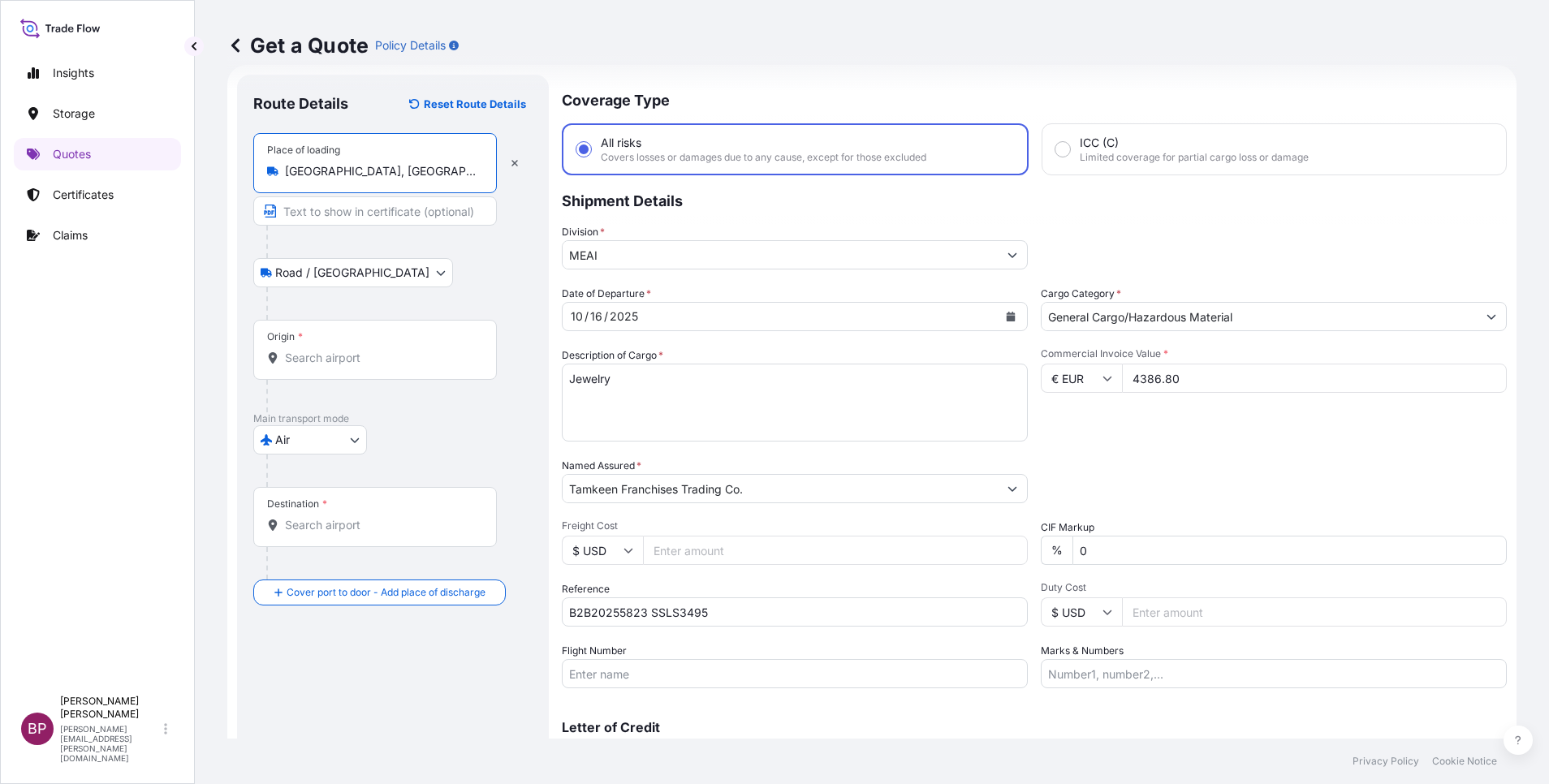
type input "[GEOGRAPHIC_DATA], [GEOGRAPHIC_DATA]"
click at [395, 360] on input "Origin *" at bounding box center [380, 357] width 191 height 16
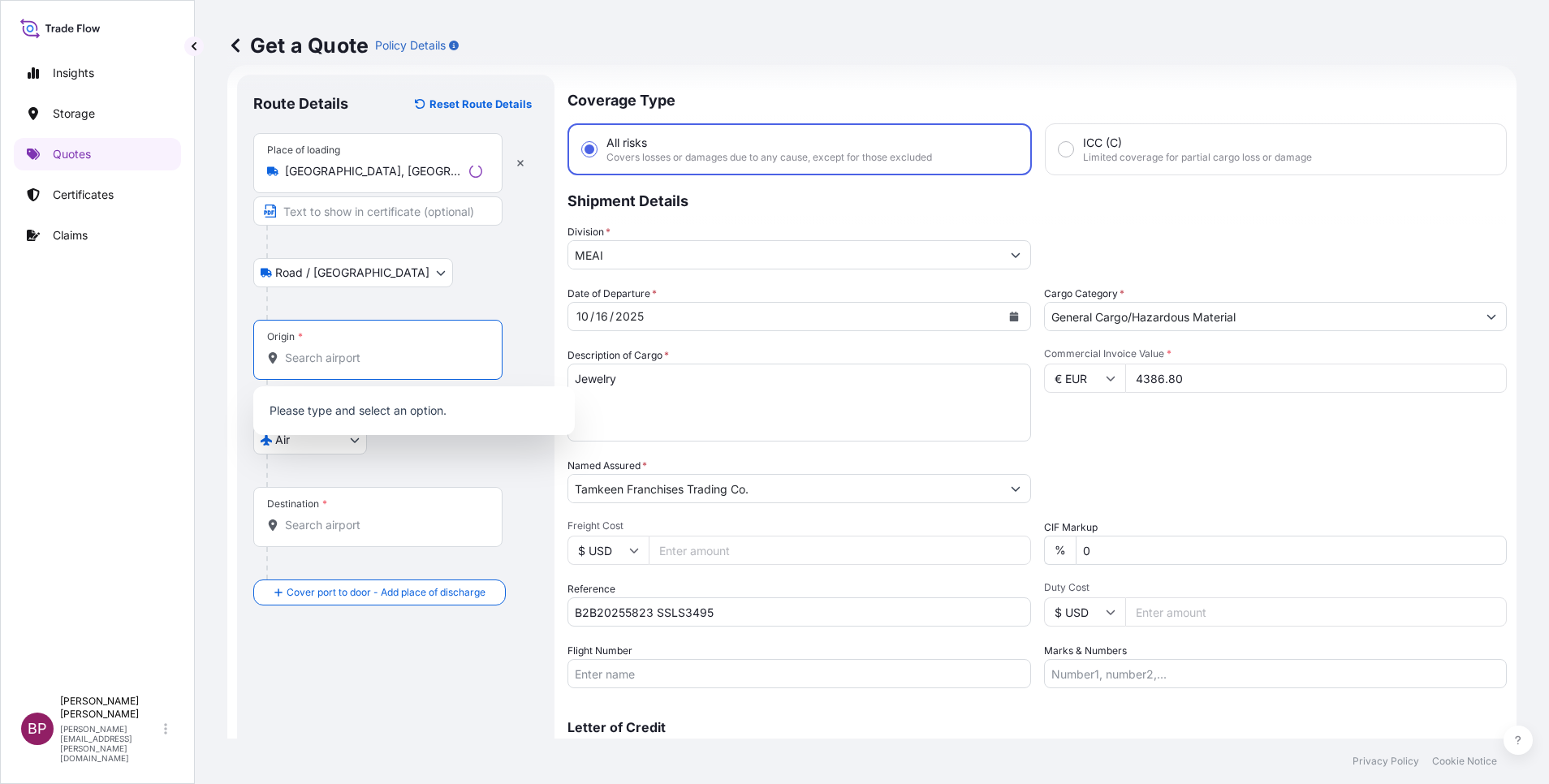
paste input "[GEOGRAPHIC_DATA]"
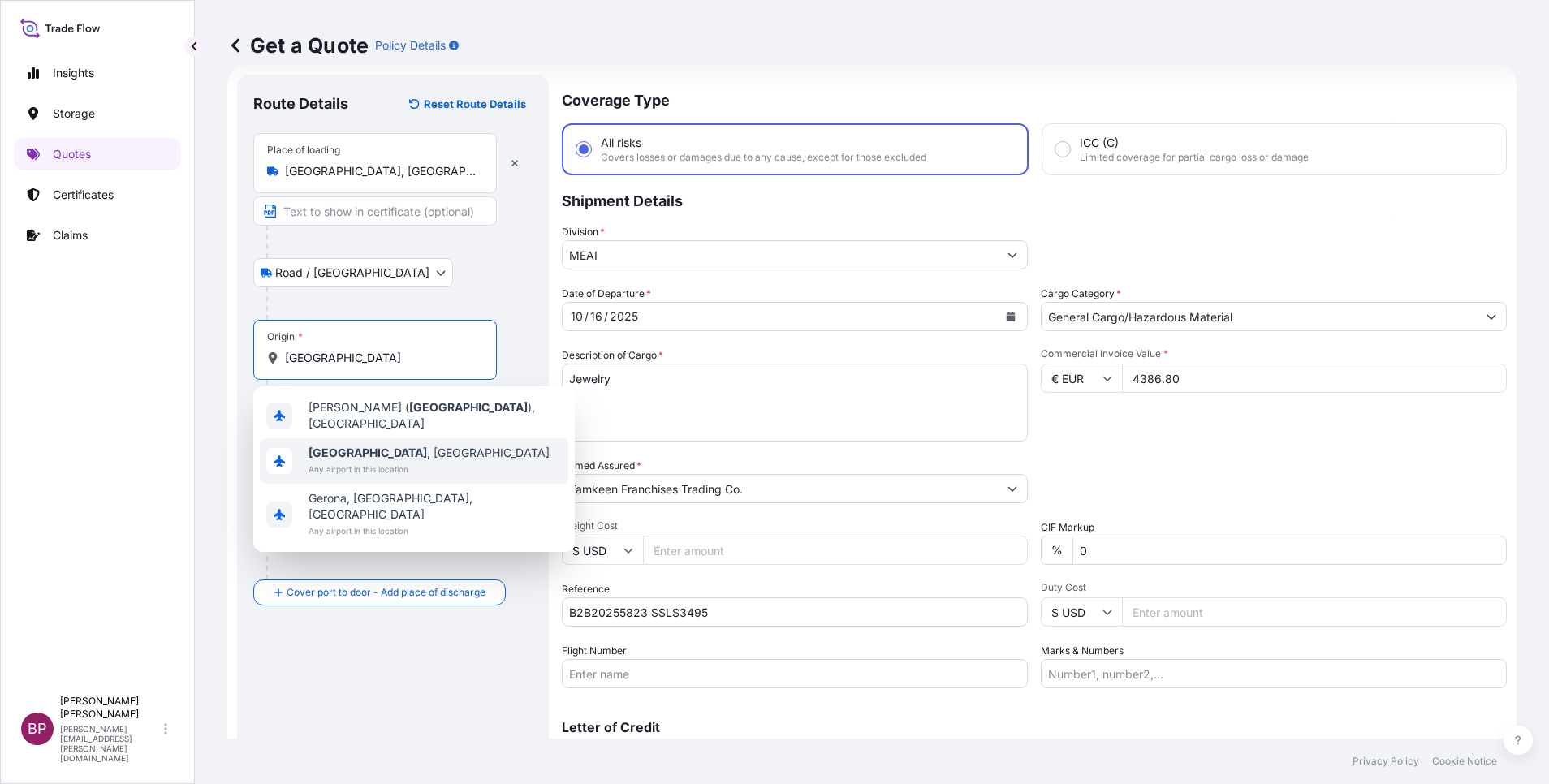
click at [398, 451] on span "[GEOGRAPHIC_DATA] , [GEOGRAPHIC_DATA]" at bounding box center [429, 452] width 241 height 16
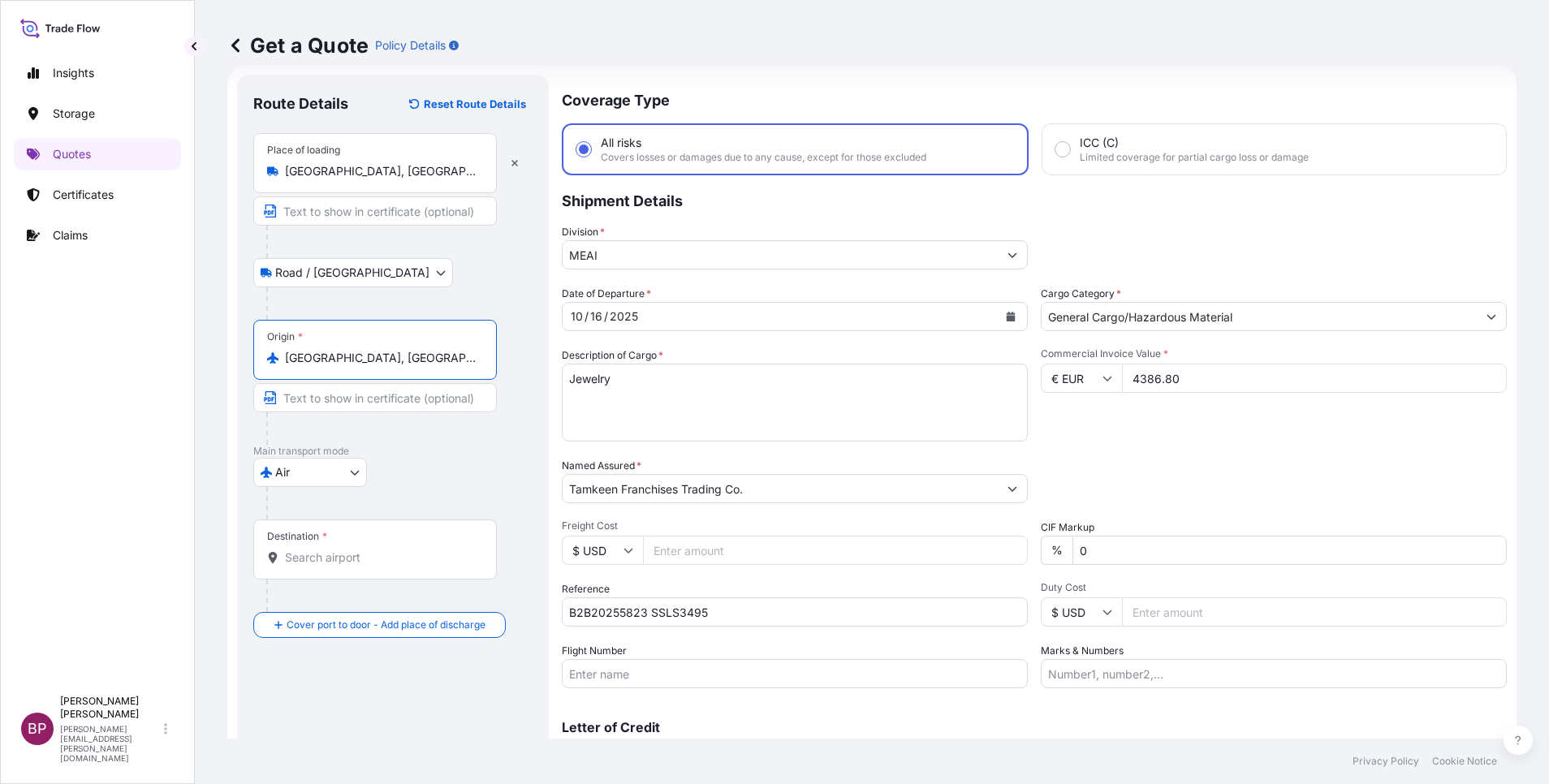
type input "[GEOGRAPHIC_DATA], [GEOGRAPHIC_DATA]"
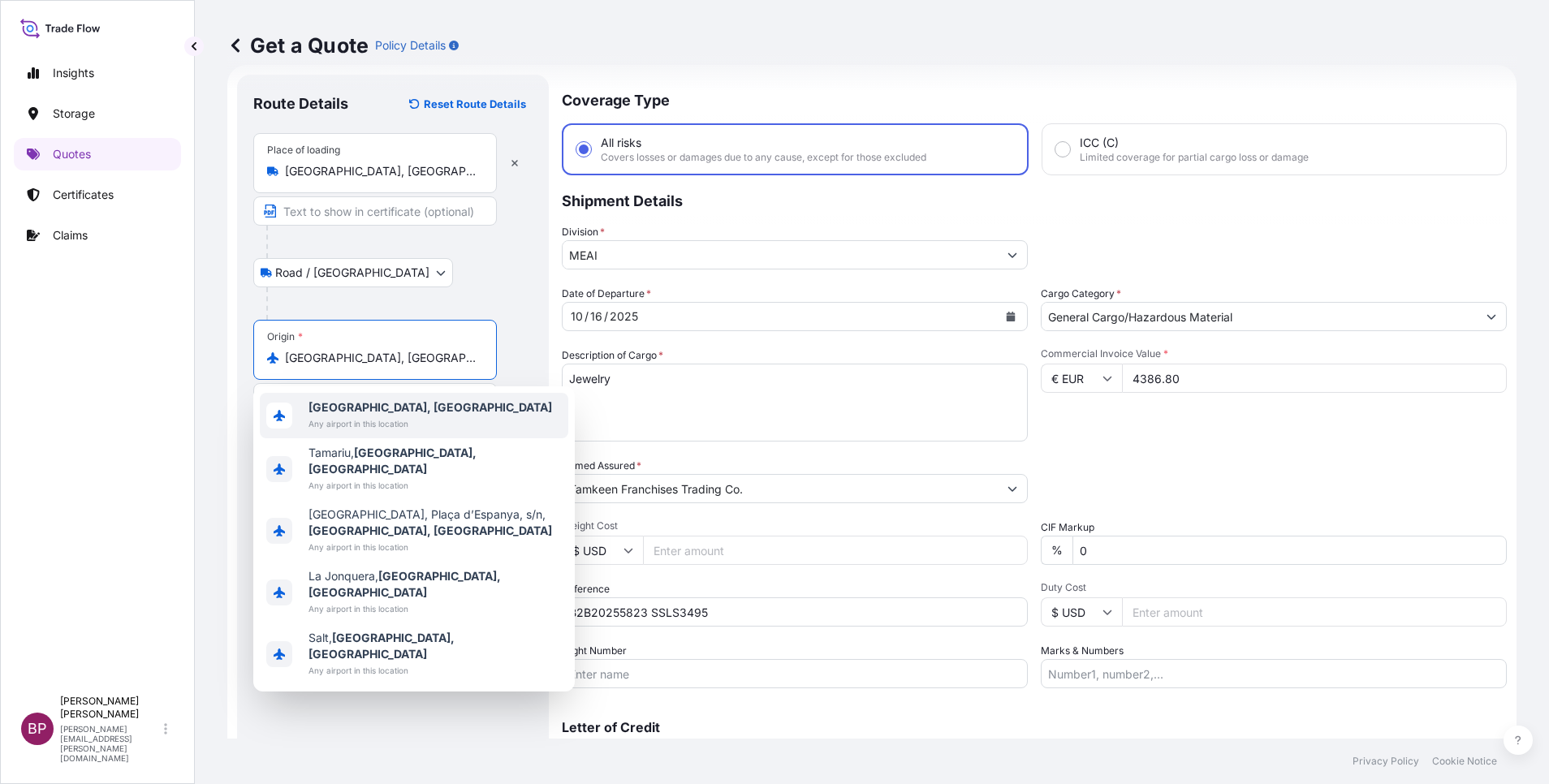
click at [409, 418] on div "[GEOGRAPHIC_DATA], [GEOGRAPHIC_DATA] Any airport in this location" at bounding box center [414, 416] width 308 height 45
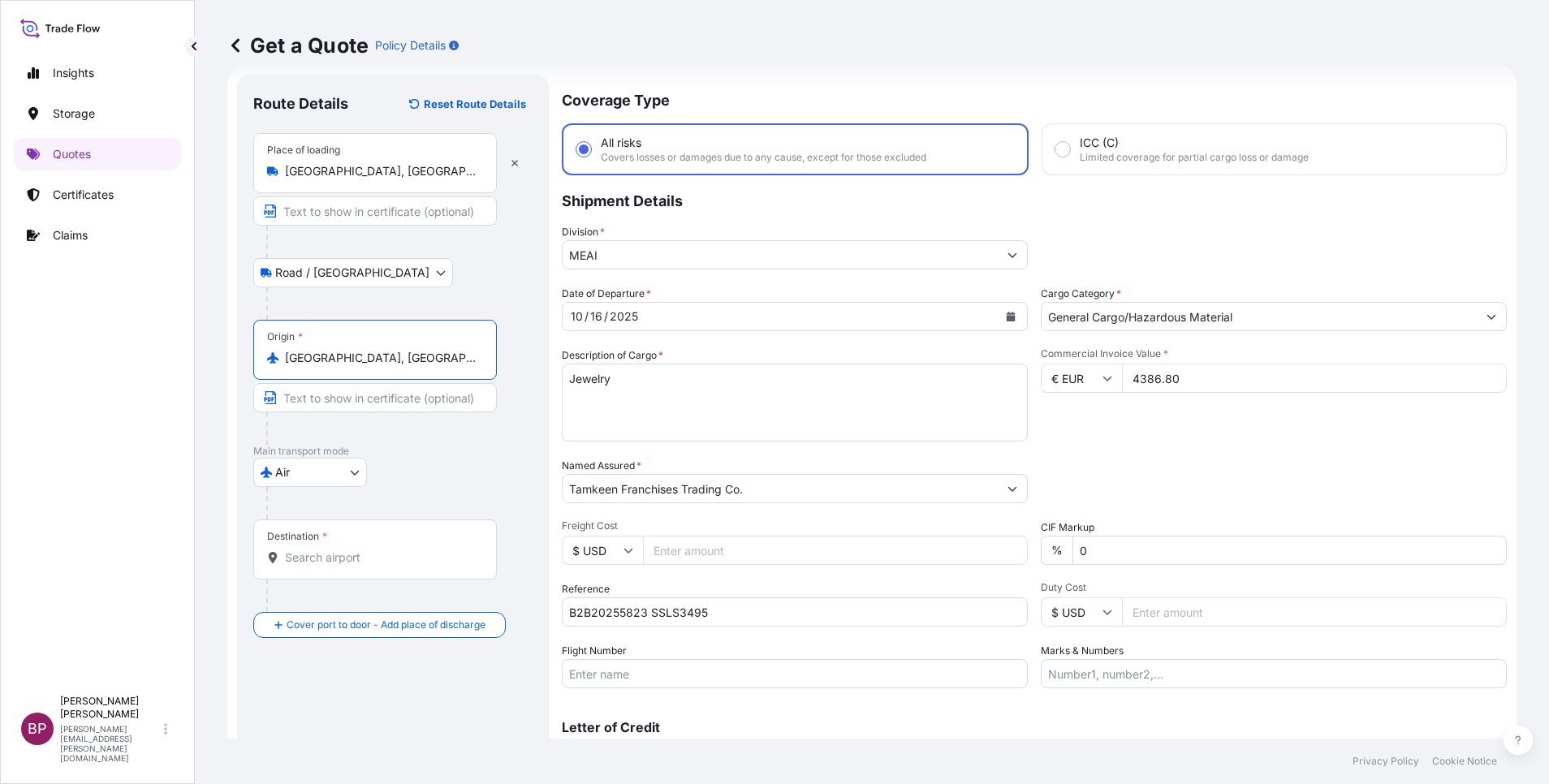
click at [387, 560] on input "Destination *" at bounding box center [380, 557] width 191 height 16
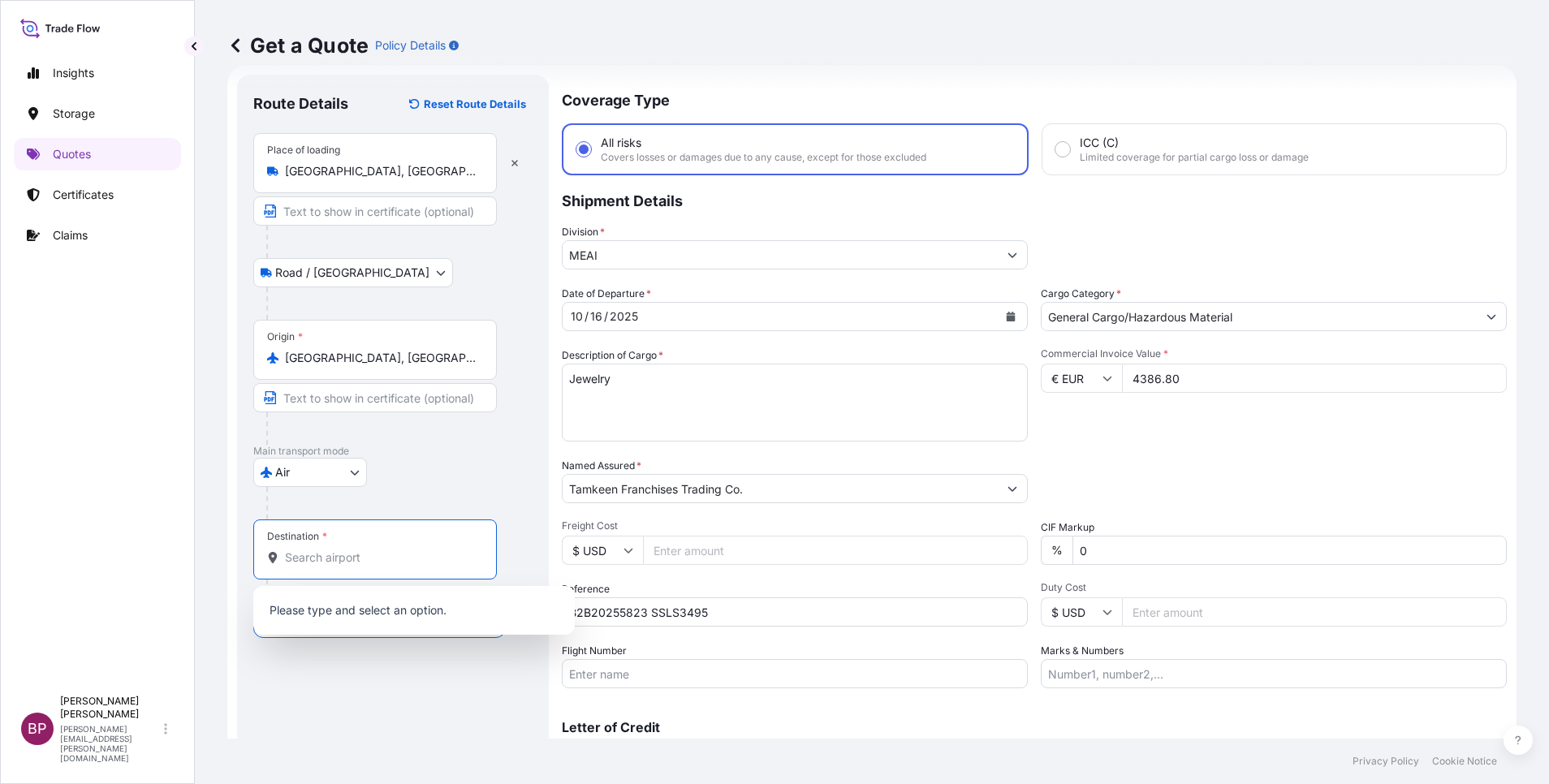
paste input "Jeddah"
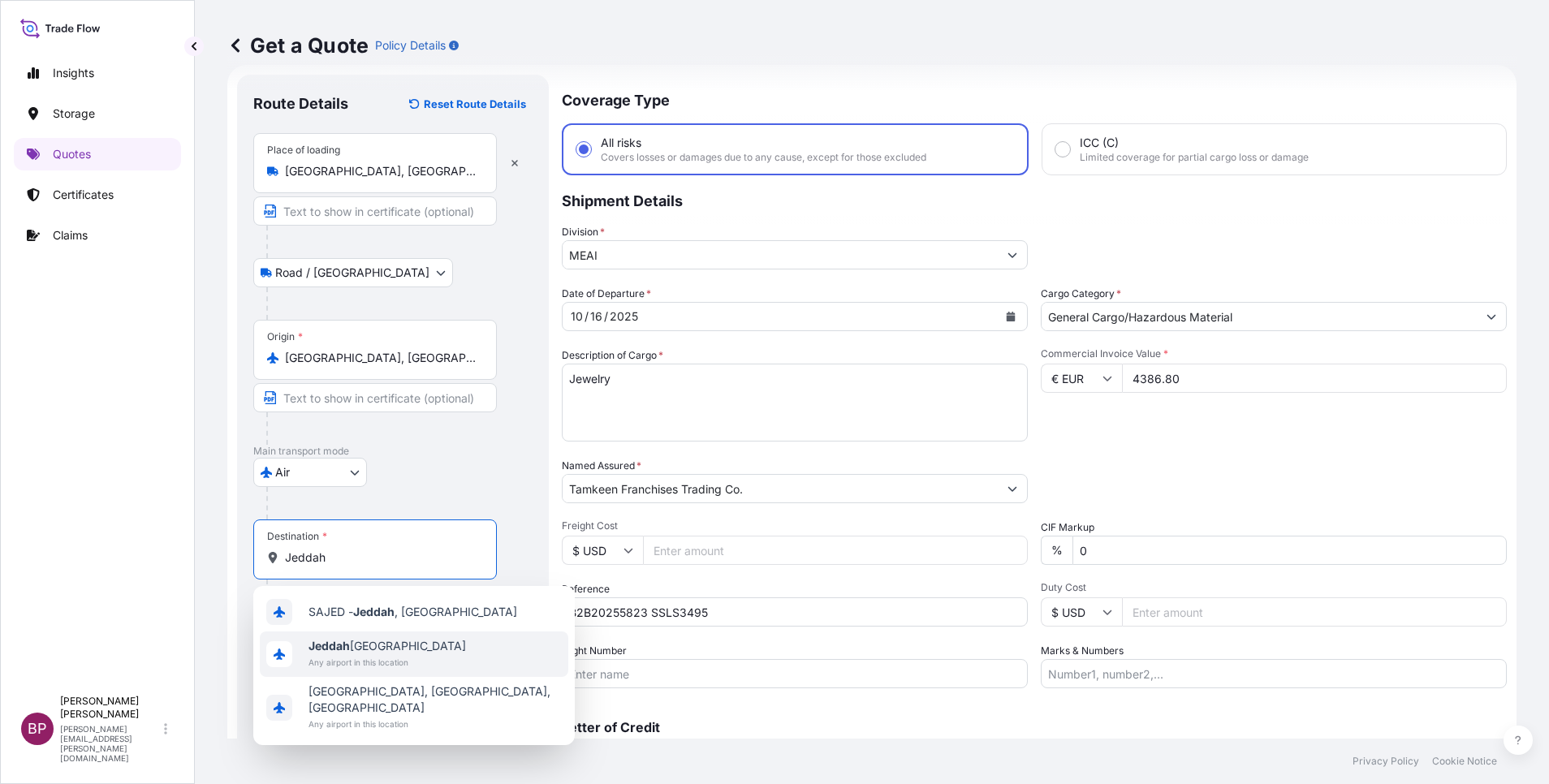
click at [418, 659] on span "Any airport in this location" at bounding box center [387, 662] width 157 height 16
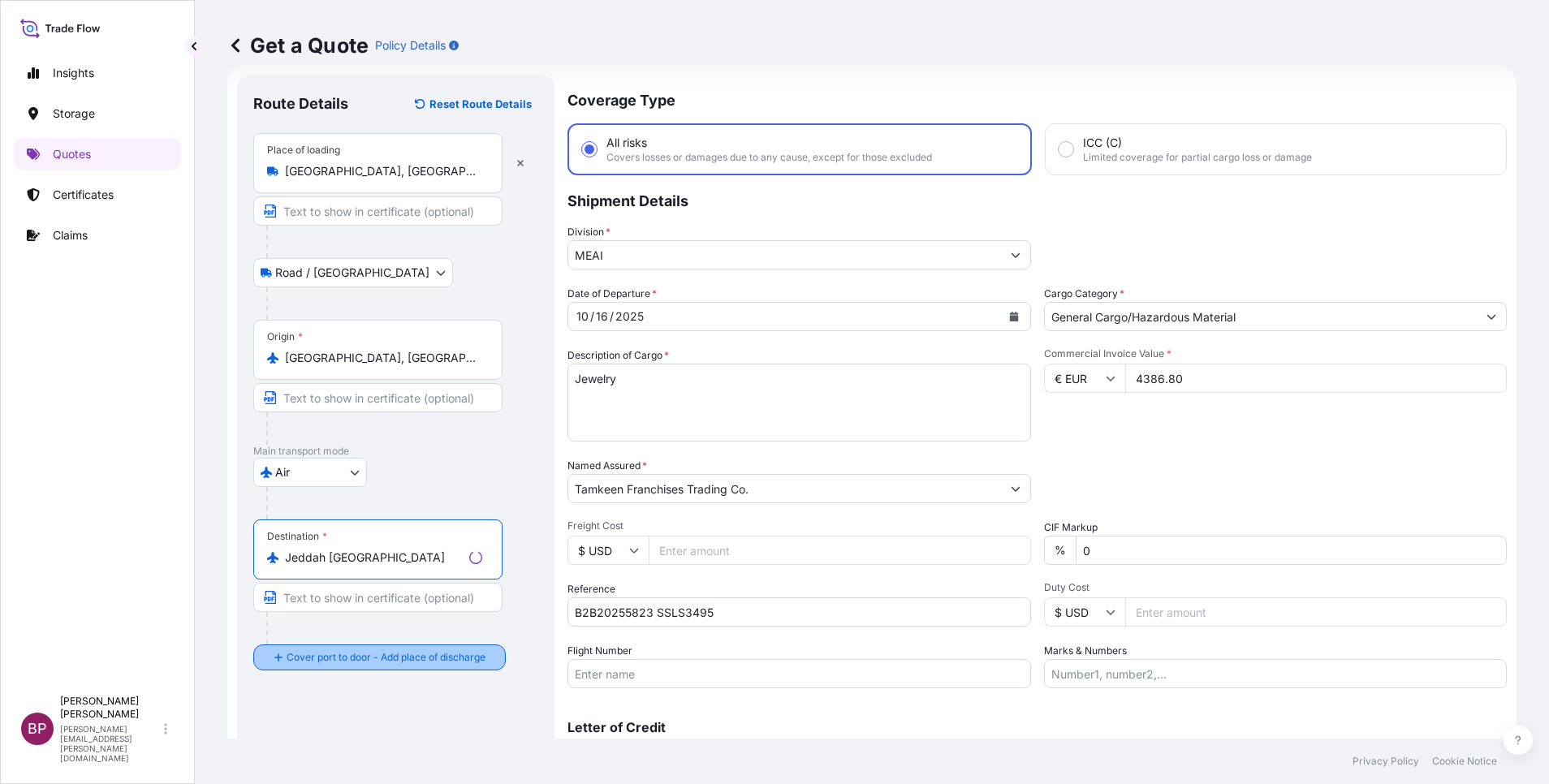
type input "Jeddah [GEOGRAPHIC_DATA]"
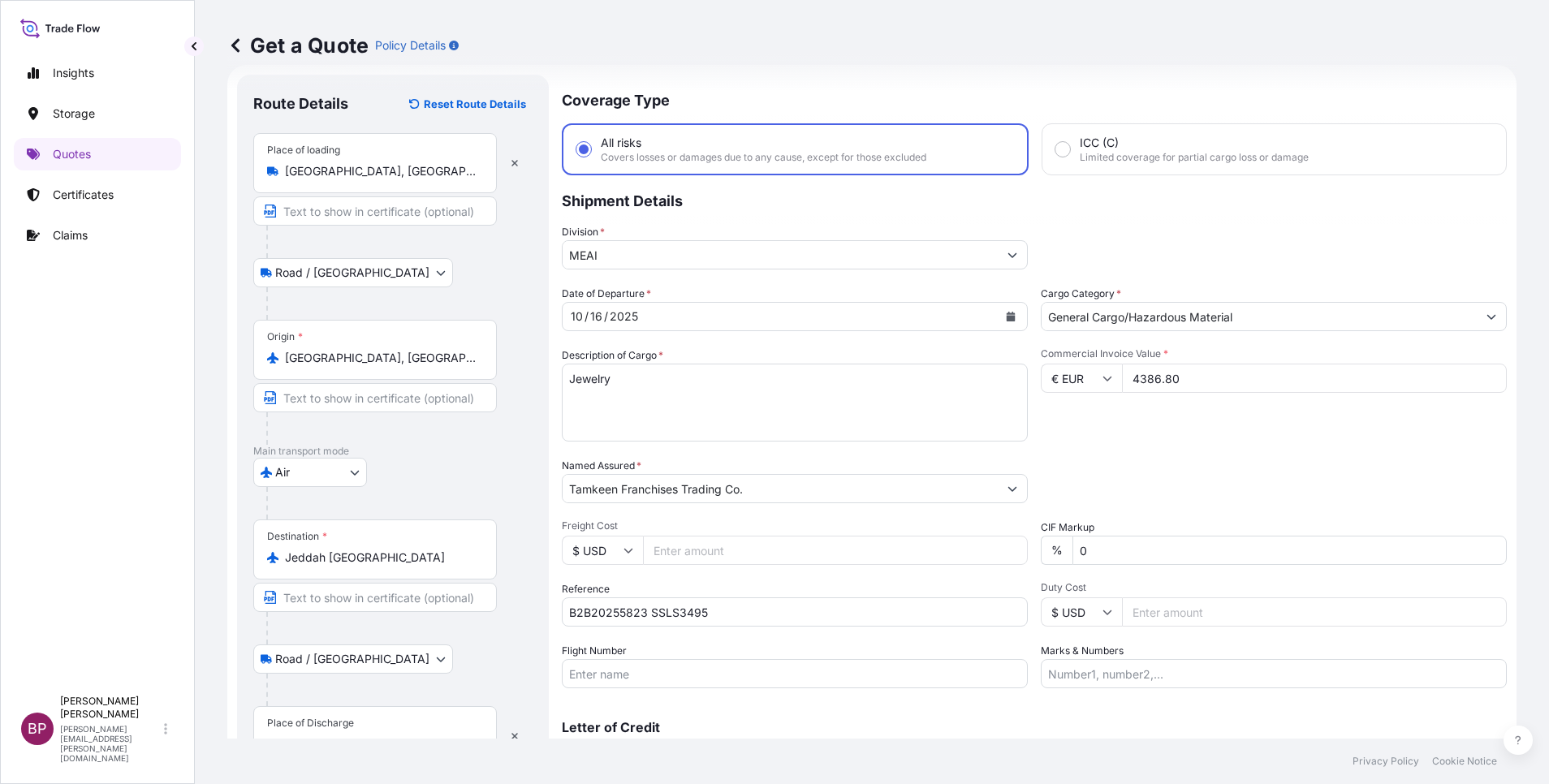
click at [371, 723] on div "Place of Discharge" at bounding box center [375, 736] width 243 height 60
click at [371, 736] on input "Place of Discharge" at bounding box center [380, 743] width 191 height 16
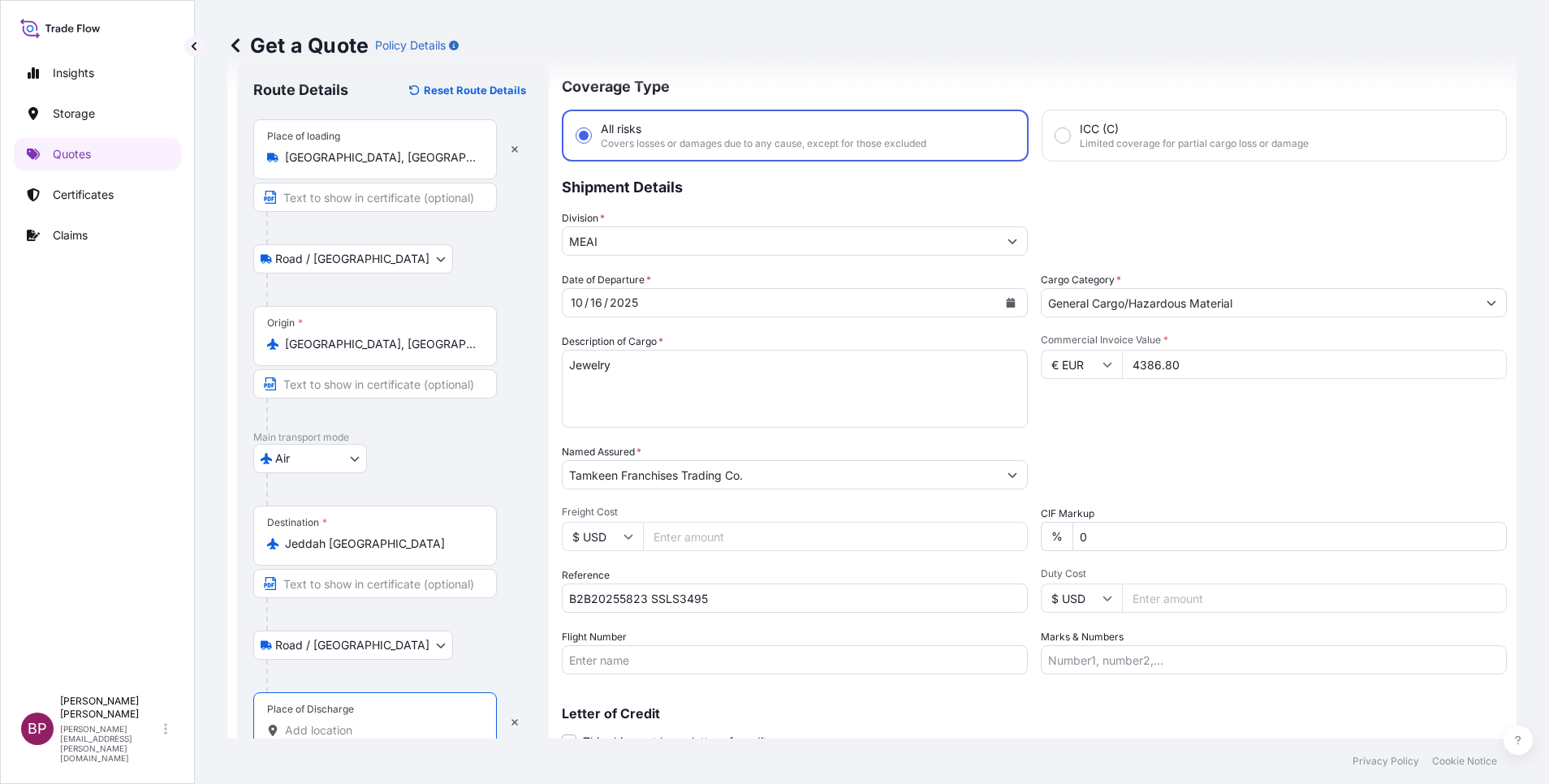
paste input "Jeddah"
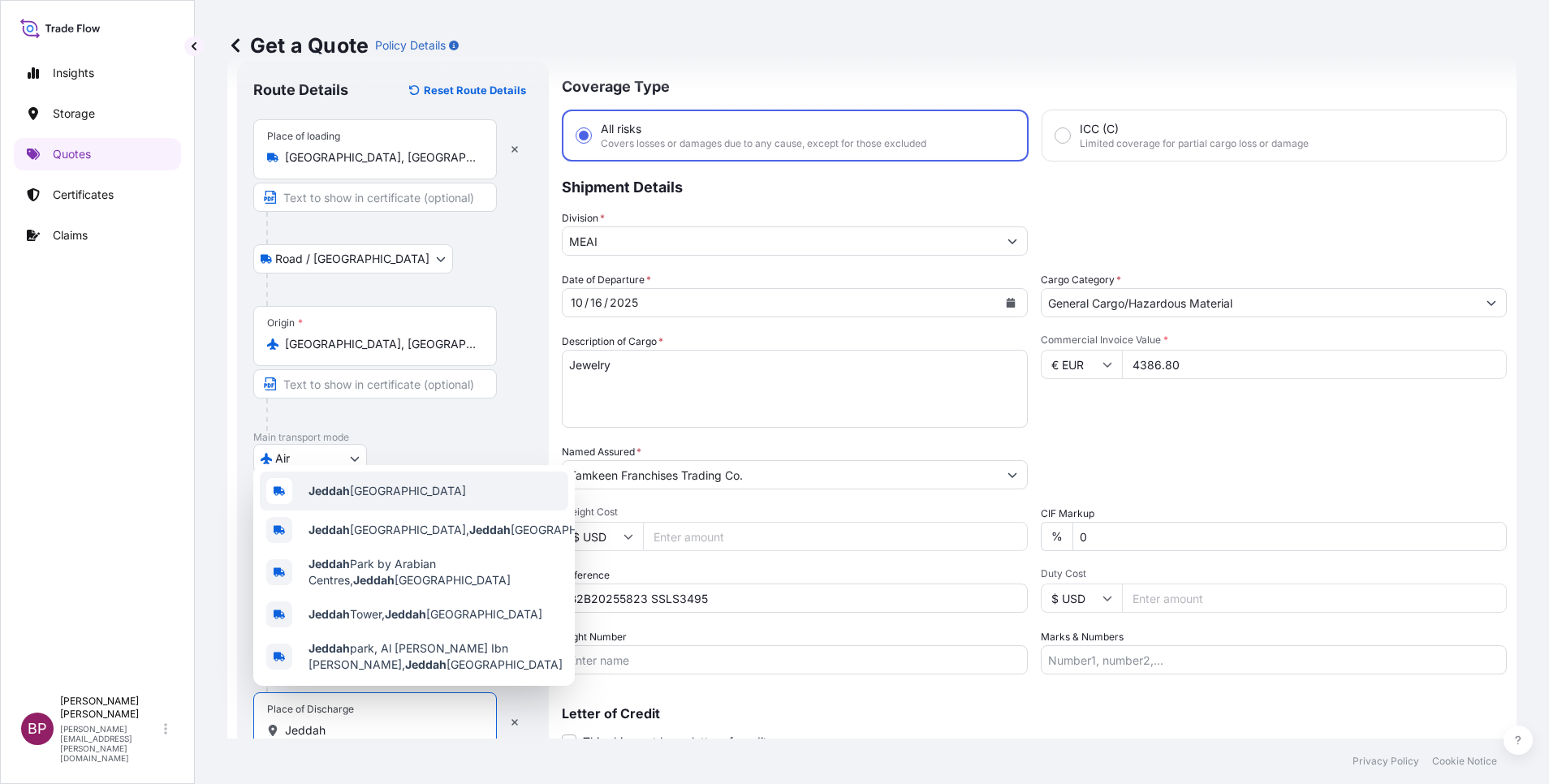
click at [377, 487] on span "Jeddah [GEOGRAPHIC_DATA]" at bounding box center [387, 490] width 157 height 16
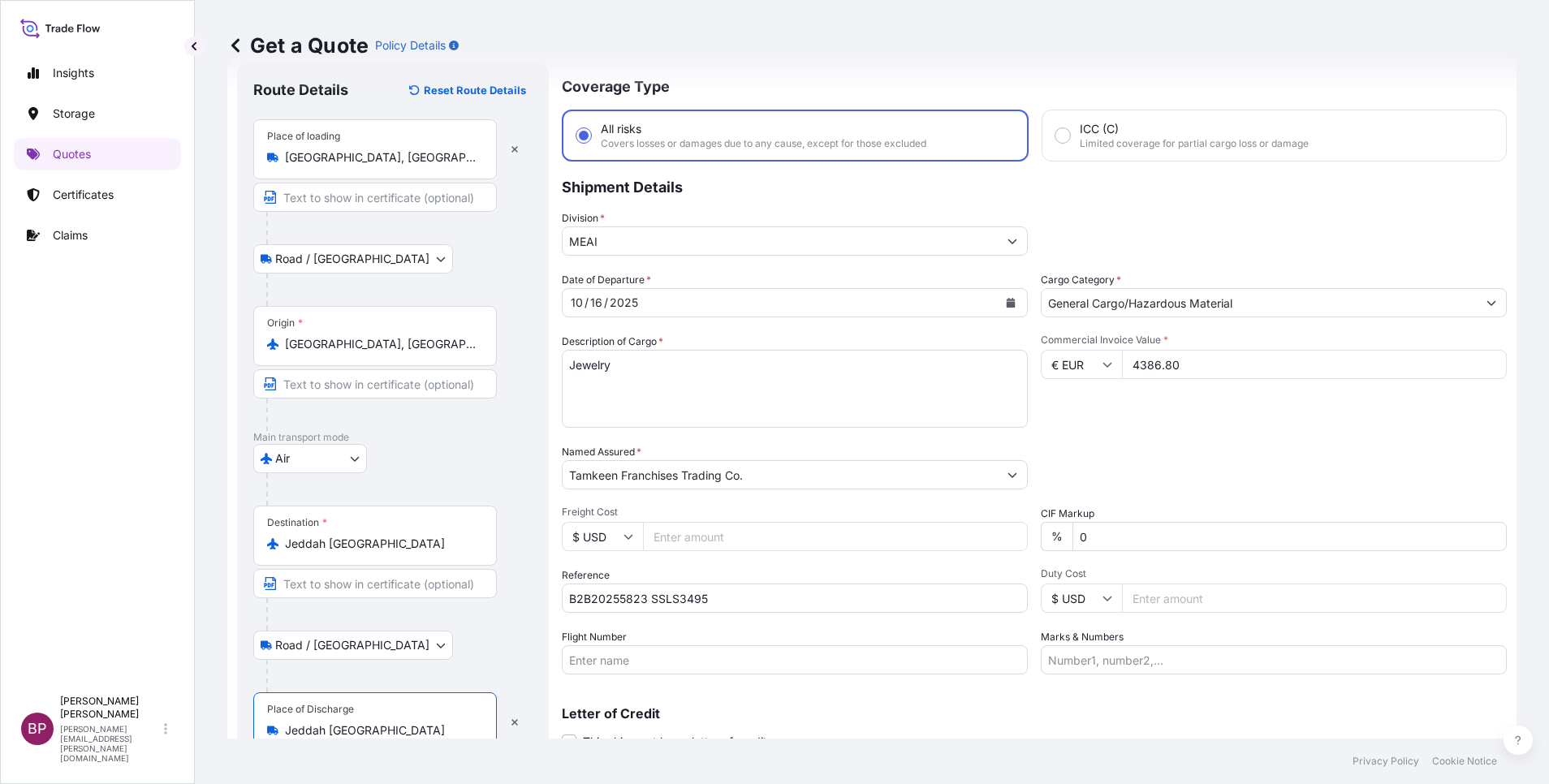
type input "Jeddah [GEOGRAPHIC_DATA]"
click at [448, 467] on div "Air Air Water Inland" at bounding box center [393, 458] width 279 height 29
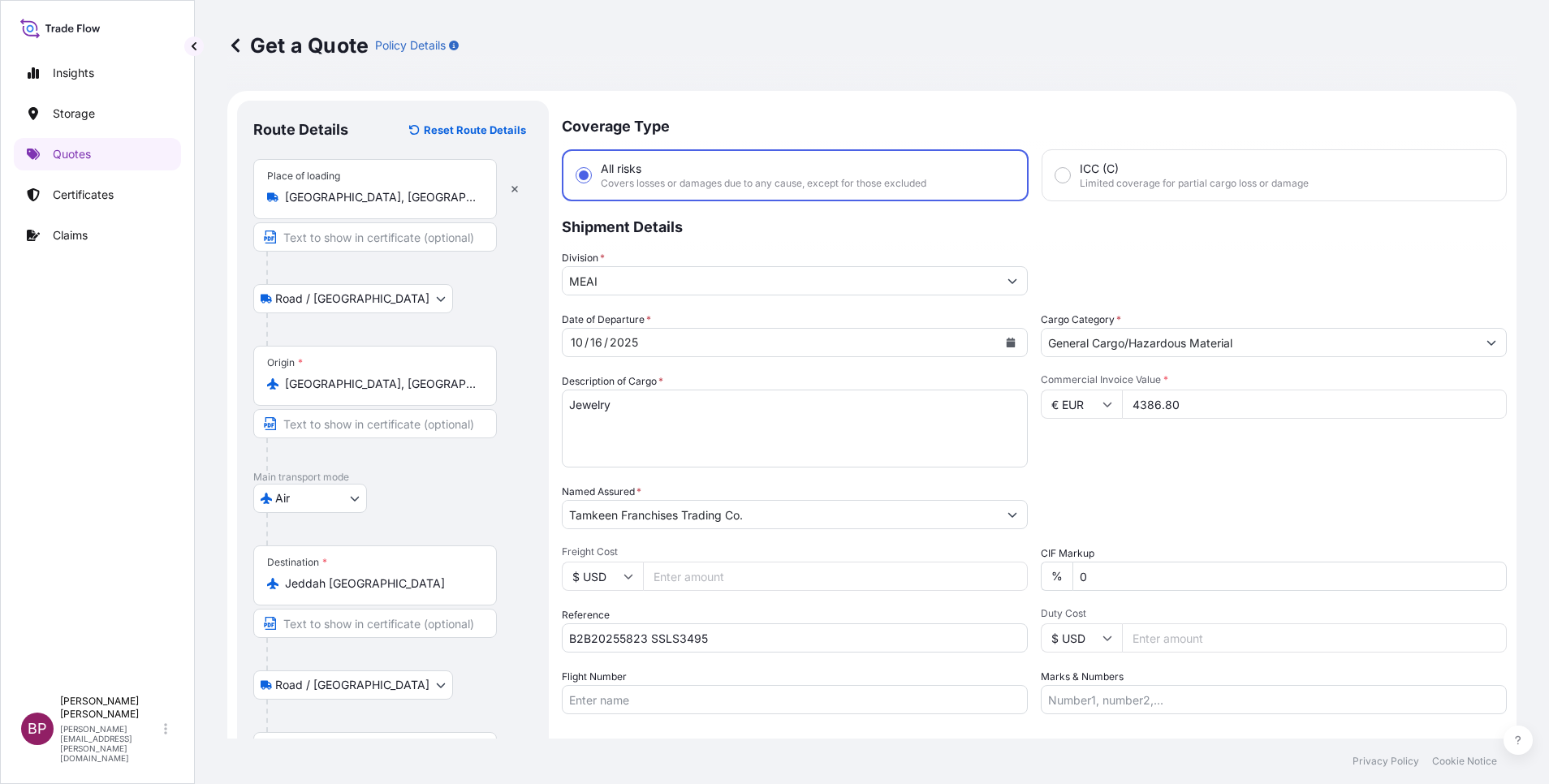
scroll to position [112, 0]
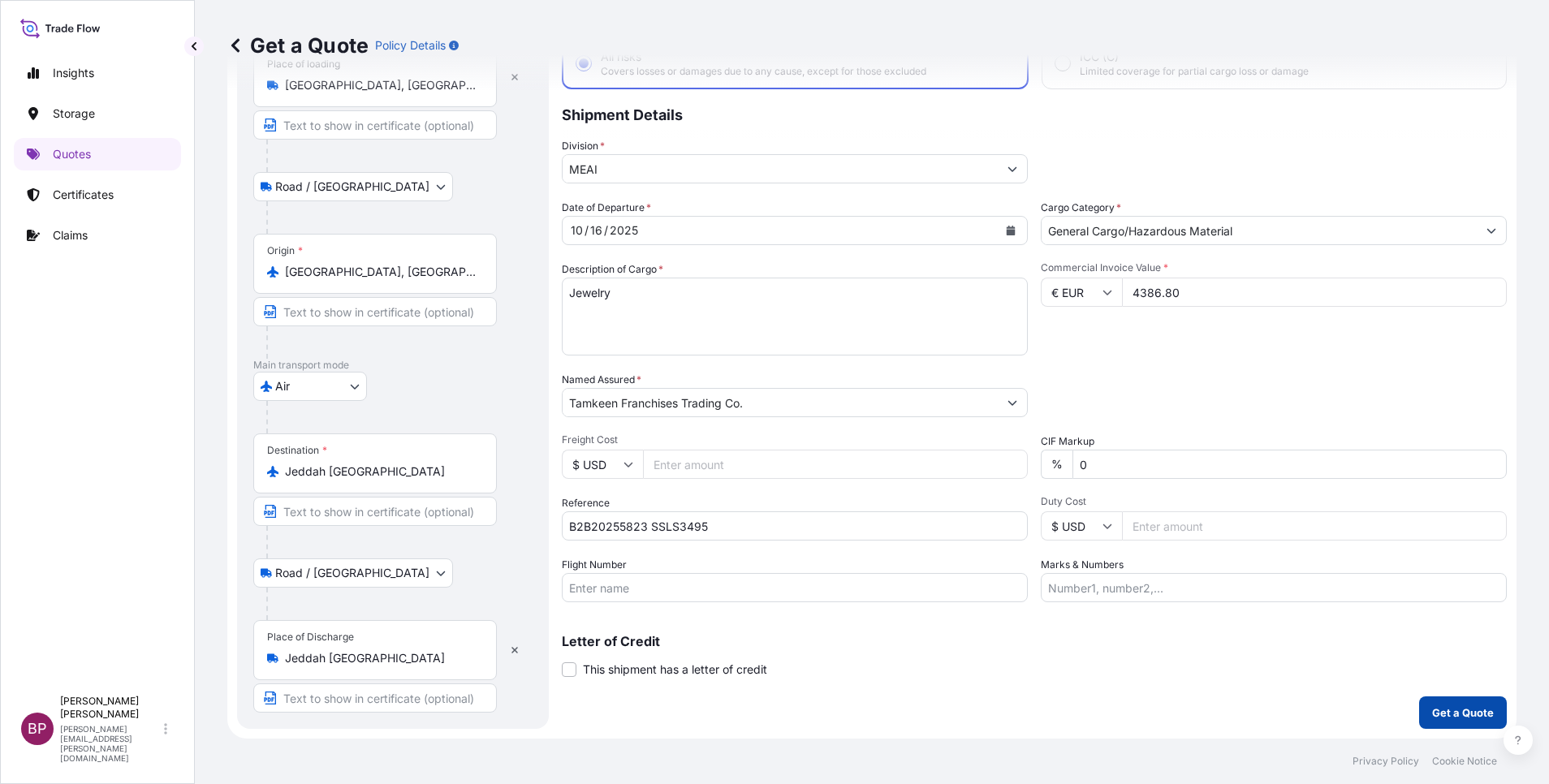
click at [1438, 718] on p "Get a Quote" at bounding box center [1462, 711] width 61 height 16
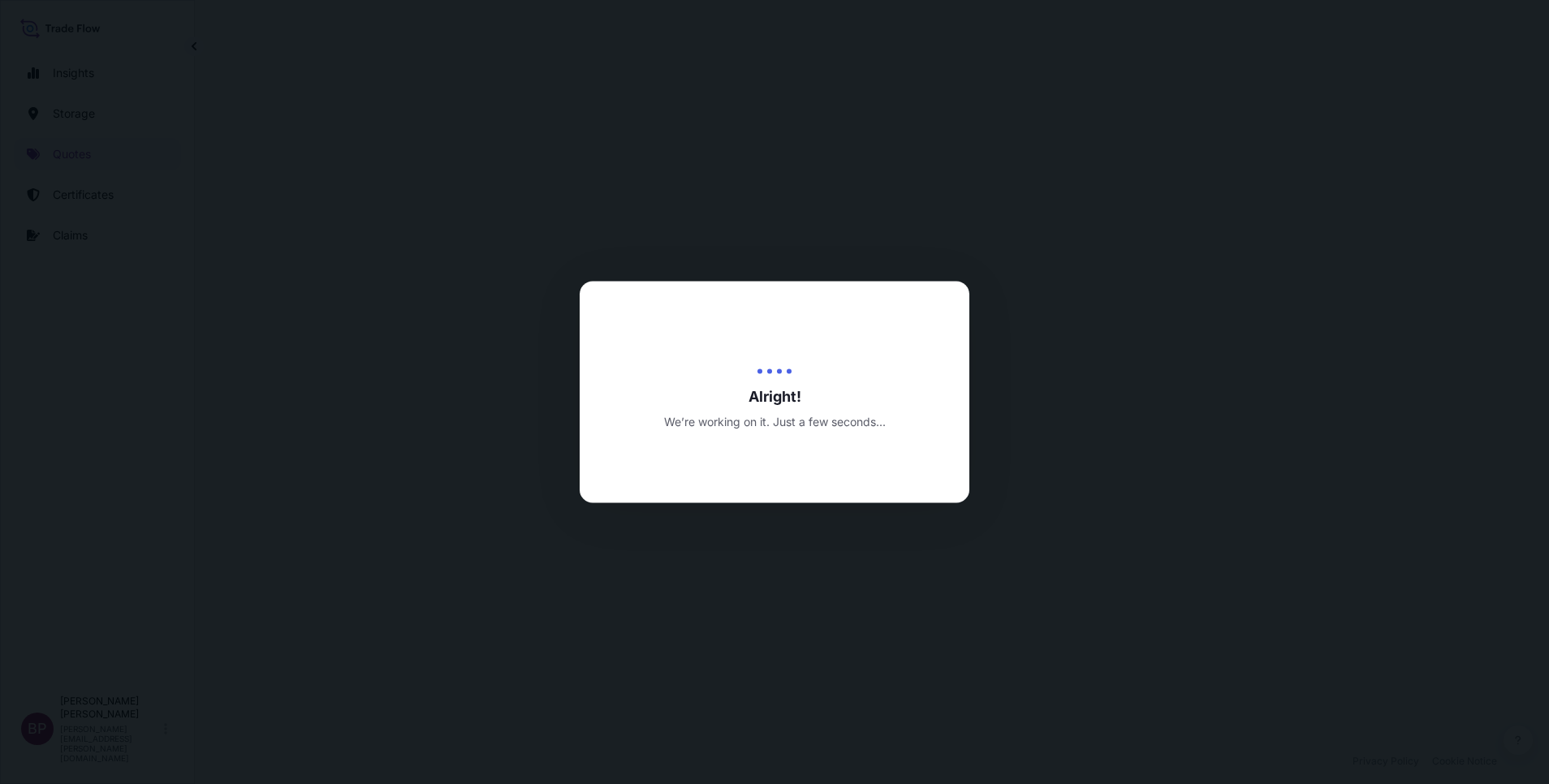
select select "Road / [GEOGRAPHIC_DATA]"
select select "Air"
select select "Road / [GEOGRAPHIC_DATA]"
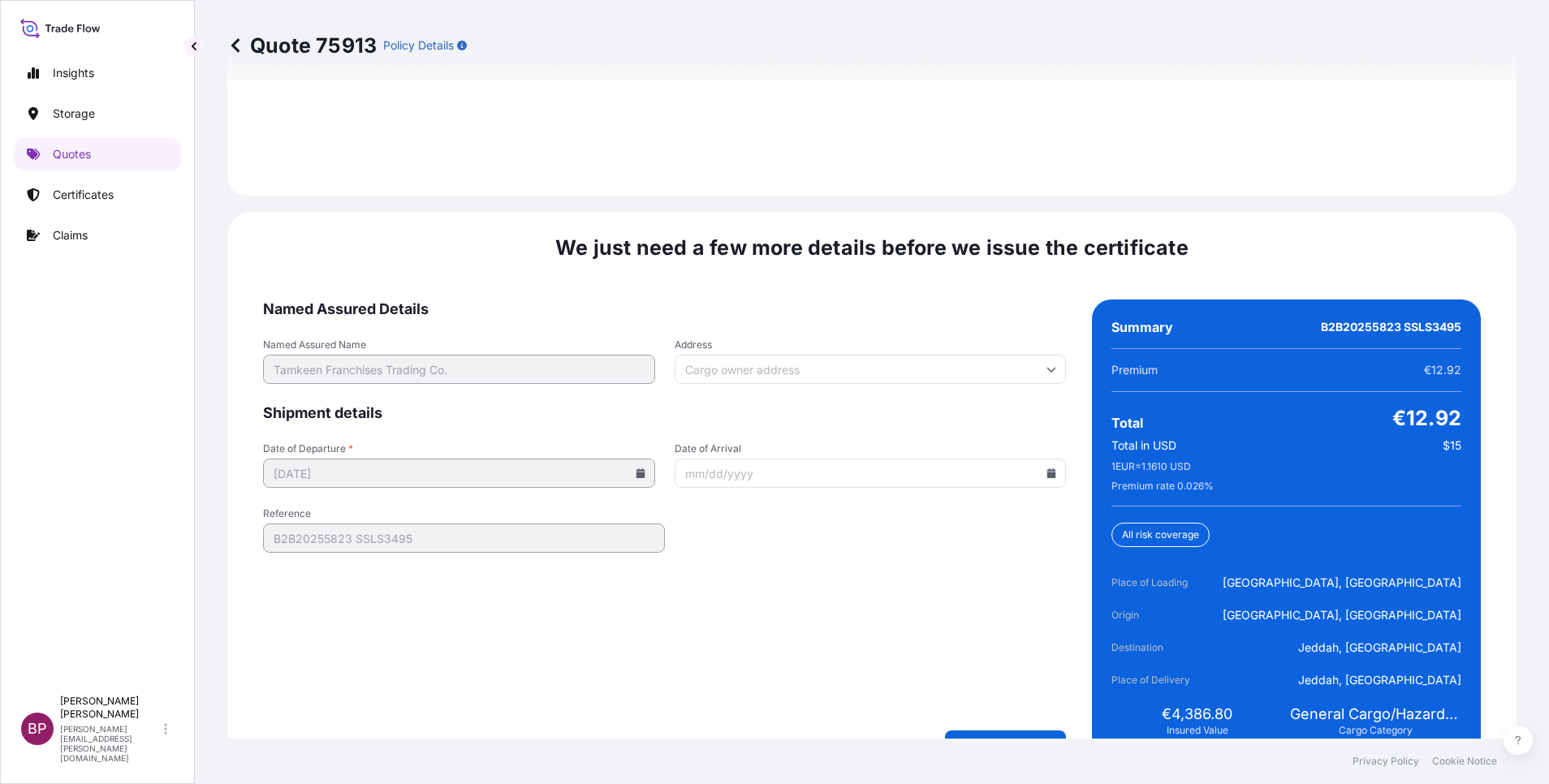
scroll to position [2490, 0]
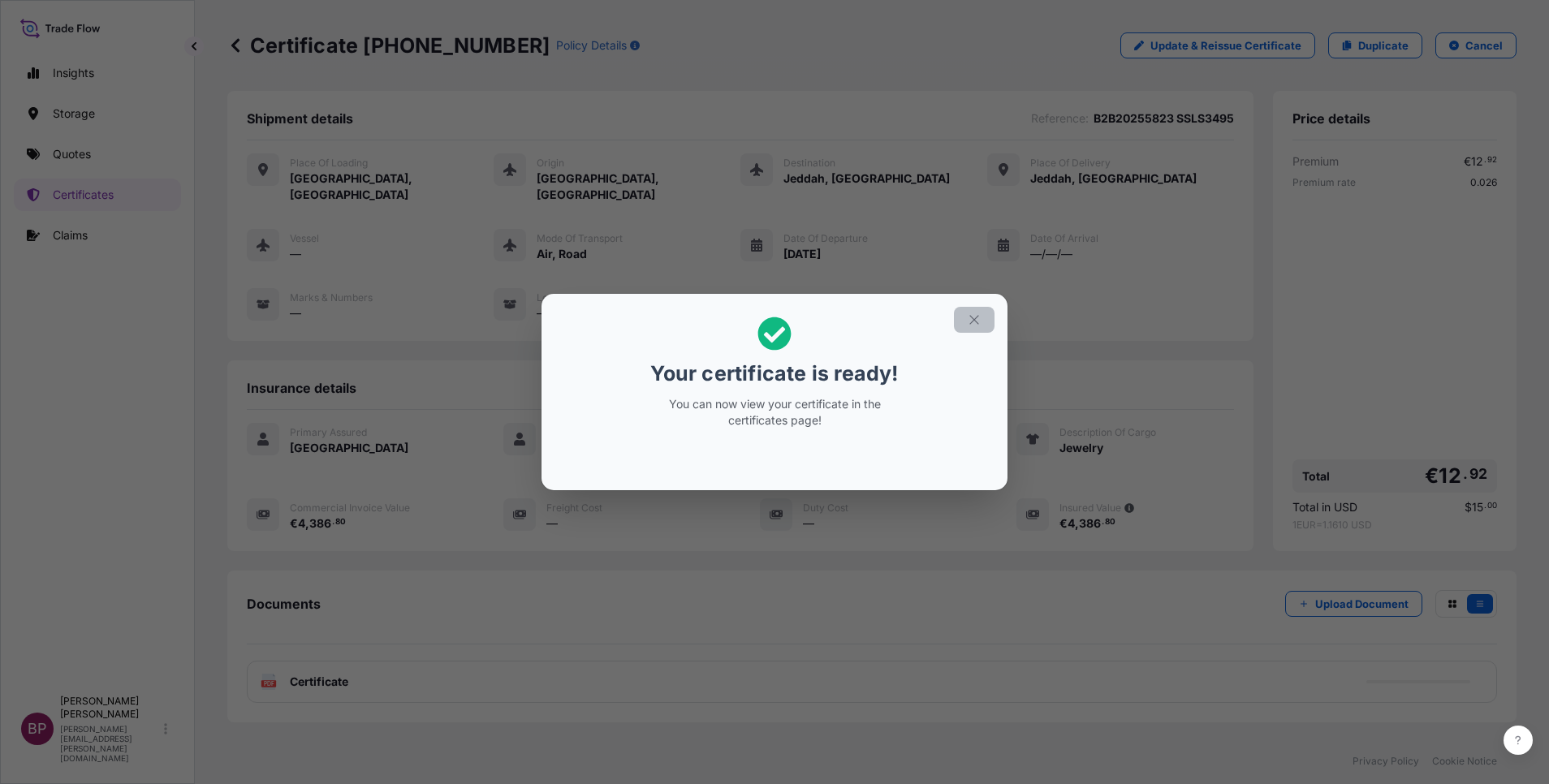
click at [975, 326] on icon "button" at bounding box center [975, 320] width 15 height 15
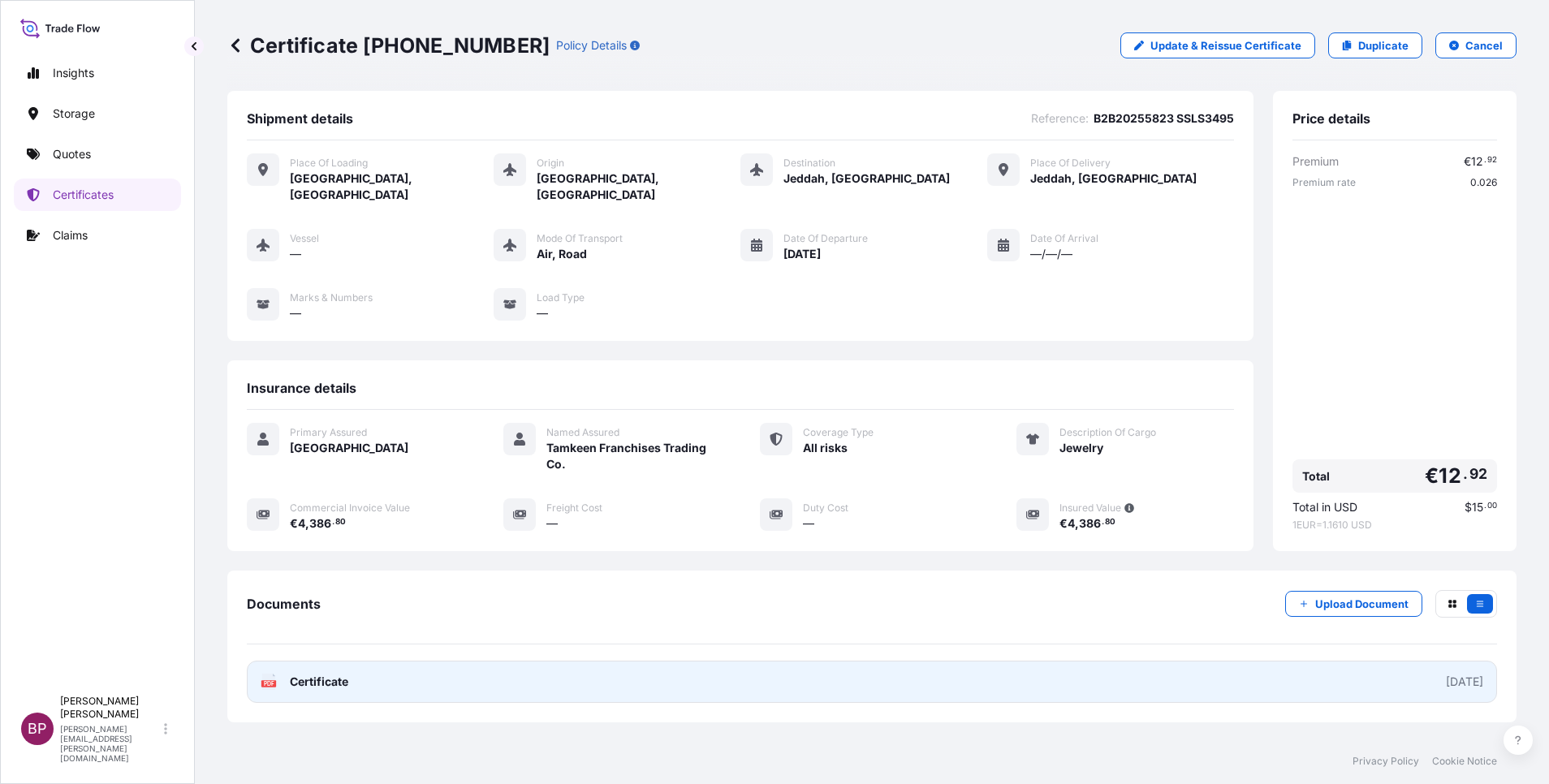
click at [318, 674] on span "Certificate" at bounding box center [319, 681] width 58 height 16
